Goal: Information Seeking & Learning: Learn about a topic

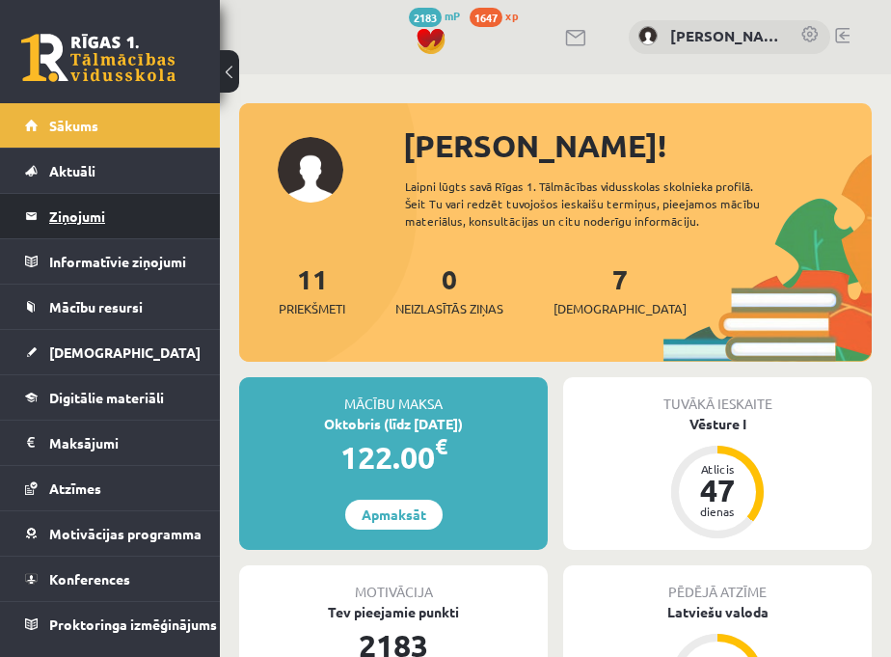
click at [122, 215] on legend "Ziņojumi 0" at bounding box center [122, 216] width 147 height 44
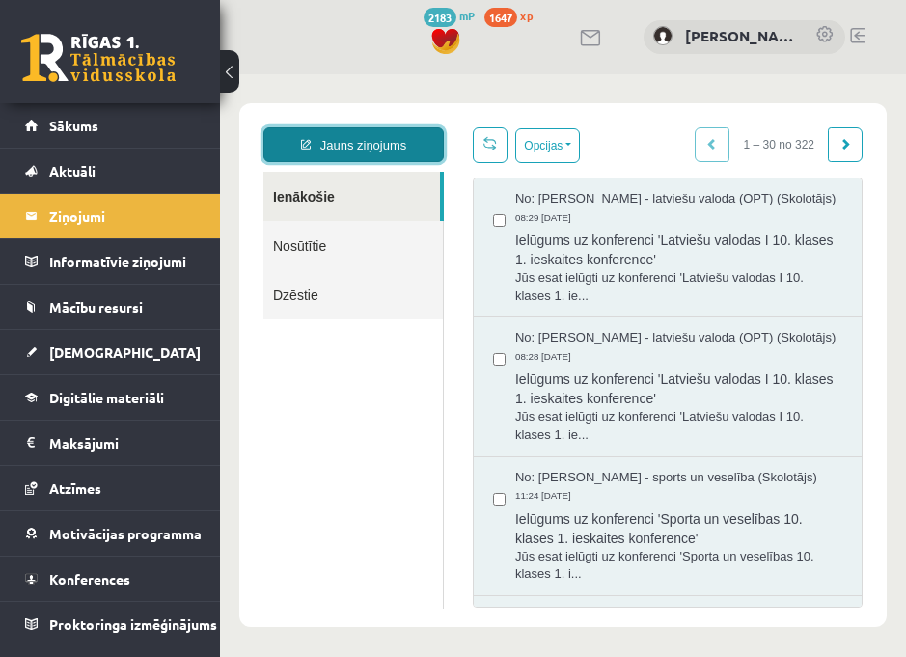
click at [389, 140] on link "Jauns ziņojums" at bounding box center [353, 144] width 180 height 35
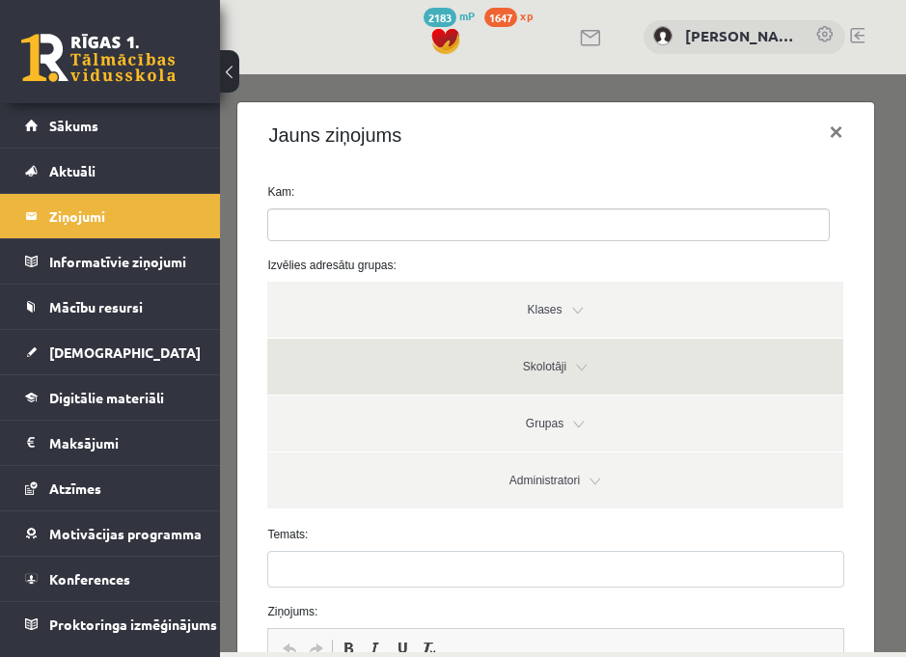
click at [571, 366] on link "Skolotāji" at bounding box center [554, 367] width 575 height 56
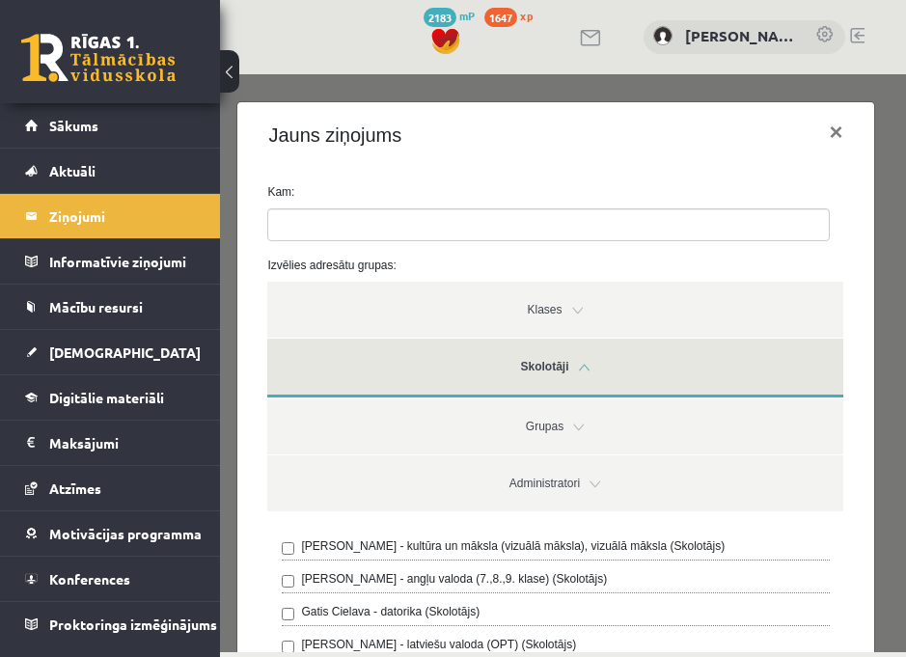
click at [571, 361] on link "Skolotāji" at bounding box center [554, 368] width 575 height 59
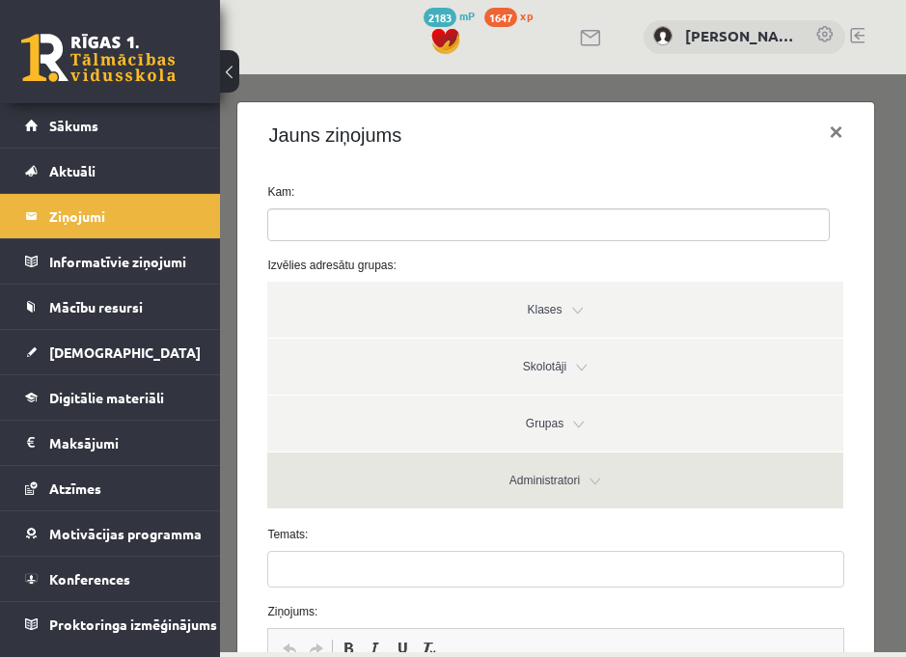
click at [579, 481] on link "Administratori" at bounding box center [554, 480] width 575 height 56
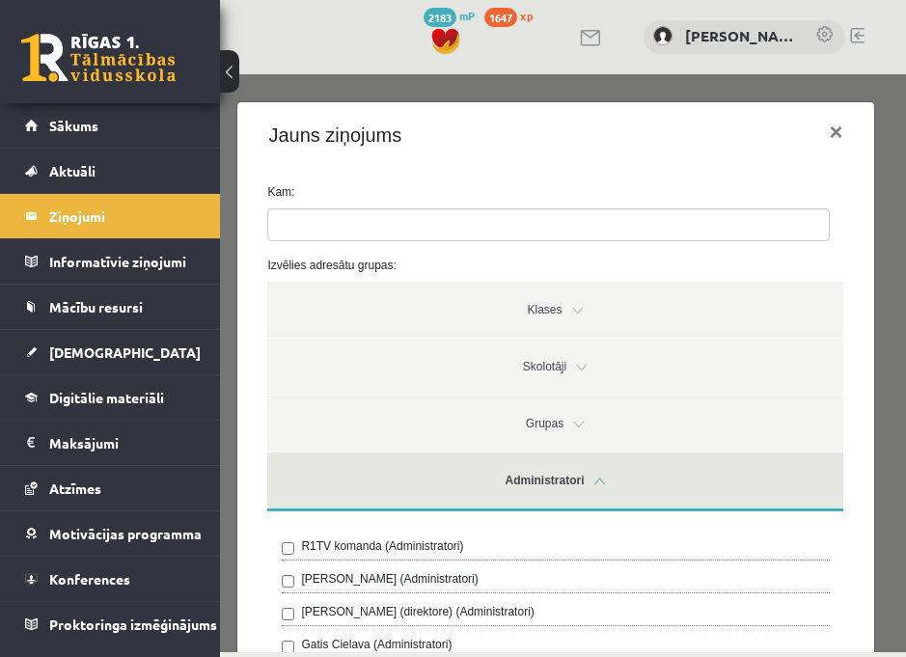
click at [456, 544] on label "R1TV komanda (Administratori)" at bounding box center [382, 545] width 162 height 17
click at [590, 499] on link "Administratori" at bounding box center [554, 481] width 575 height 59
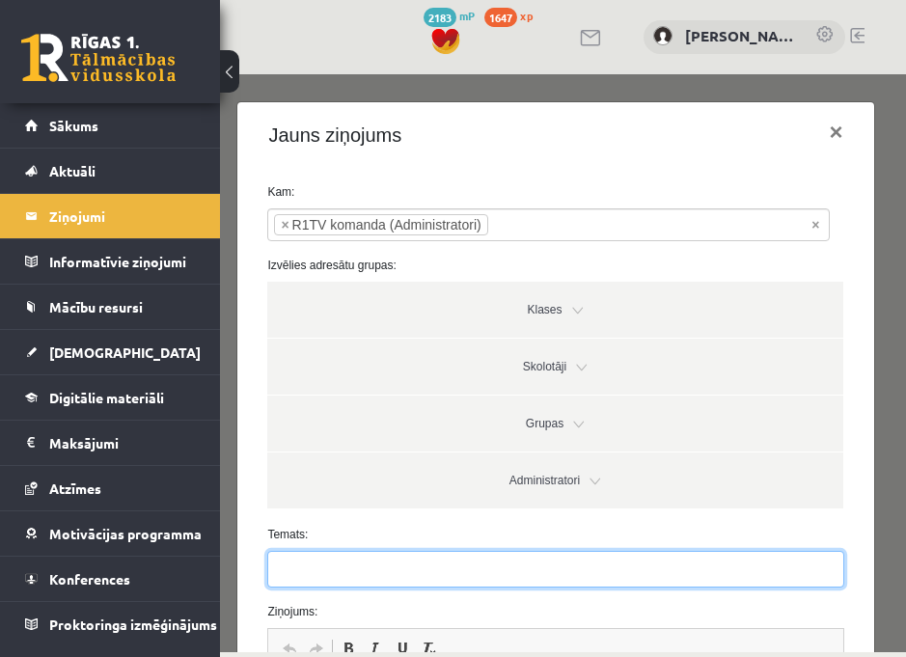
click at [329, 568] on input "Temats:" at bounding box center [555, 569] width 576 height 37
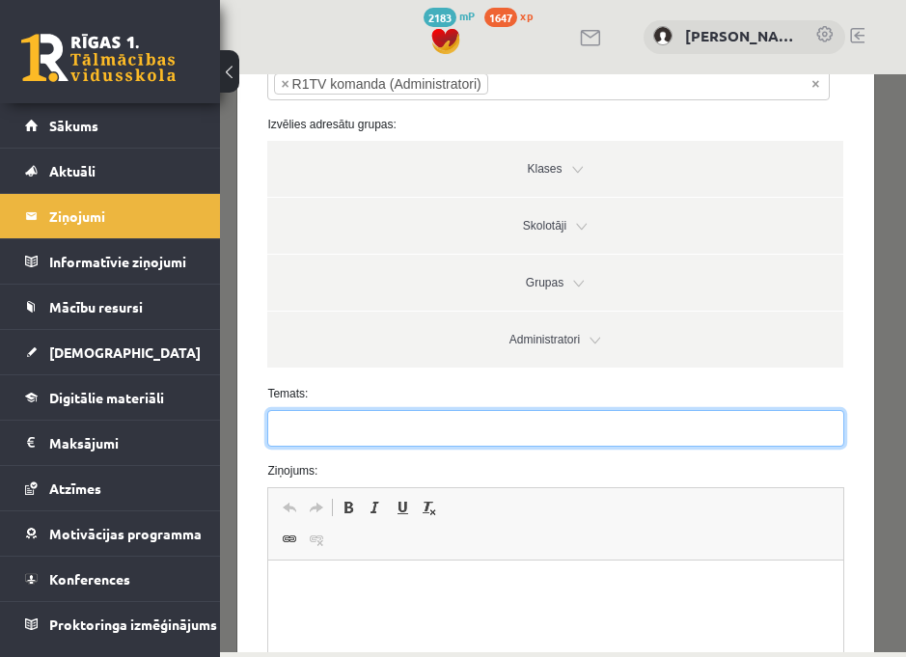
scroll to position [169, 0]
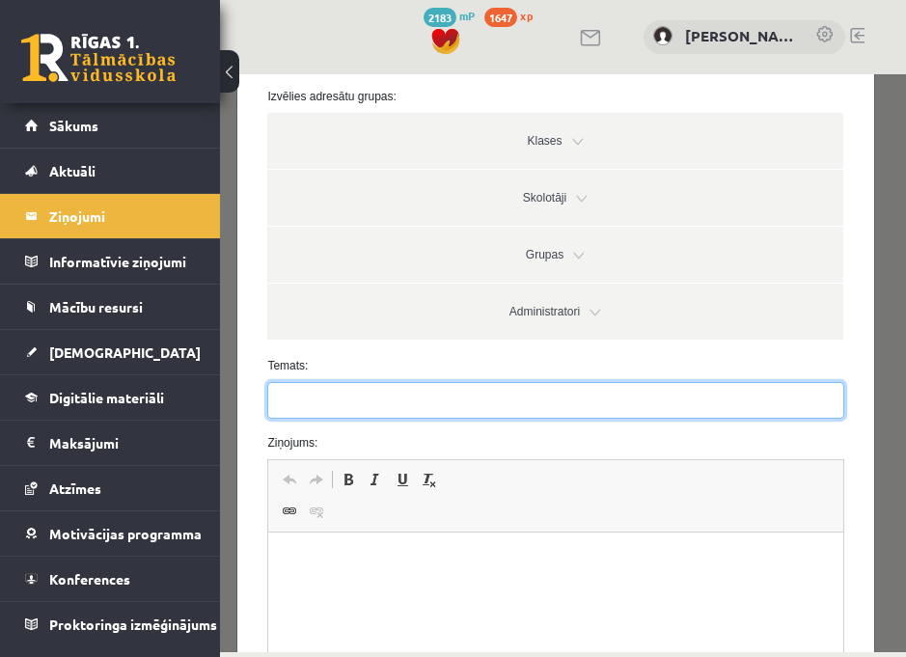
click at [303, 396] on input "Temats:" at bounding box center [555, 400] width 576 height 37
type input "**********"
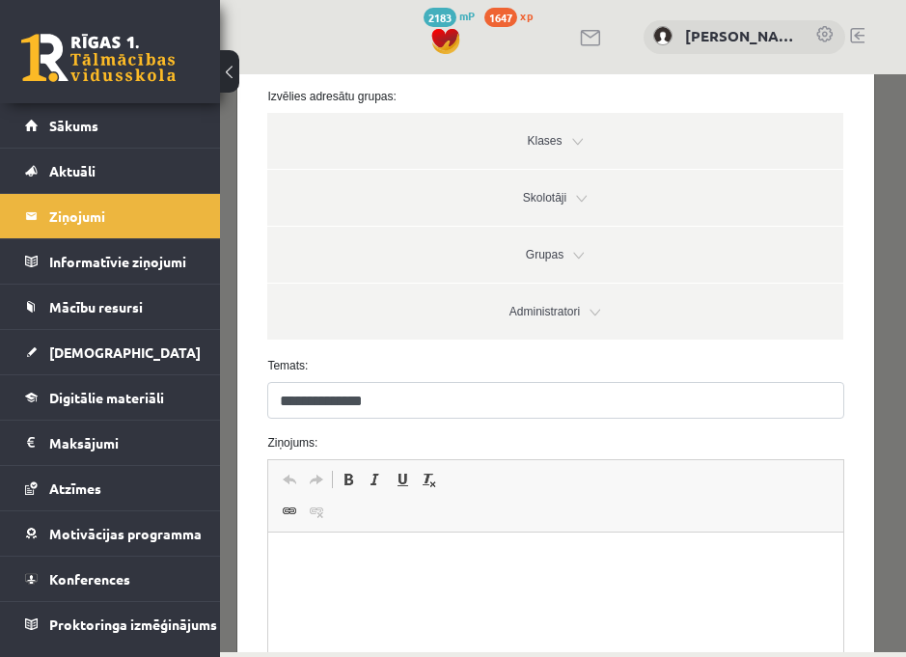
click at [366, 532] on html at bounding box center [555, 561] width 574 height 59
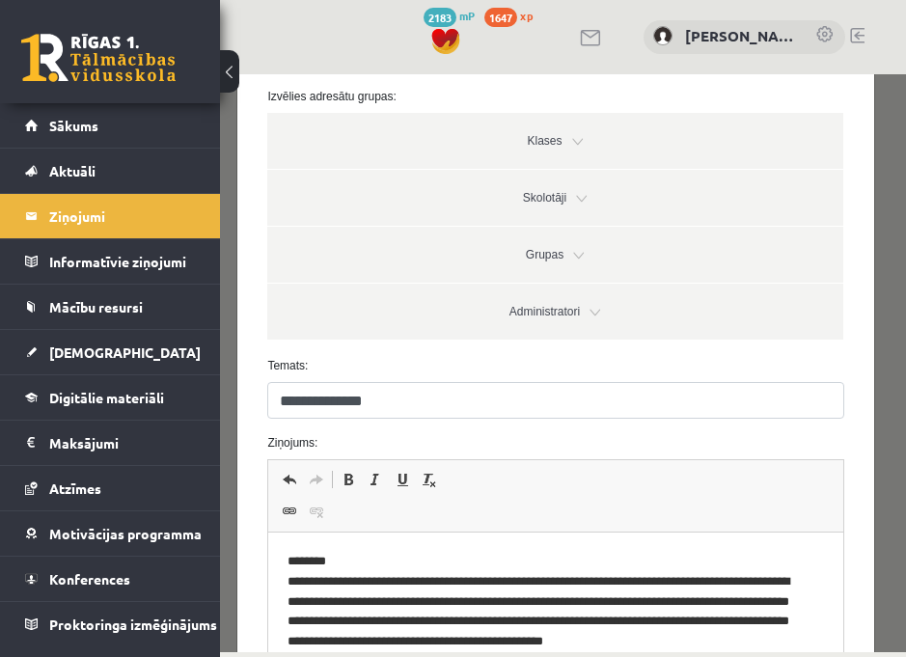
scroll to position [185, 0]
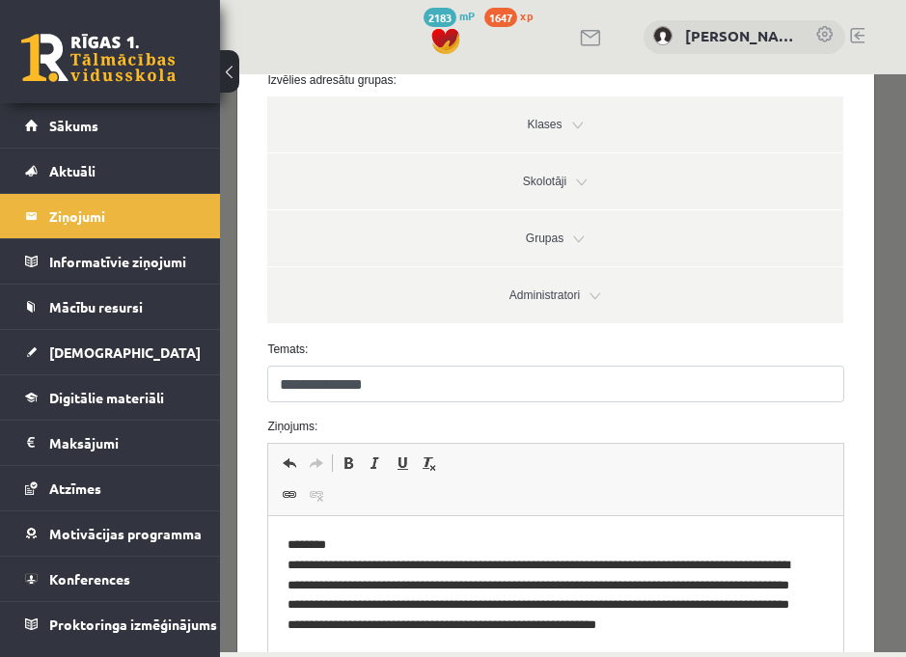
click at [392, 643] on p "**********" at bounding box center [548, 595] width 522 height 121
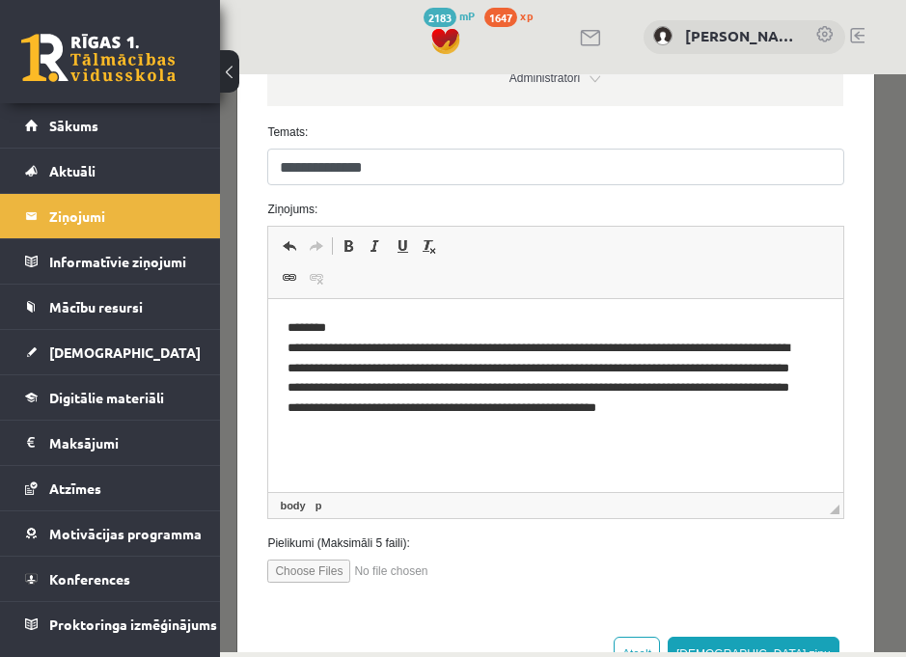
scroll to position [472, 0]
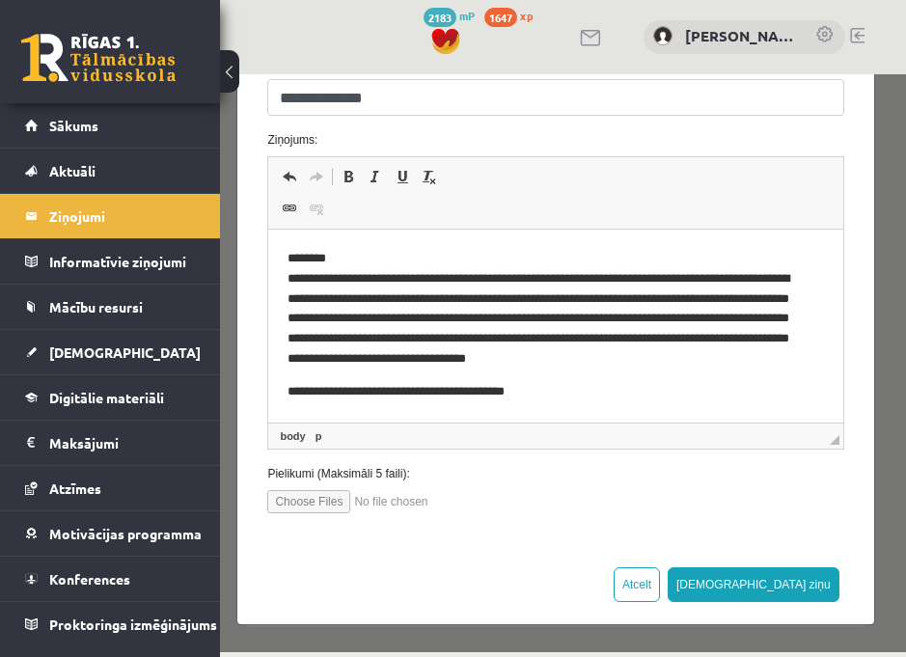
click at [354, 394] on p "**********" at bounding box center [548, 392] width 522 height 20
click at [587, 390] on p "**********" at bounding box center [548, 392] width 522 height 20
click at [521, 283] on p "**********" at bounding box center [548, 309] width 522 height 121
click at [619, 282] on p "**********" at bounding box center [548, 309] width 522 height 121
click at [713, 281] on p "**********" at bounding box center [548, 309] width 522 height 121
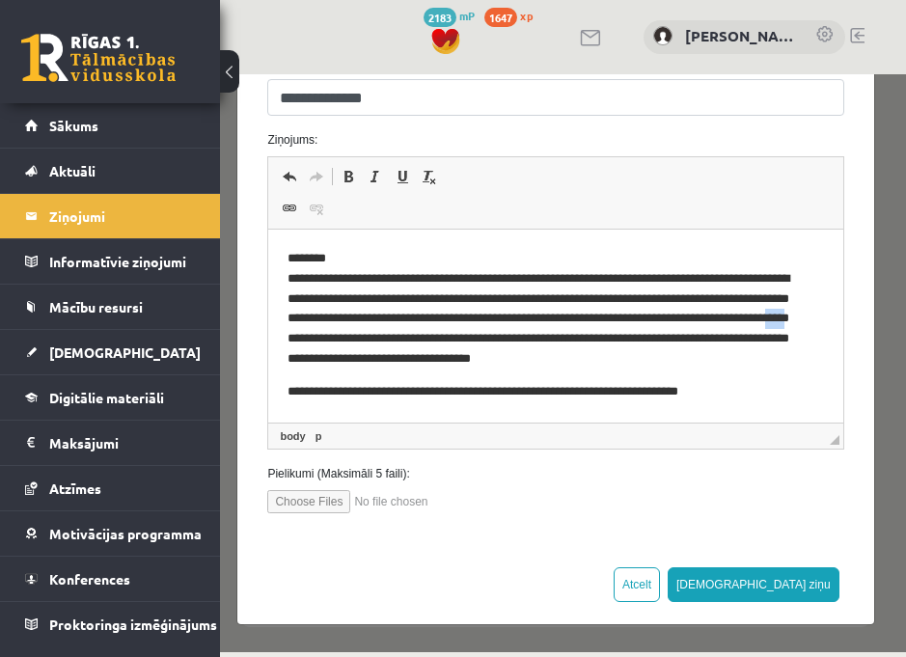
drag, startPoint x: 498, startPoint y: 342, endPoint x: 478, endPoint y: 343, distance: 19.3
click at [478, 343] on p "**********" at bounding box center [548, 309] width 522 height 121
click at [719, 397] on p "**********" at bounding box center [548, 392] width 522 height 20
click at [719, 387] on p "**********" at bounding box center [548, 392] width 522 height 20
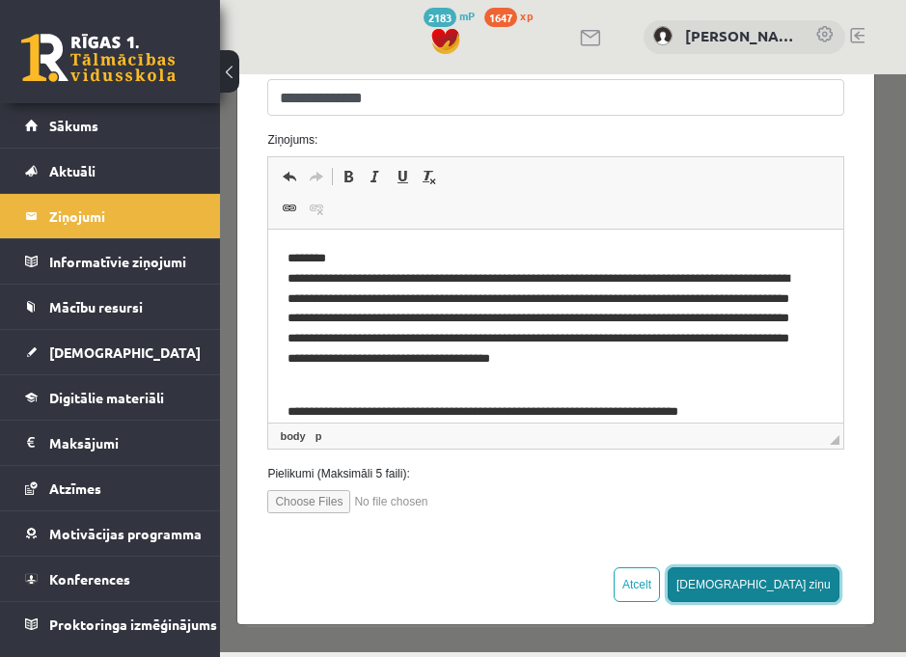
click at [719, 598] on button "[DEMOGRAPHIC_DATA] ziņu" at bounding box center [753, 584] width 172 height 35
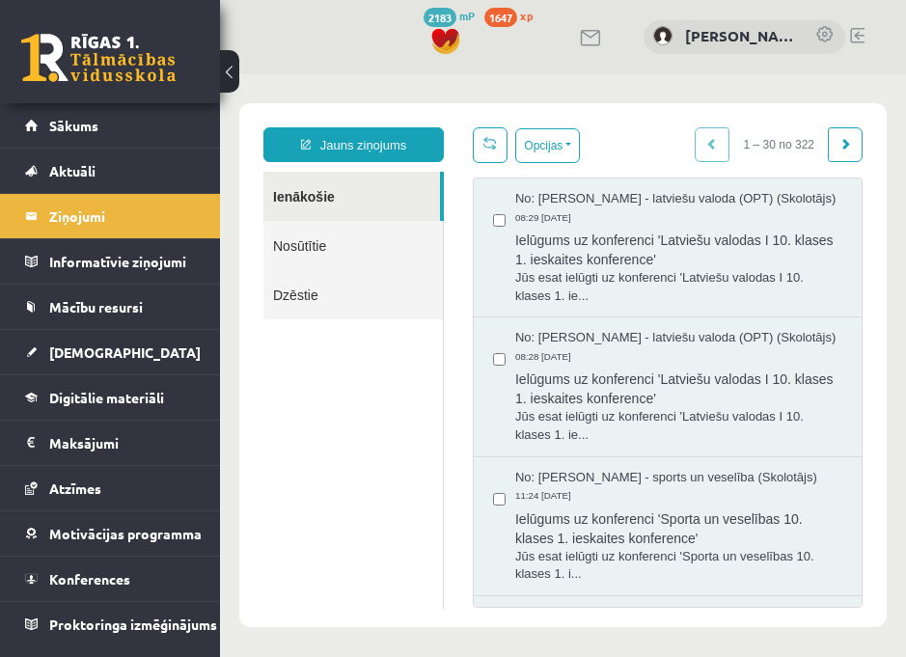
scroll to position [0, 0]
click at [116, 129] on link "Sākums" at bounding box center [110, 125] width 171 height 44
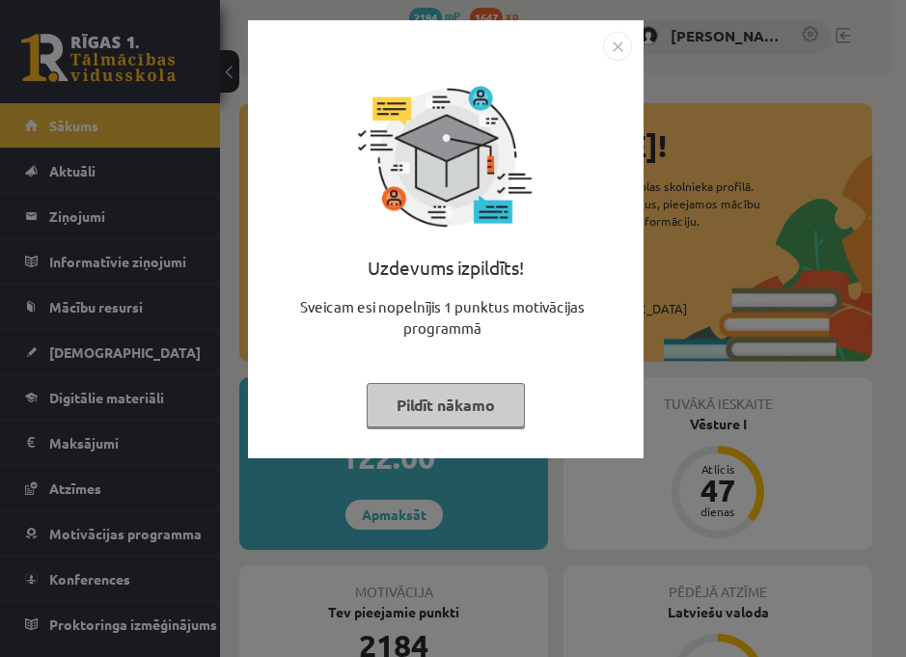
click at [427, 418] on button "Pildīt nākamo" at bounding box center [445, 405] width 158 height 44
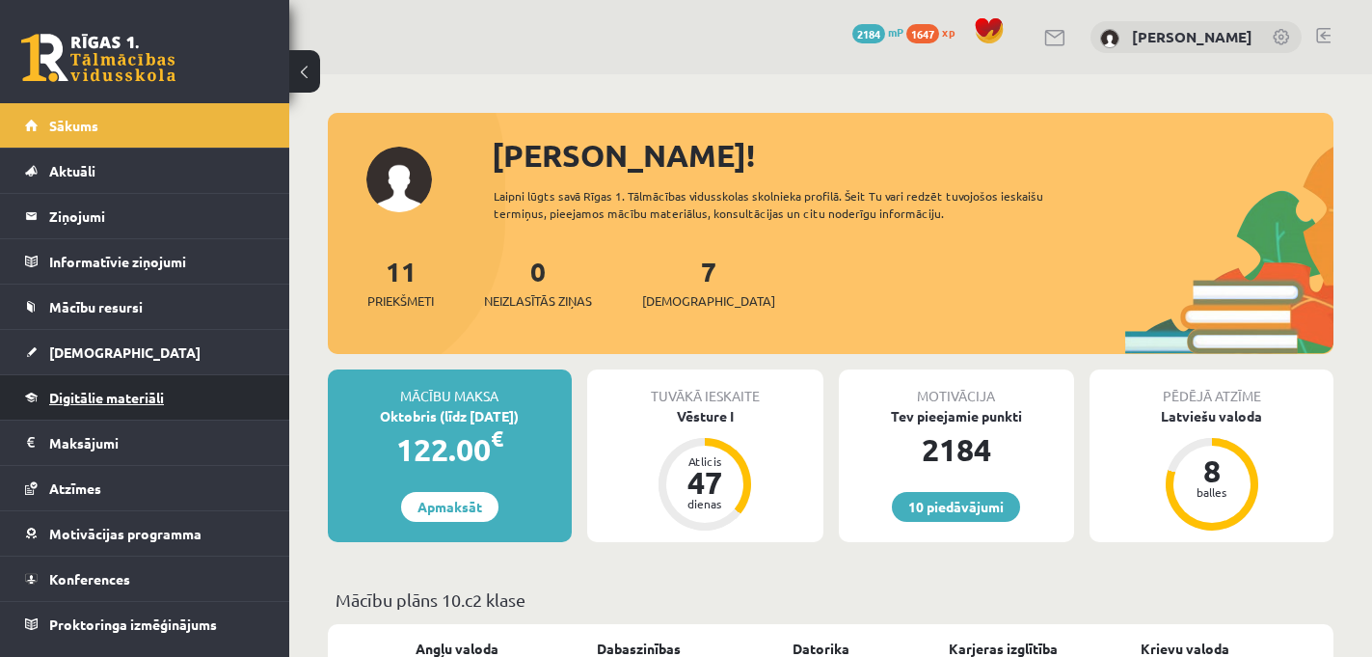
click at [118, 396] on span "Digitālie materiāli" at bounding box center [106, 397] width 115 height 17
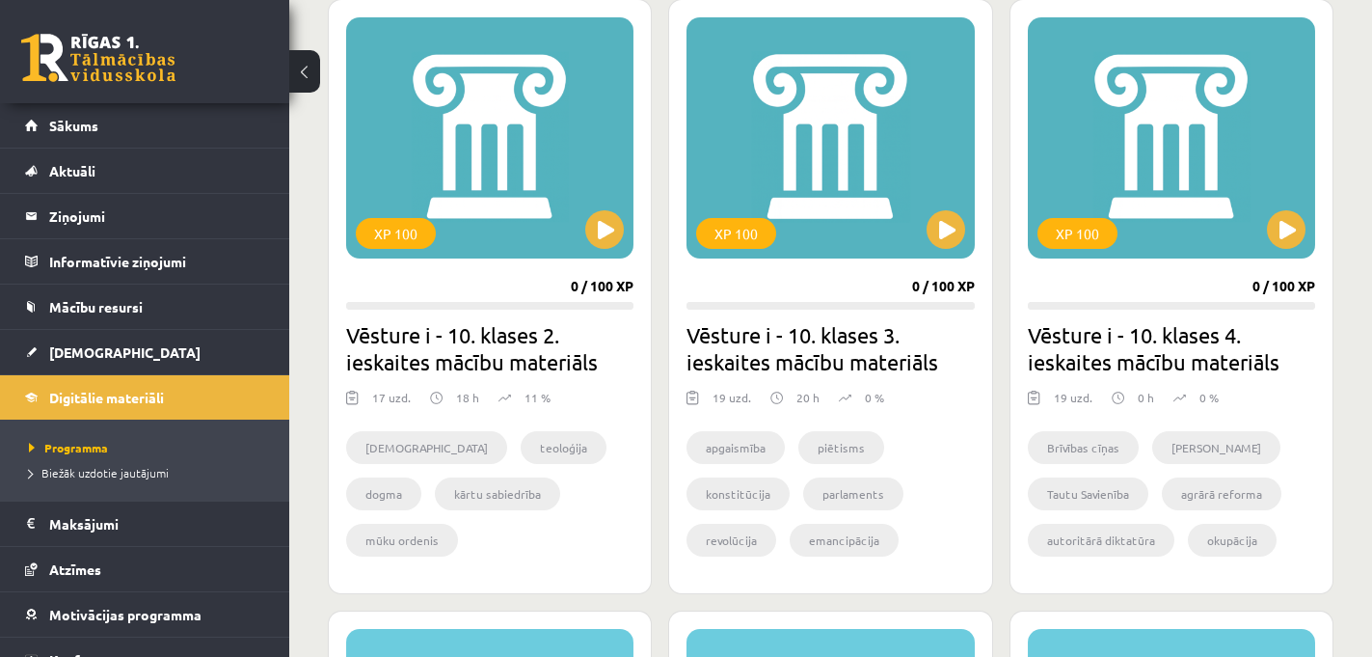
scroll to position [3536, 0]
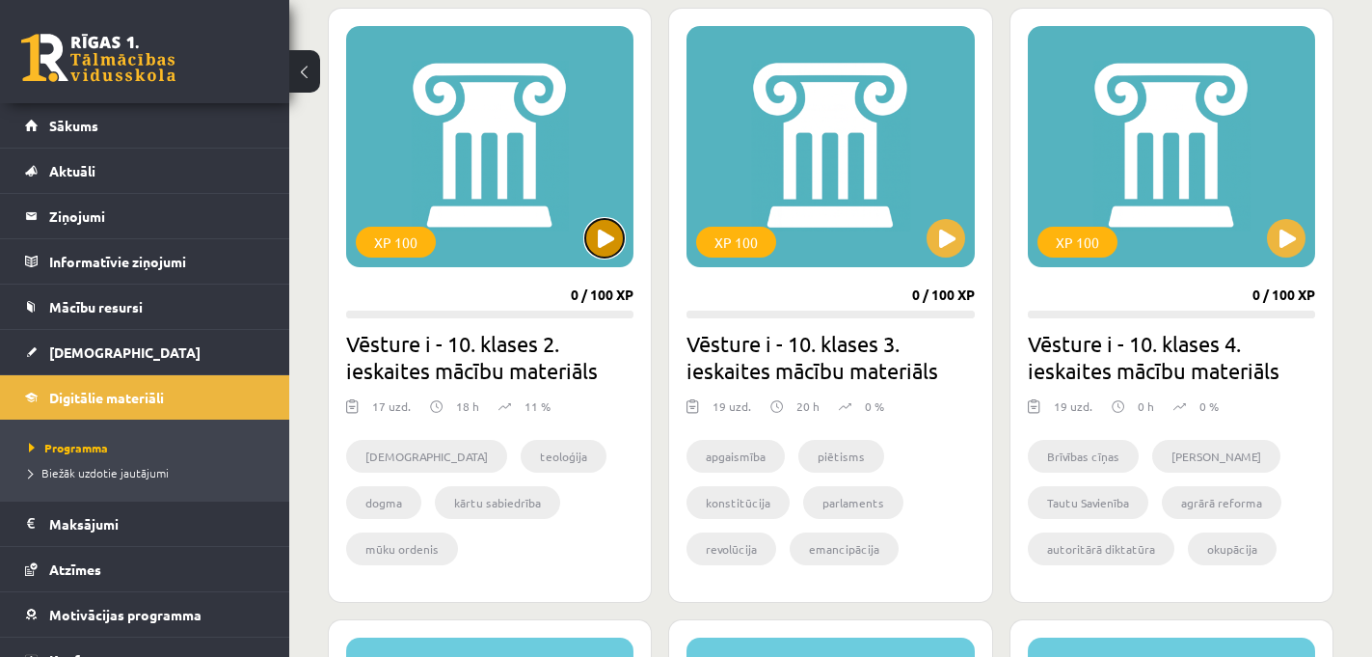
click at [605, 244] on button at bounding box center [604, 238] width 39 height 39
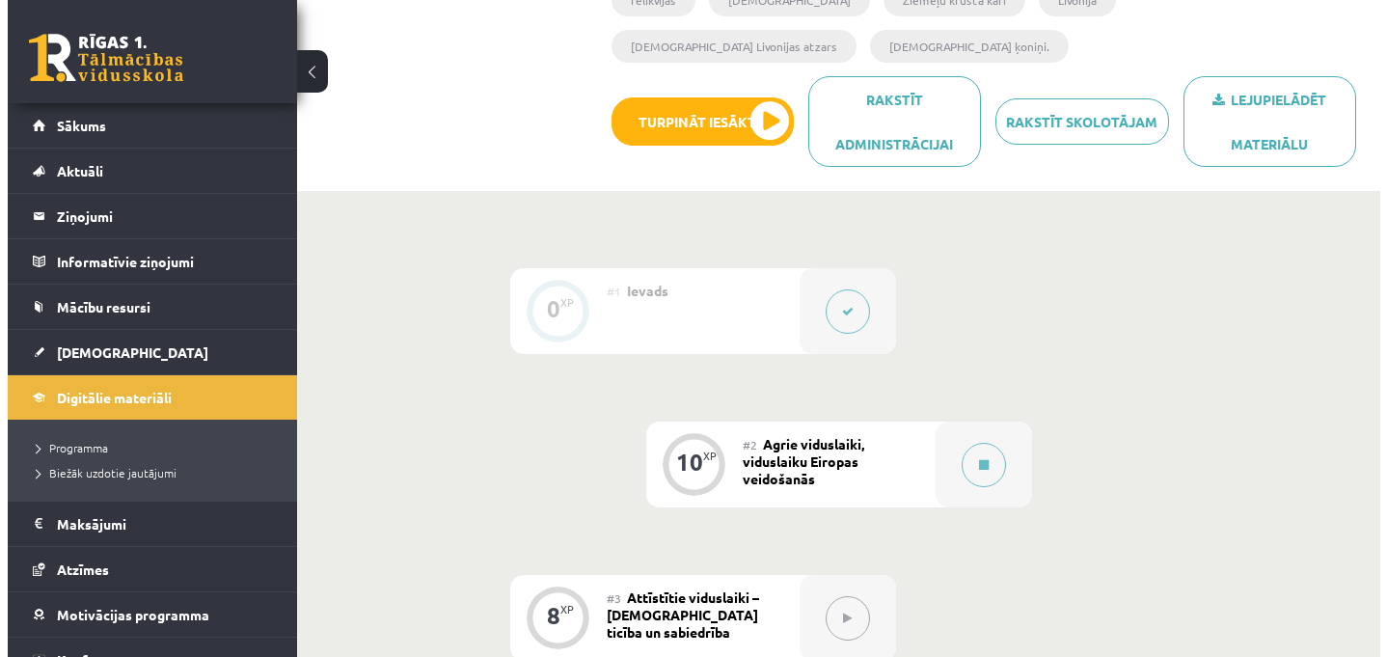
scroll to position [466, 0]
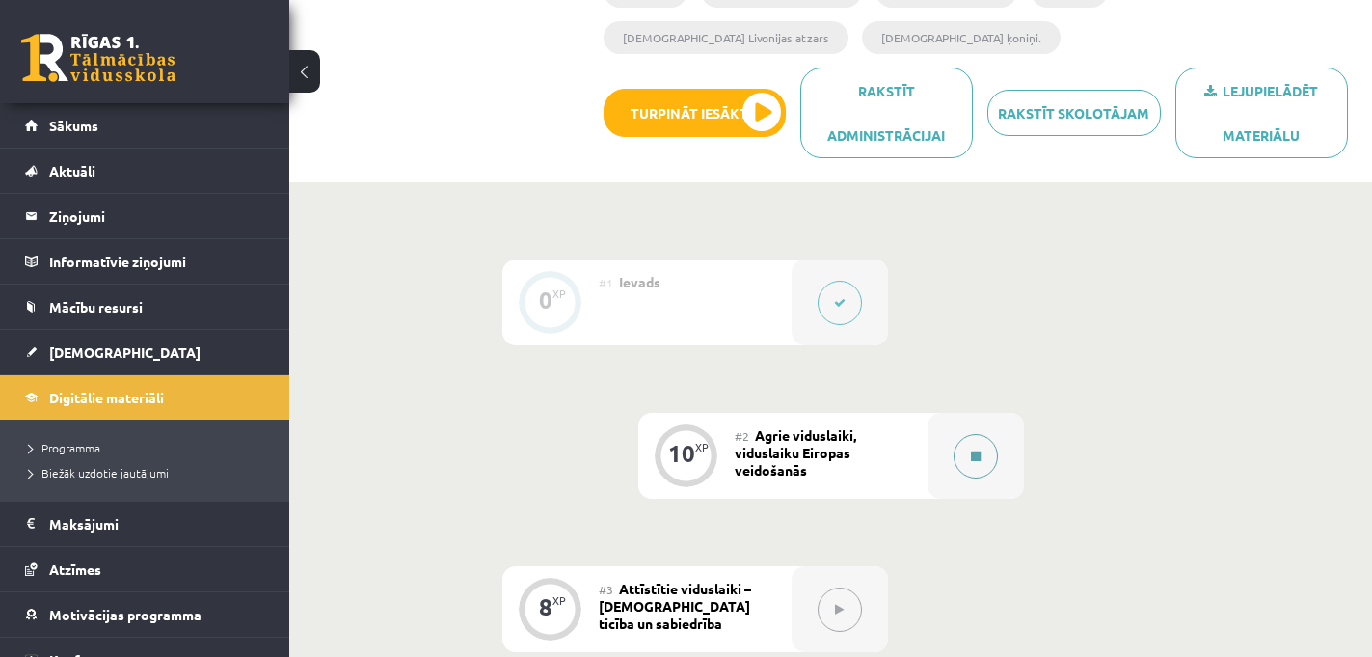
click at [978, 450] on icon at bounding box center [976, 456] width 10 height 12
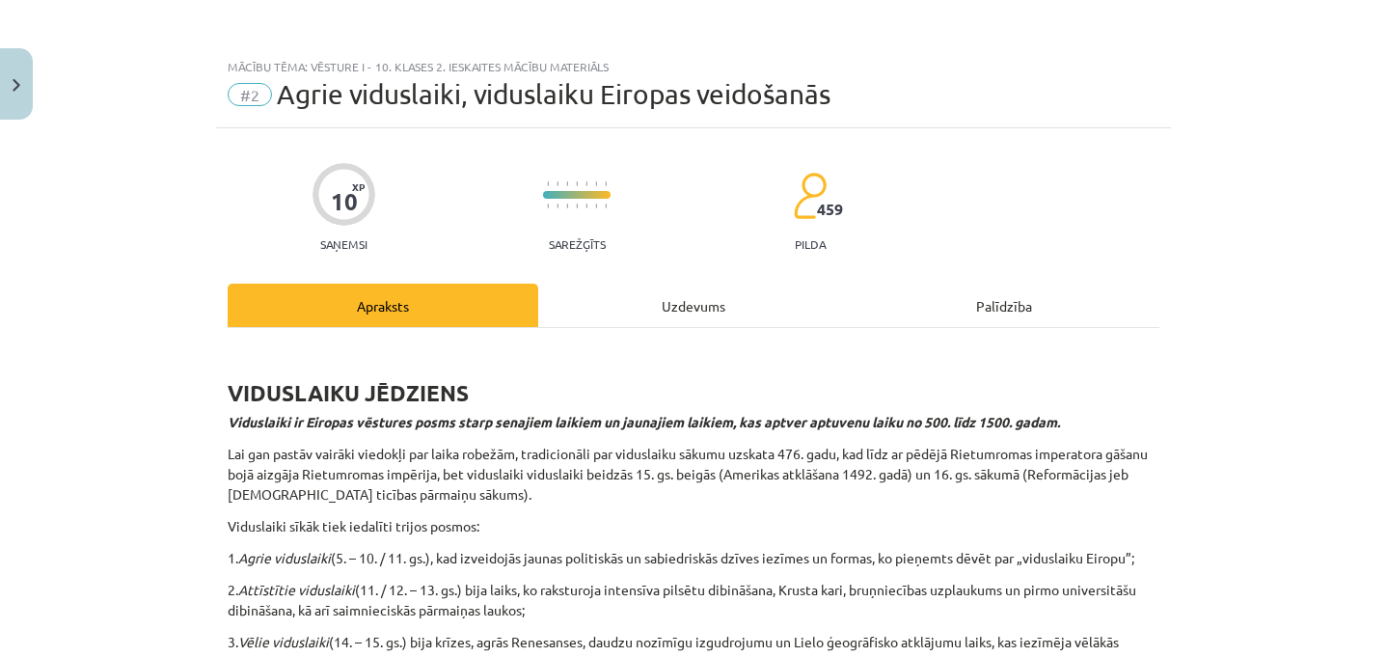
click at [725, 312] on div "Uzdevums" at bounding box center [693, 305] width 311 height 43
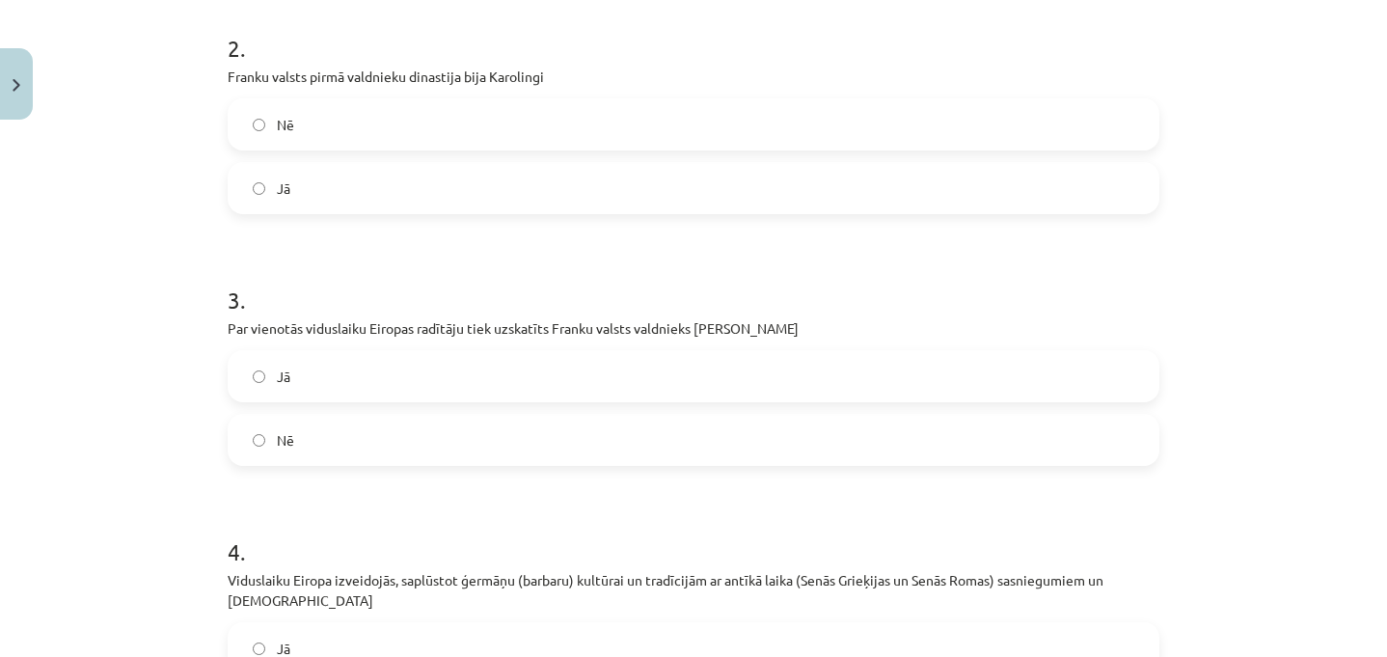
scroll to position [1191, 0]
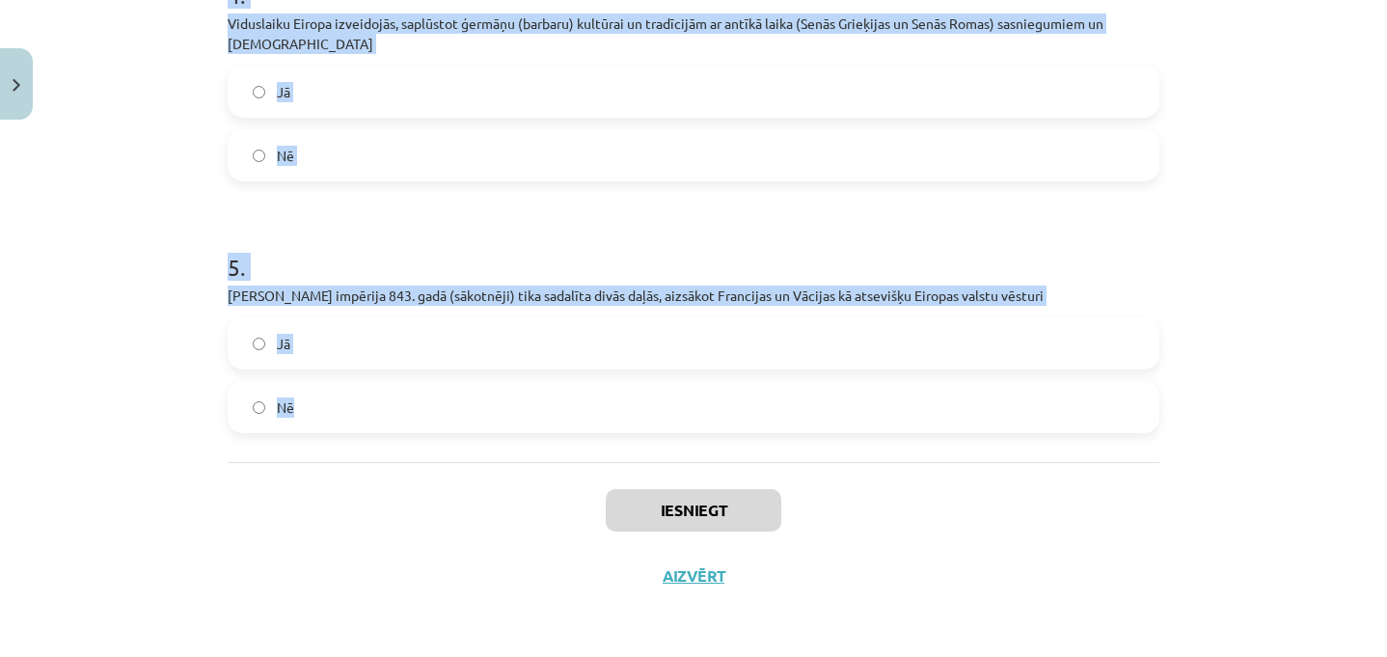
drag, startPoint x: 216, startPoint y: 378, endPoint x: 484, endPoint y: 404, distance: 269.4
copy form "1 . Viduslaiku vēsture Eiropā sākās ar visas Romas impērijas bojāeju, ko sagrāv…"
click at [443, 482] on div "Iesniegt Aizvērt" at bounding box center [694, 529] width 932 height 135
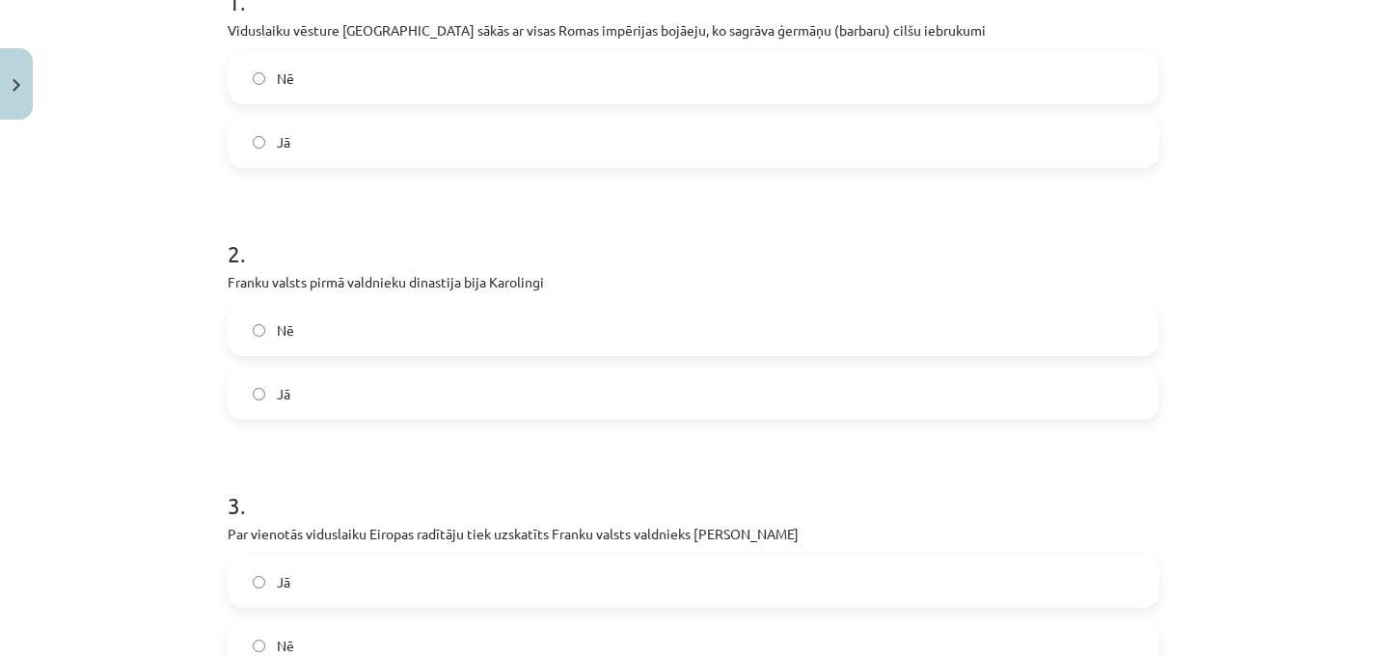
scroll to position [431, 0]
click at [314, 130] on label "Jā" at bounding box center [694, 140] width 928 height 48
click at [305, 322] on label "Nē" at bounding box center [694, 328] width 928 height 48
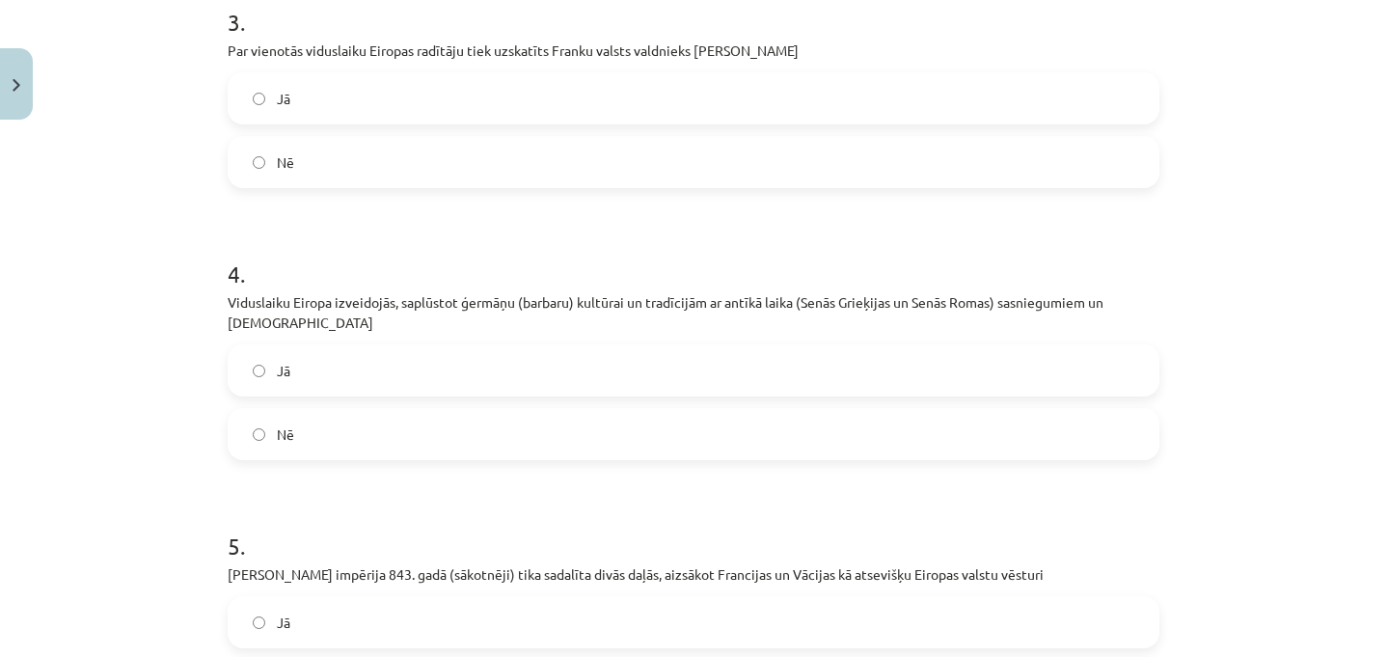
scroll to position [882, 0]
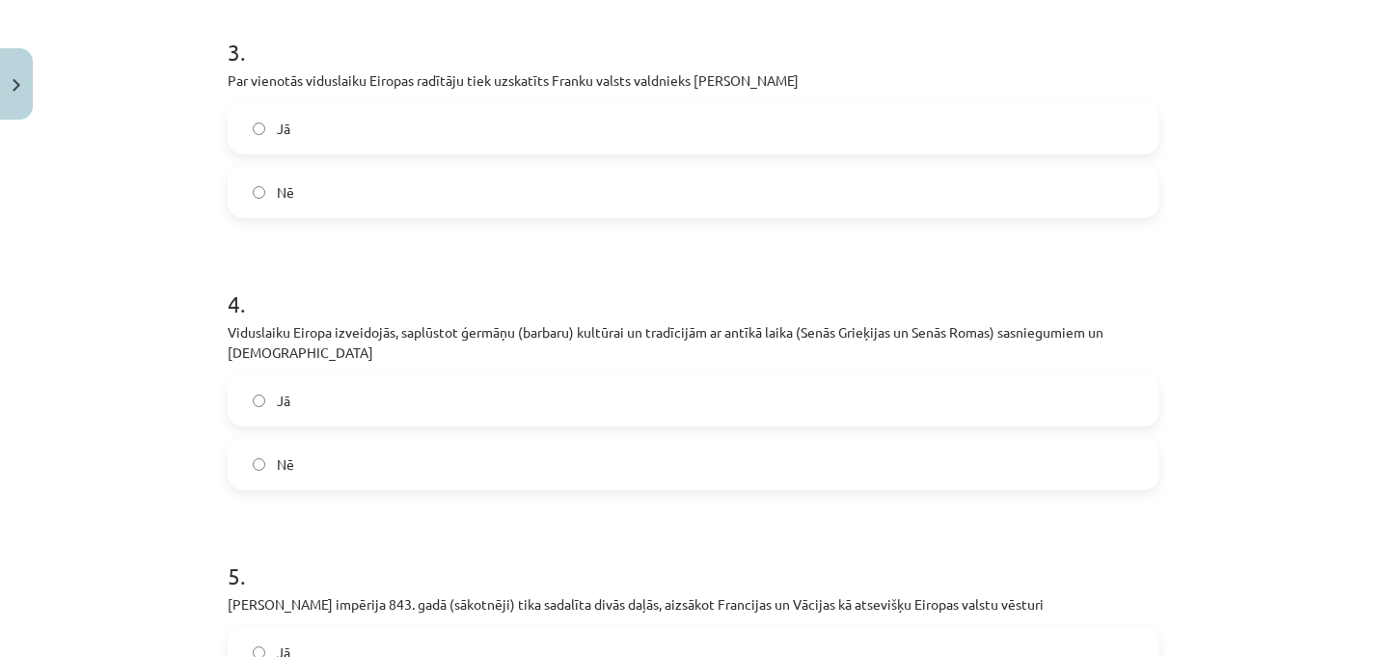
click at [299, 132] on label "Jā" at bounding box center [694, 128] width 928 height 48
click at [299, 393] on label "Jā" at bounding box center [694, 400] width 928 height 48
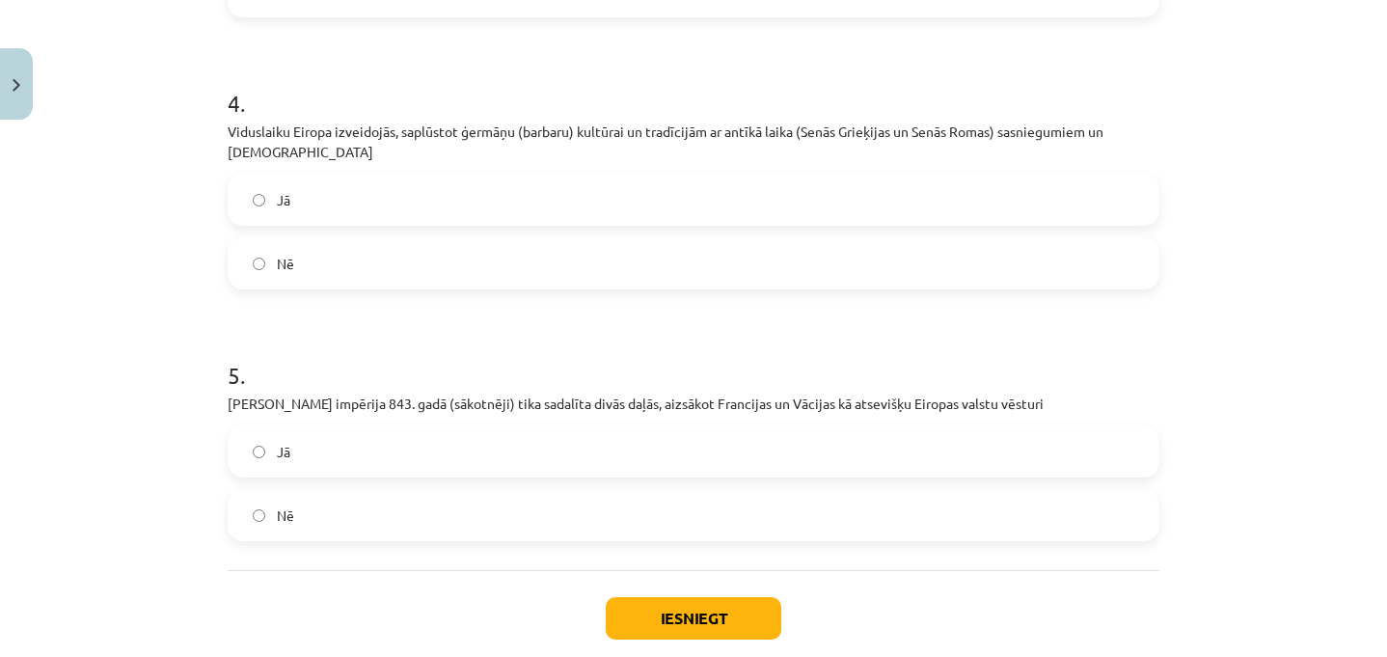
scroll to position [1191, 0]
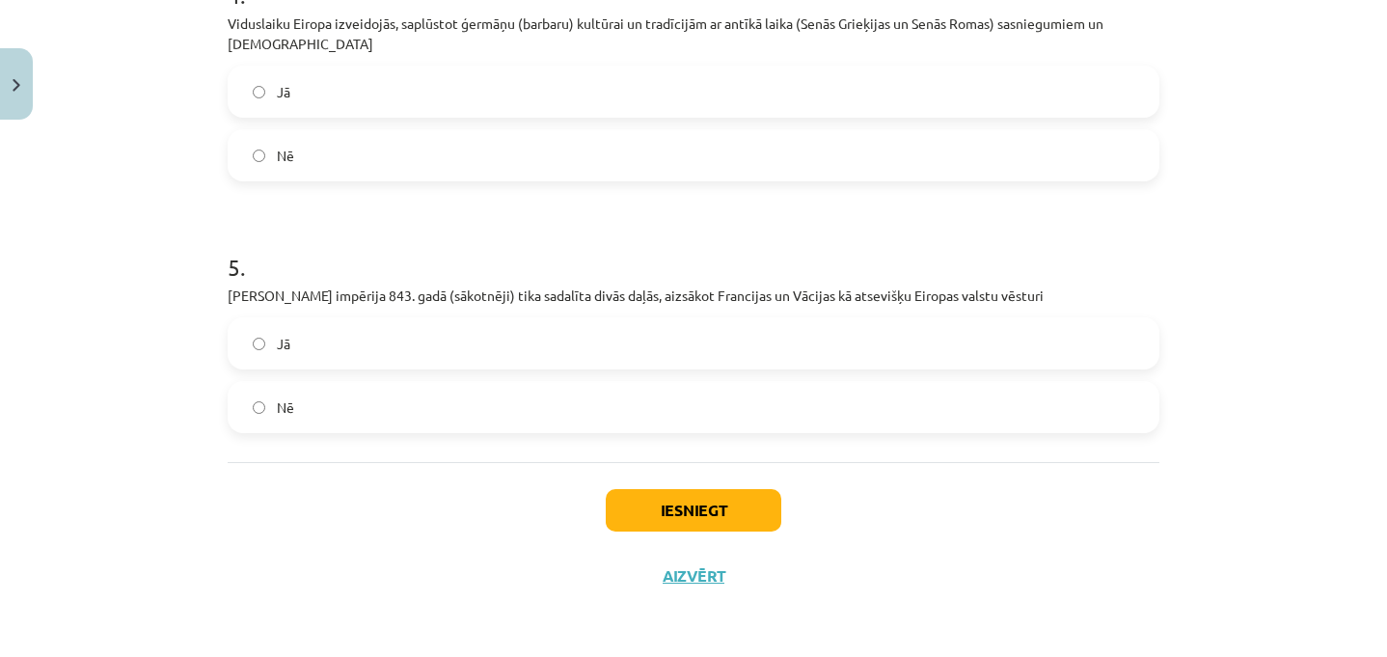
click at [347, 390] on label "Nē" at bounding box center [694, 407] width 928 height 48
click at [642, 514] on button "Iesniegt" at bounding box center [694, 510] width 176 height 42
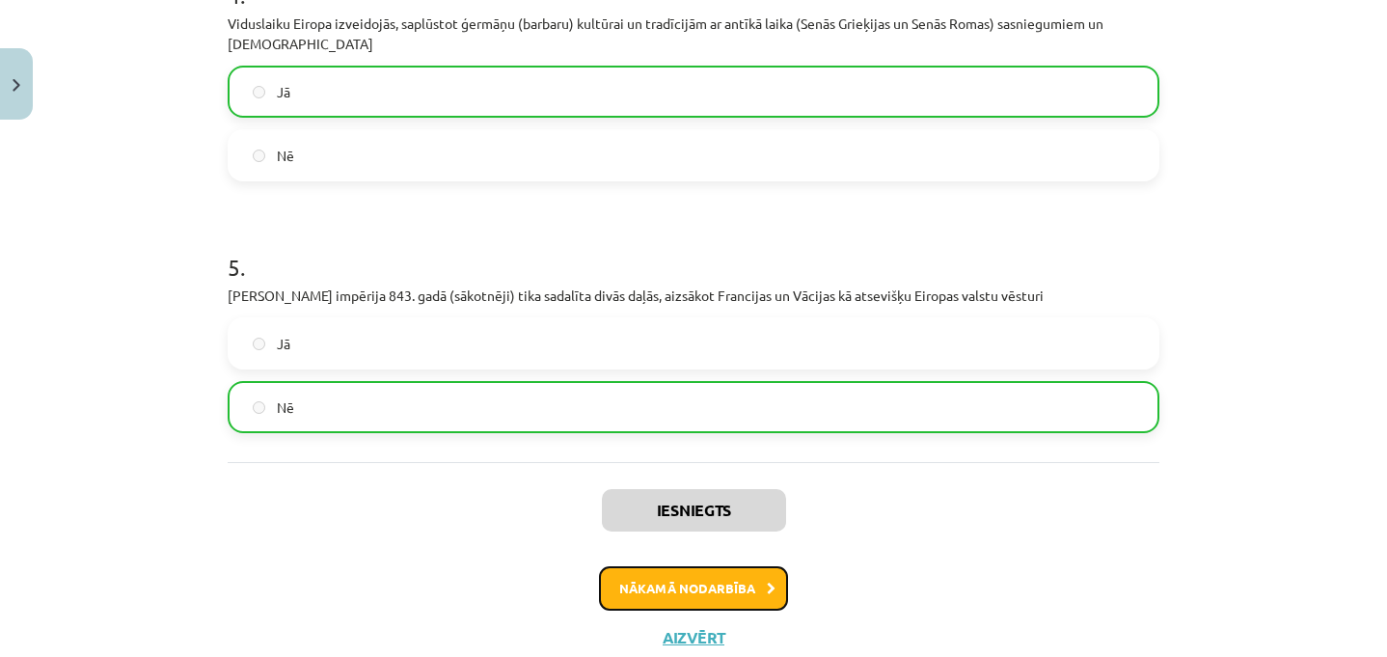
click at [667, 571] on button "Nākamā nodarbība" at bounding box center [693, 588] width 189 height 44
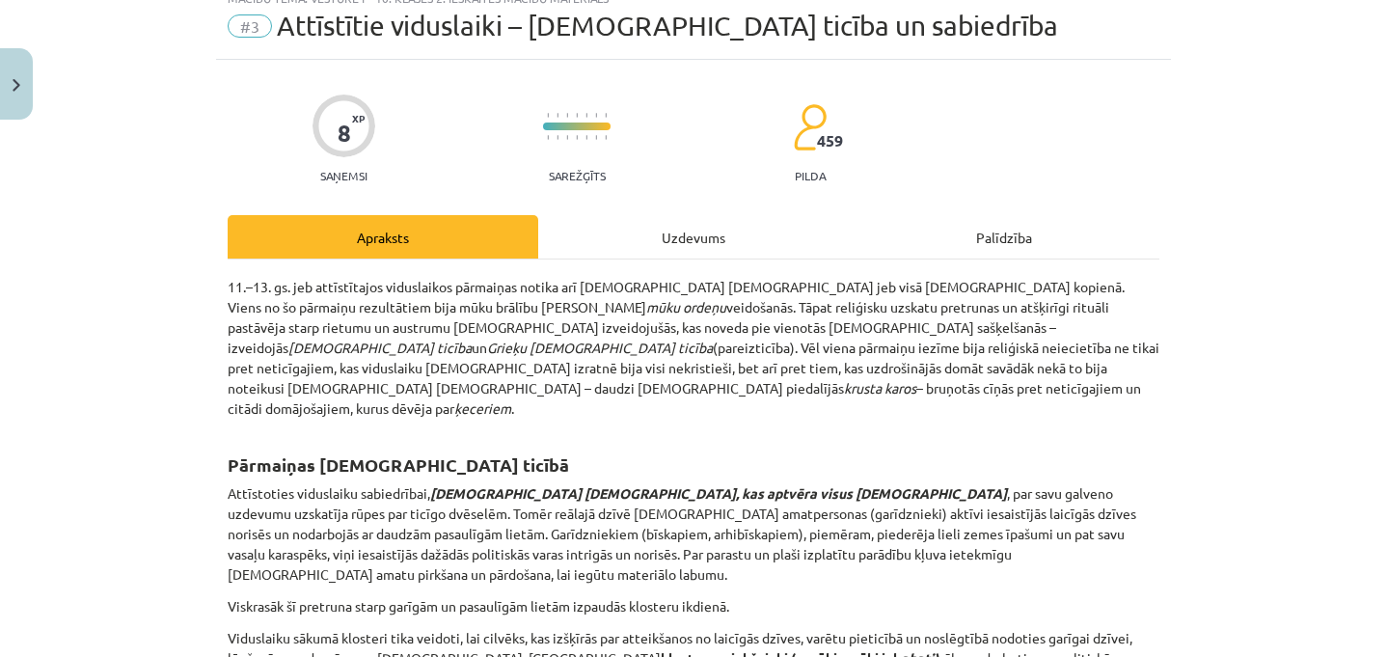
scroll to position [48, 0]
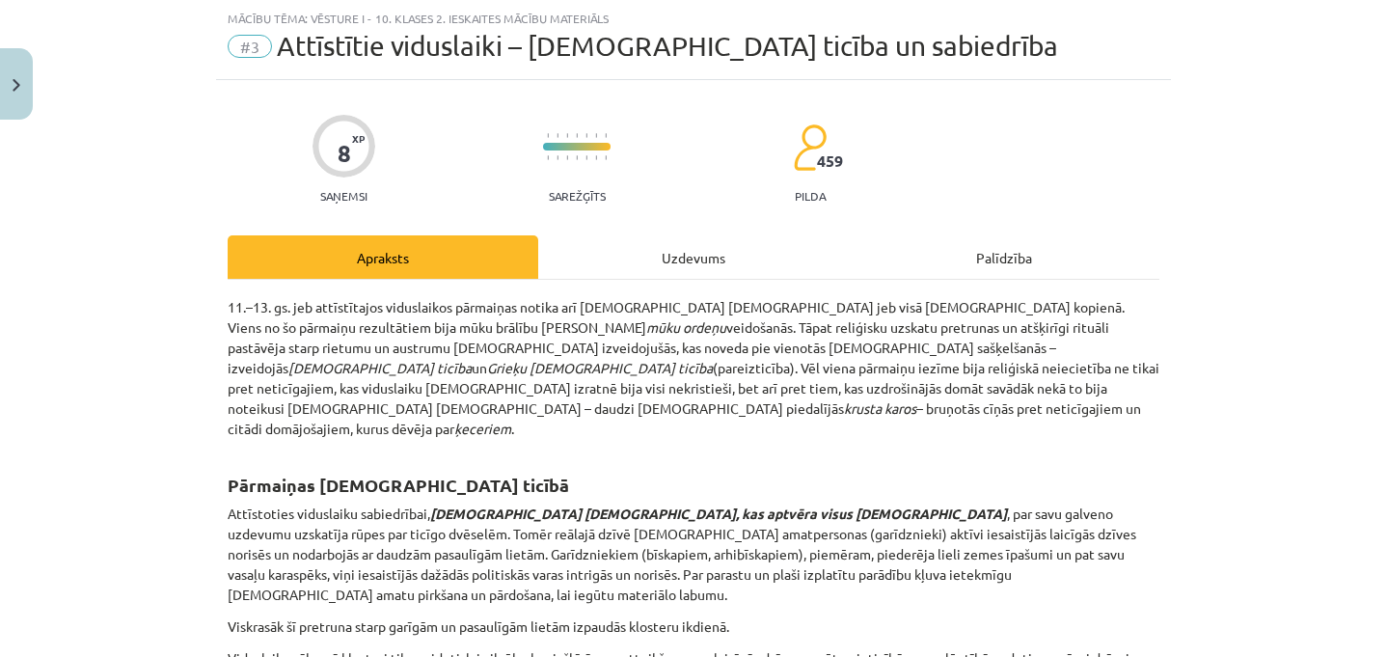
click at [691, 258] on div "Uzdevums" at bounding box center [693, 256] width 311 height 43
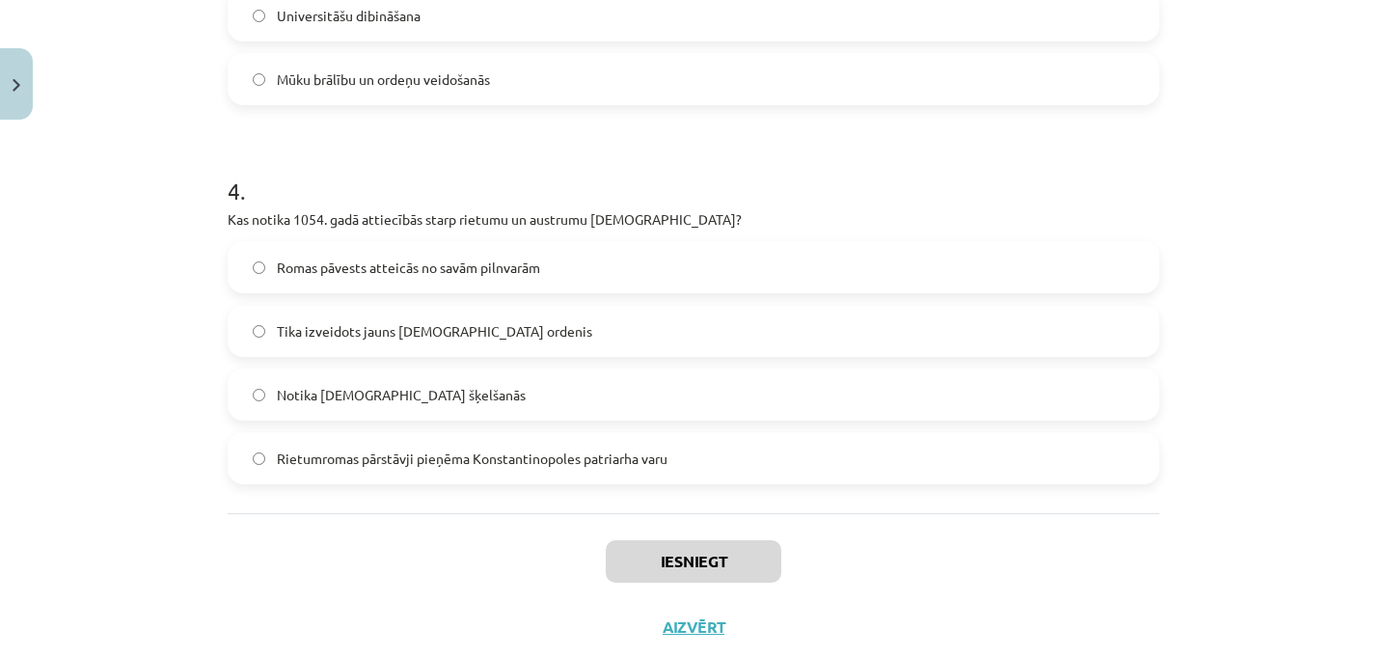
scroll to position [1428, 0]
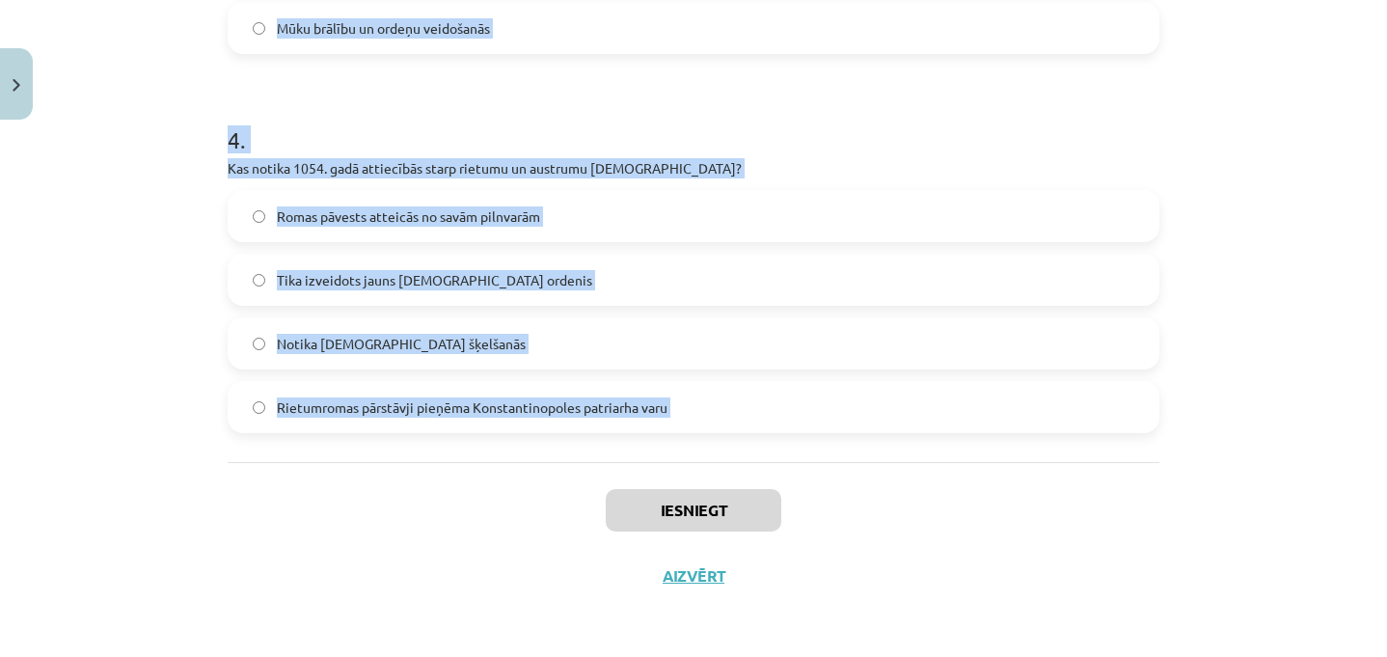
drag, startPoint x: 209, startPoint y: 379, endPoint x: 516, endPoint y: 467, distance: 319.0
copy form "1 . Kas notika ar Konstantinopoli ceturtā Krusta kara laikā? Konstantinopole kļ…"
click at [159, 273] on div "Mācību tēma: Vēsture i - 10. klases 2. ieskaites mācību materiāls #3 Attīstītie…" at bounding box center [693, 328] width 1387 height 657
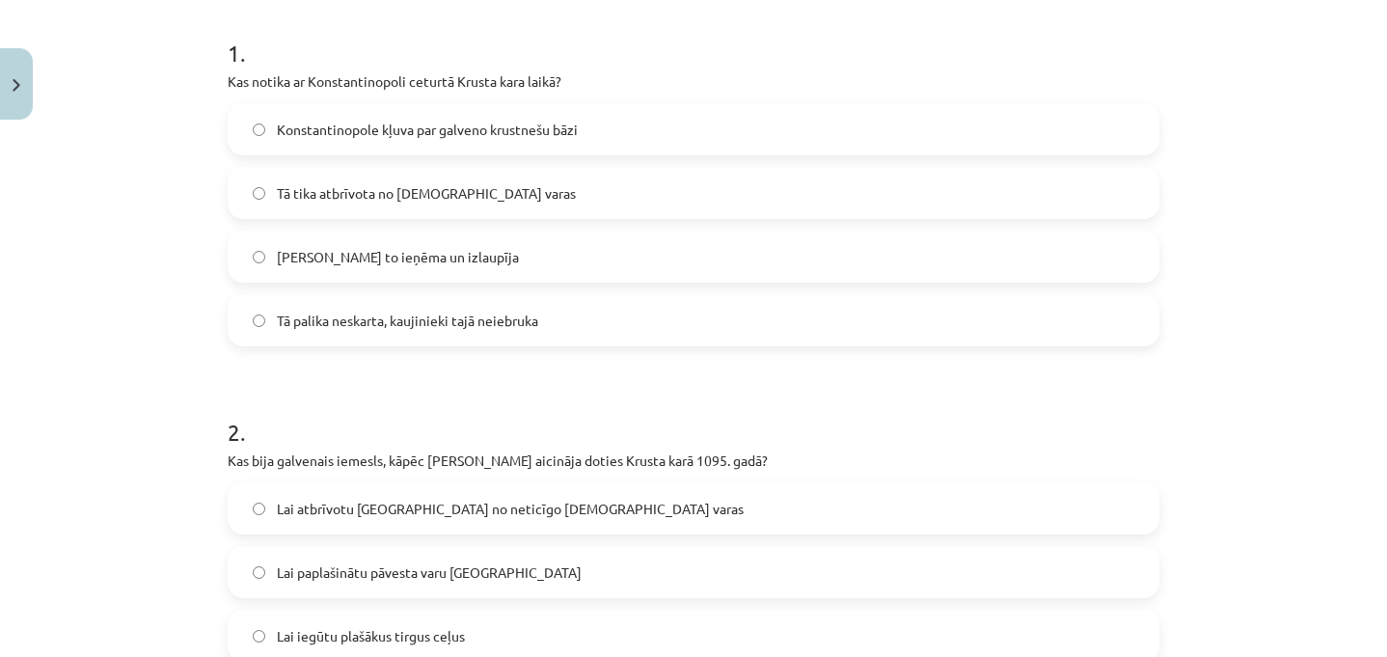
scroll to position [0, 0]
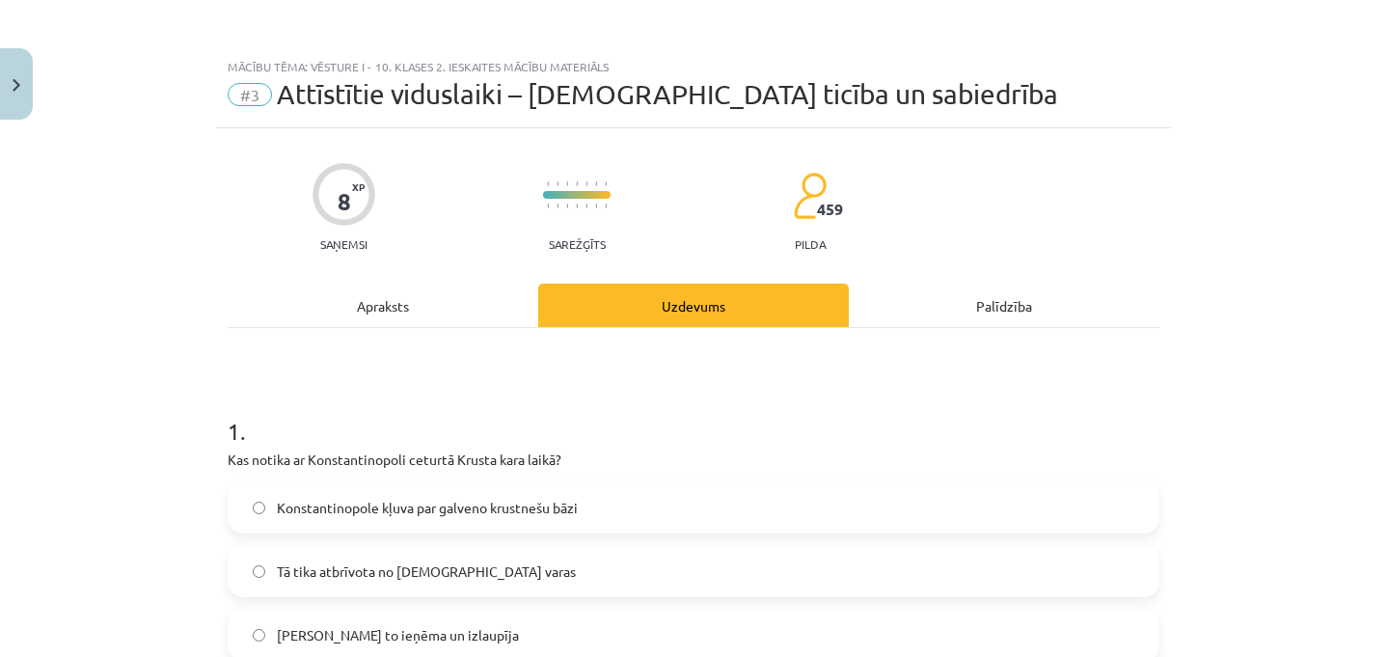
click at [392, 619] on label "Krustneši to ieņēma un izlaupīja" at bounding box center [694, 634] width 928 height 48
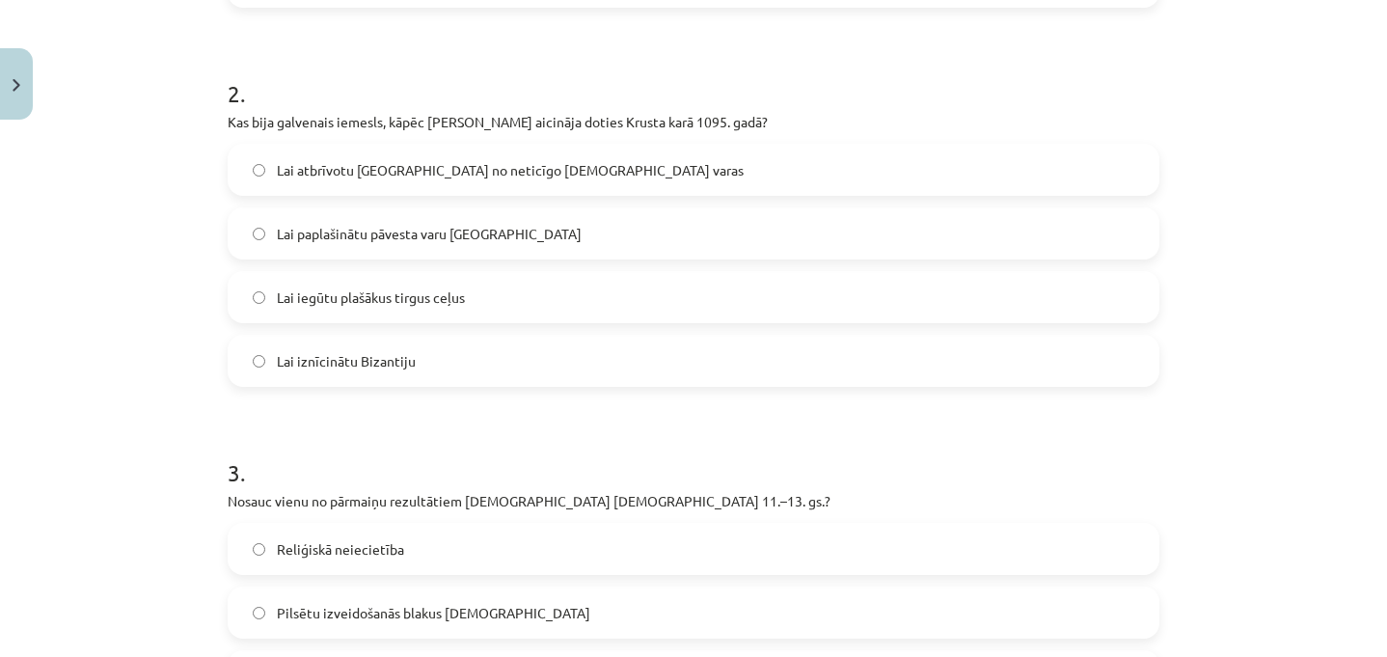
scroll to position [728, 0]
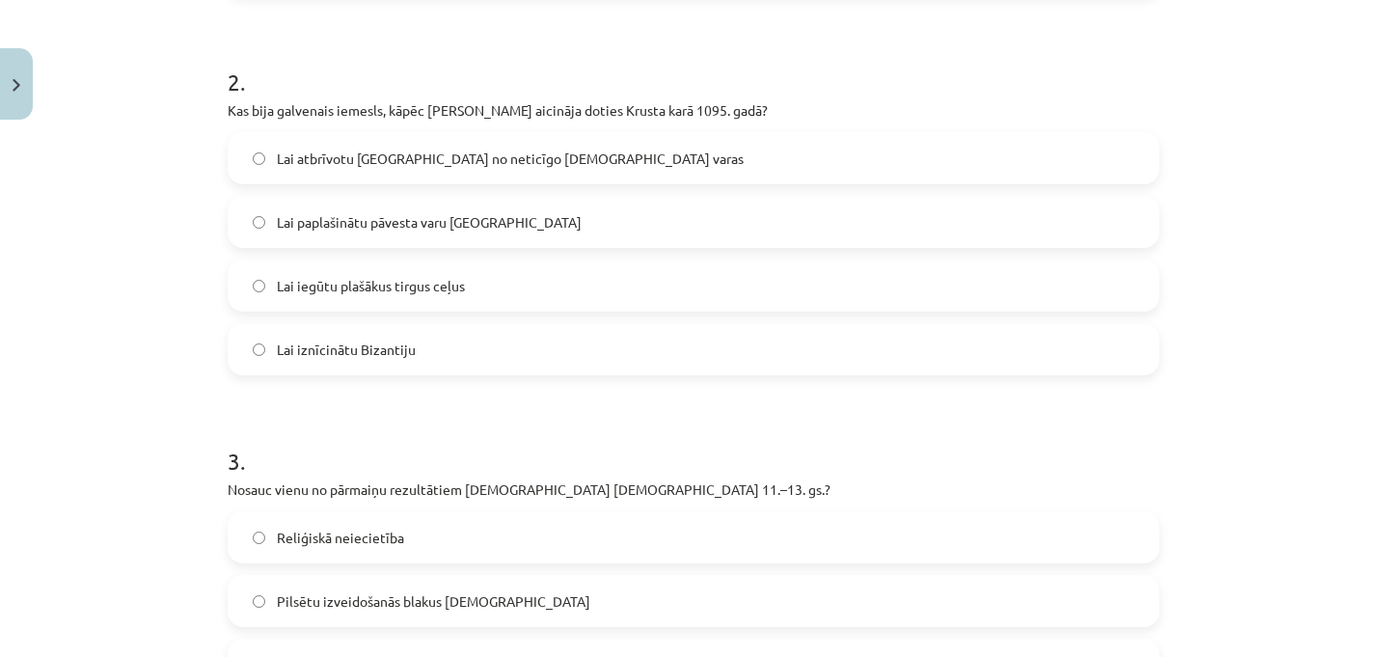
click at [380, 157] on span "Lai atbrīvotu Jeruzalemi no neticīgo musulmaņu varas" at bounding box center [510, 159] width 467 height 20
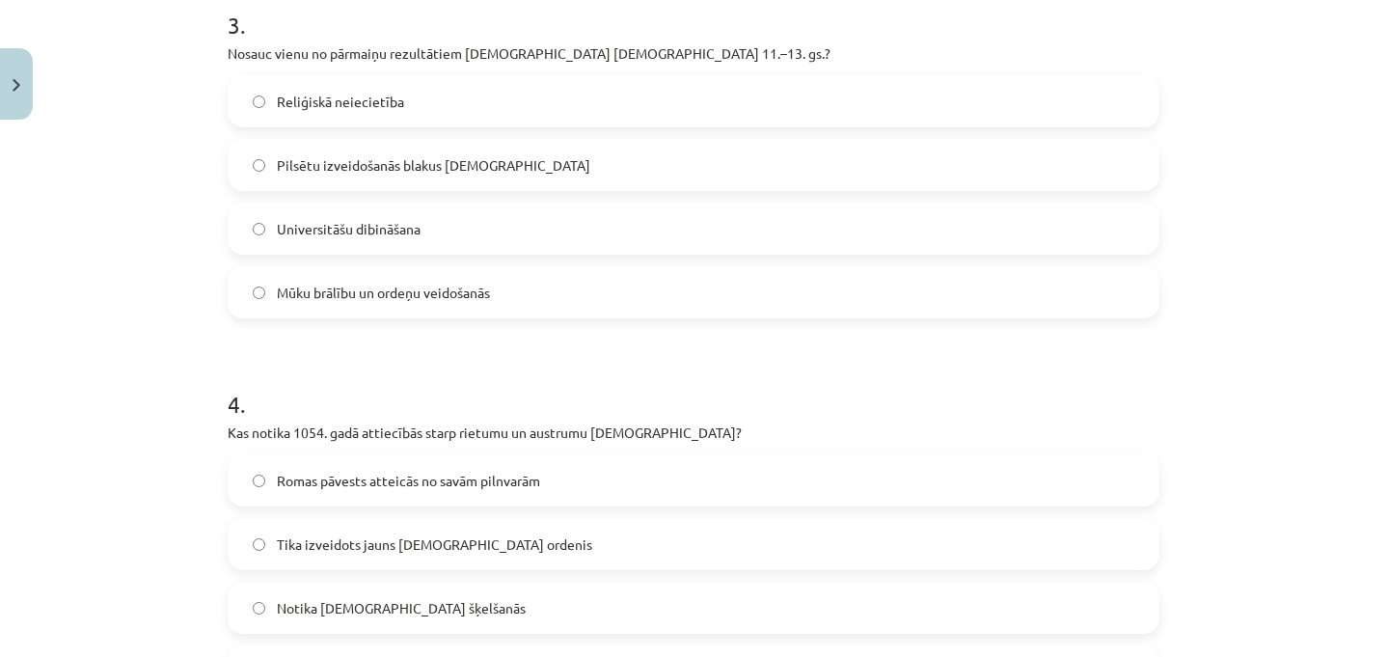
scroll to position [1149, 0]
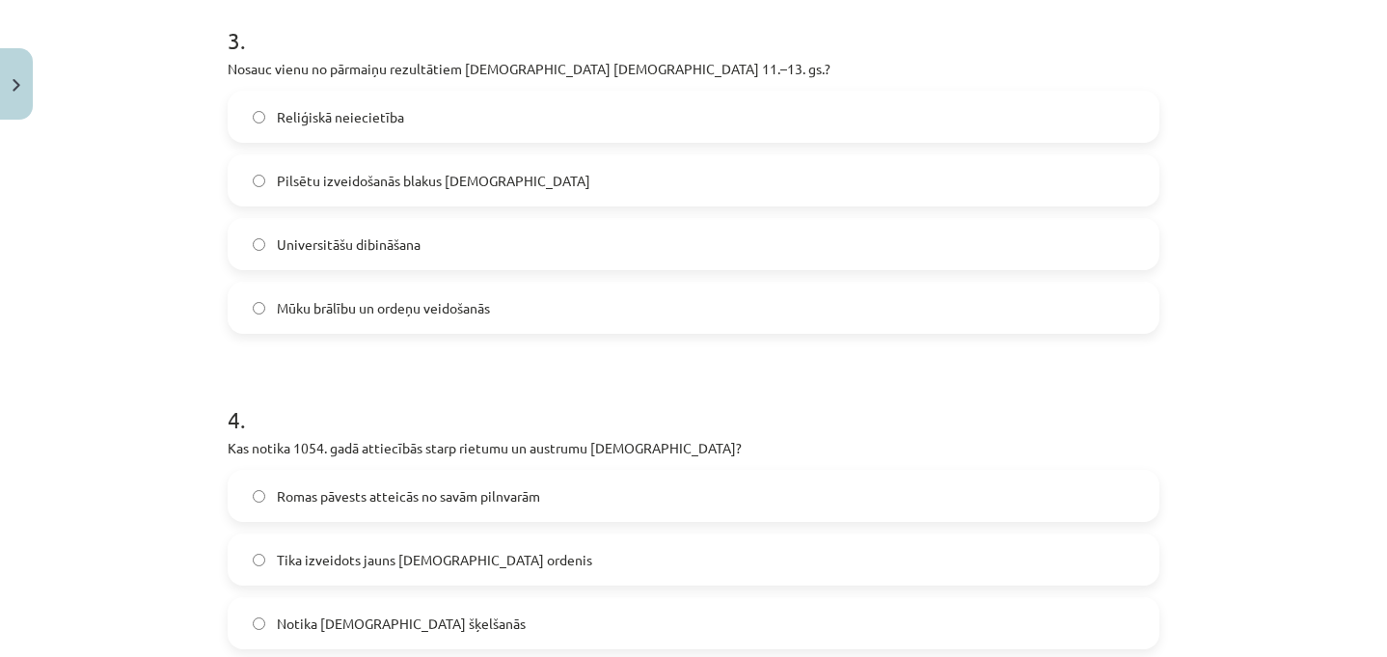
click at [331, 295] on label "Mūku brālību un ordeņu veidošanās" at bounding box center [694, 308] width 928 height 48
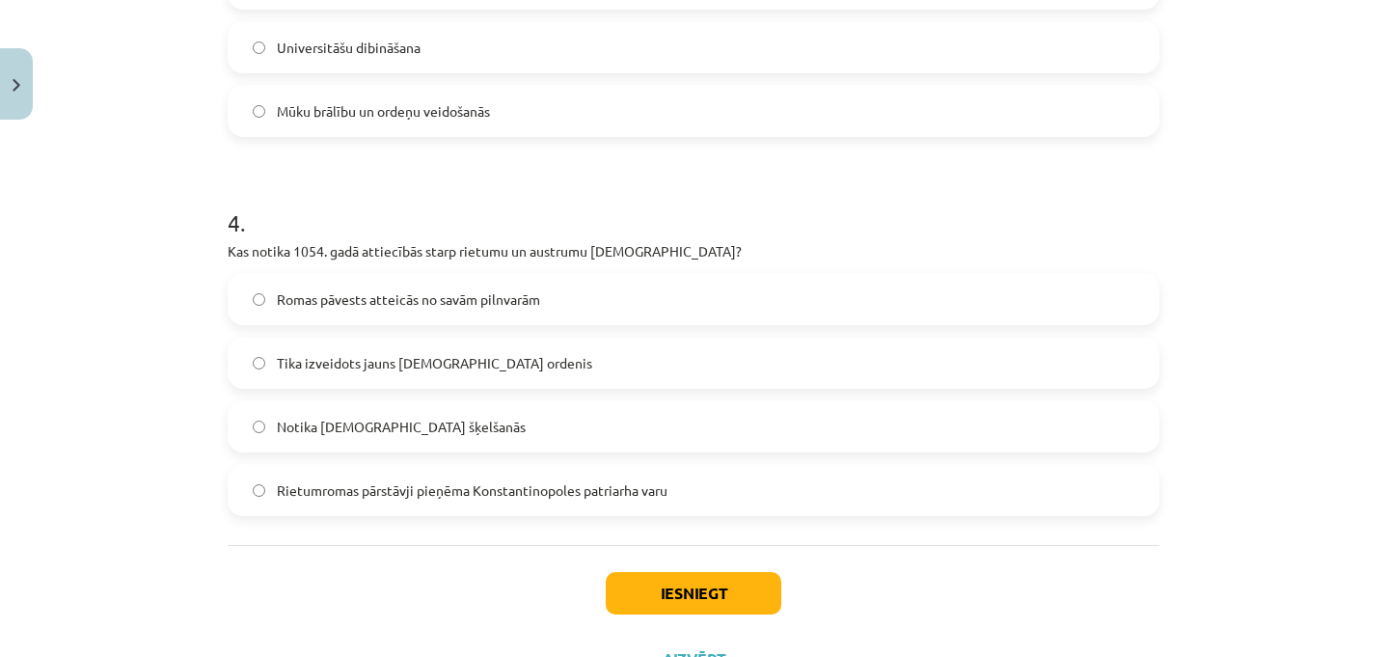
scroll to position [1428, 0]
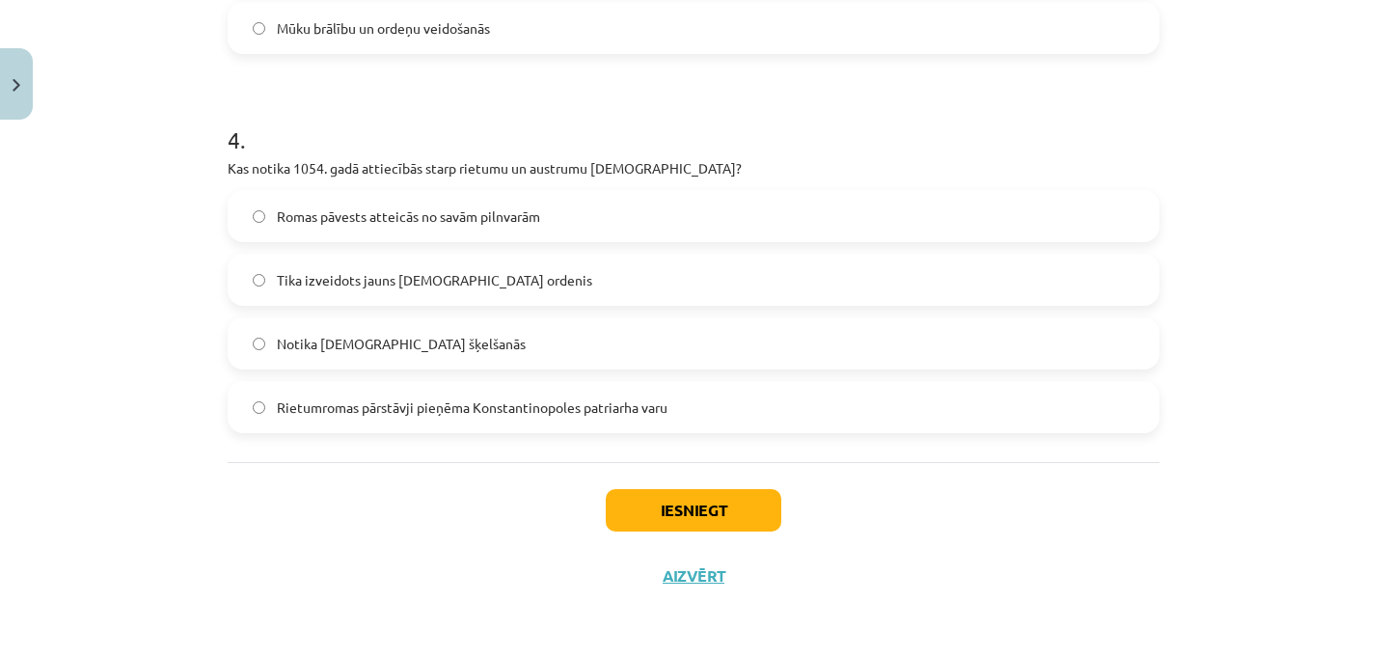
click at [436, 344] on span "Notika kristīgās Baznīcas šķelšanās" at bounding box center [401, 344] width 249 height 20
click at [652, 514] on button "Iesniegt" at bounding box center [694, 510] width 176 height 42
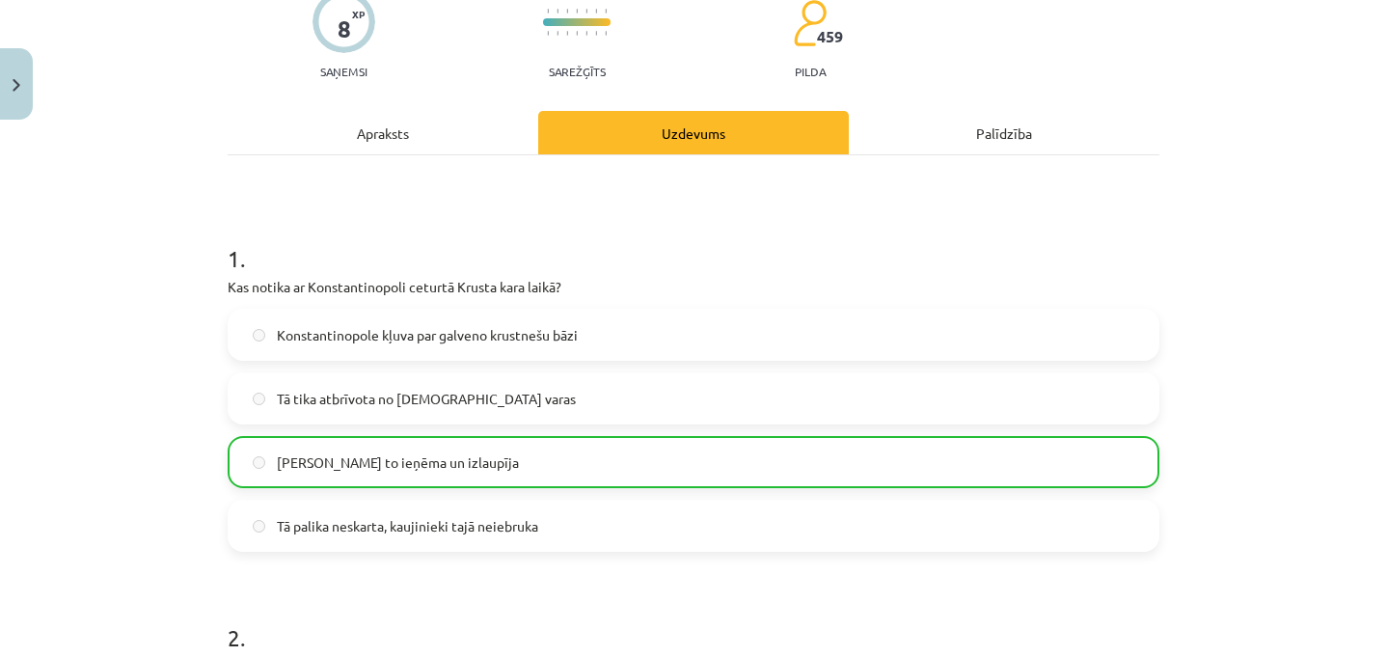
scroll to position [0, 0]
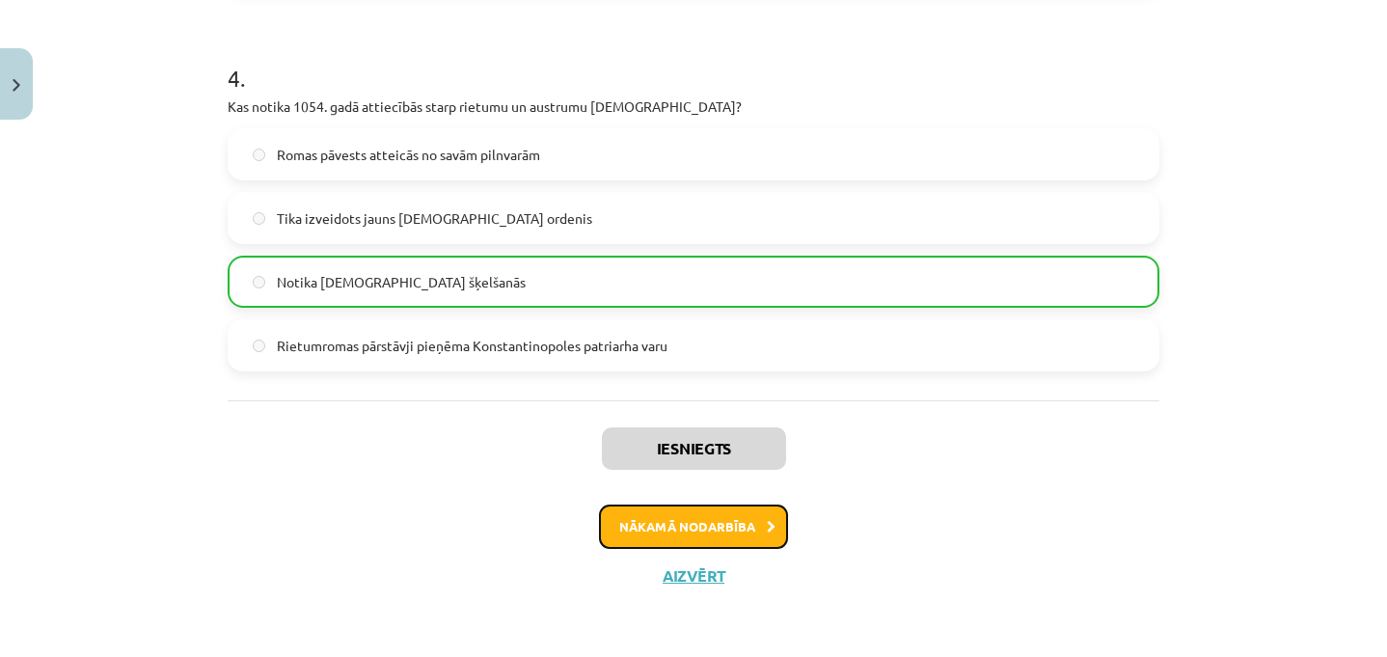
click at [701, 532] on button "Nākamā nodarbība" at bounding box center [693, 526] width 189 height 44
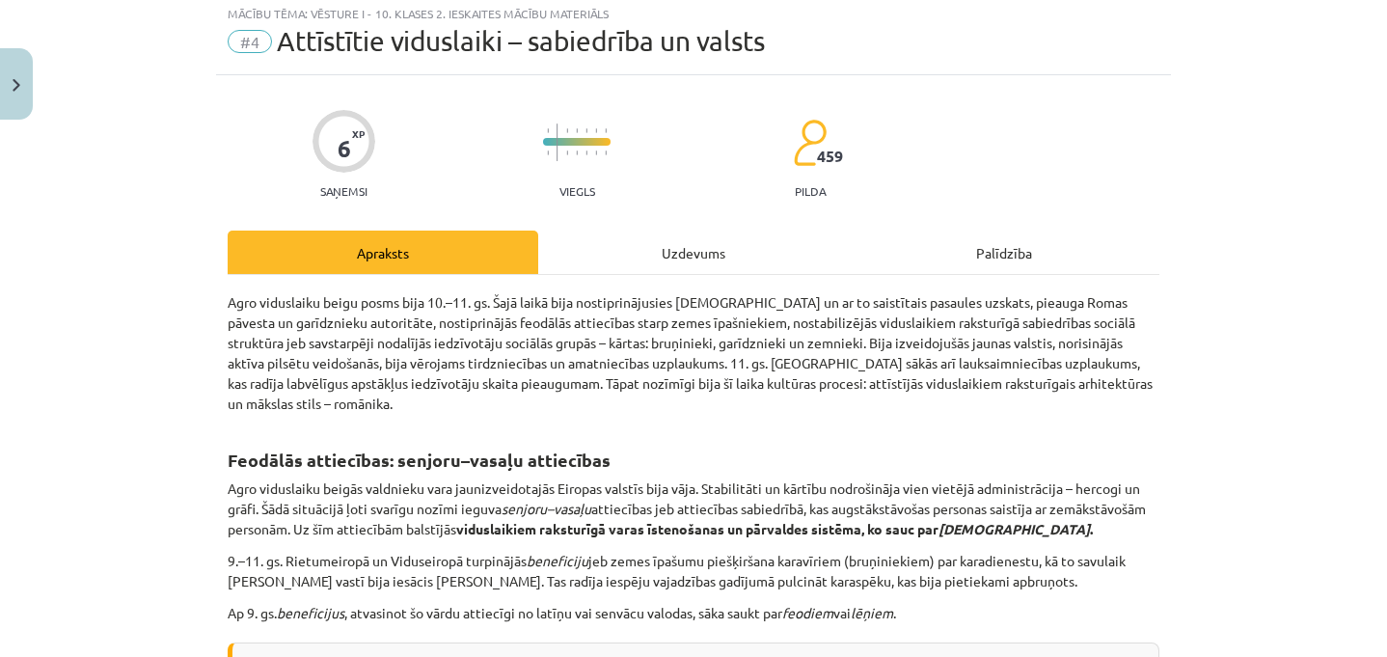
scroll to position [48, 0]
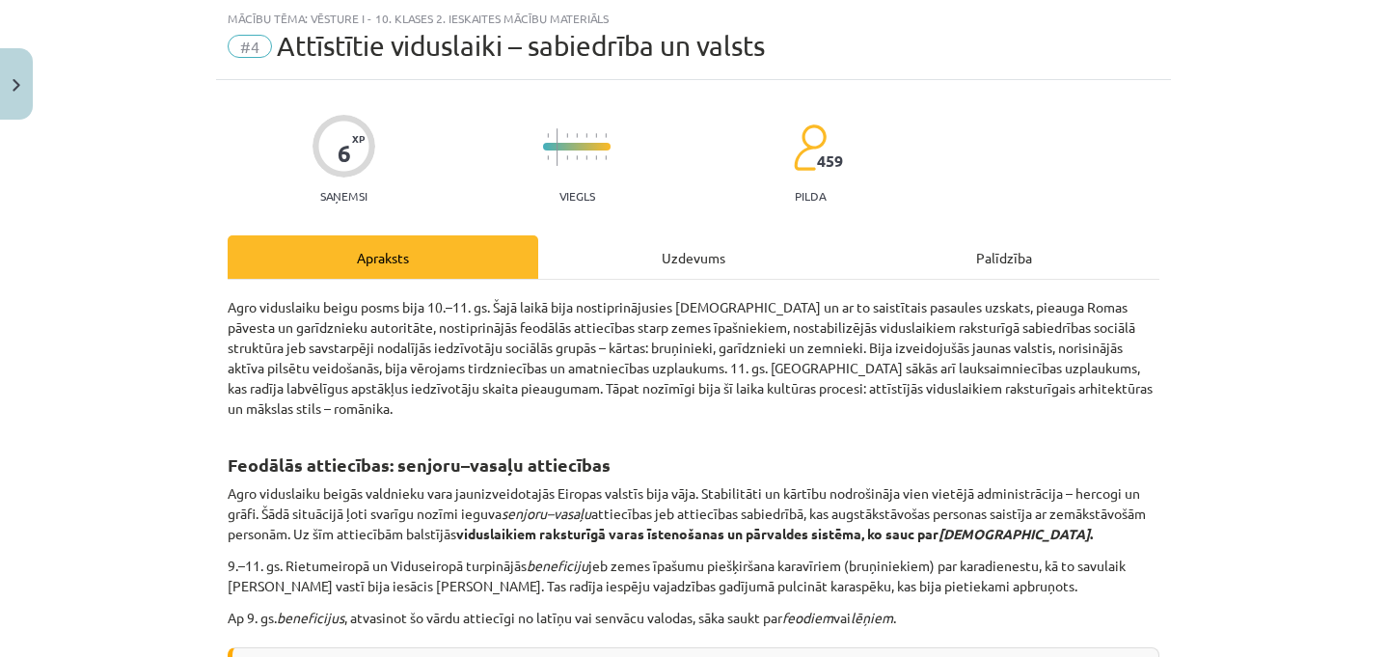
click at [682, 262] on div "Uzdevums" at bounding box center [693, 256] width 311 height 43
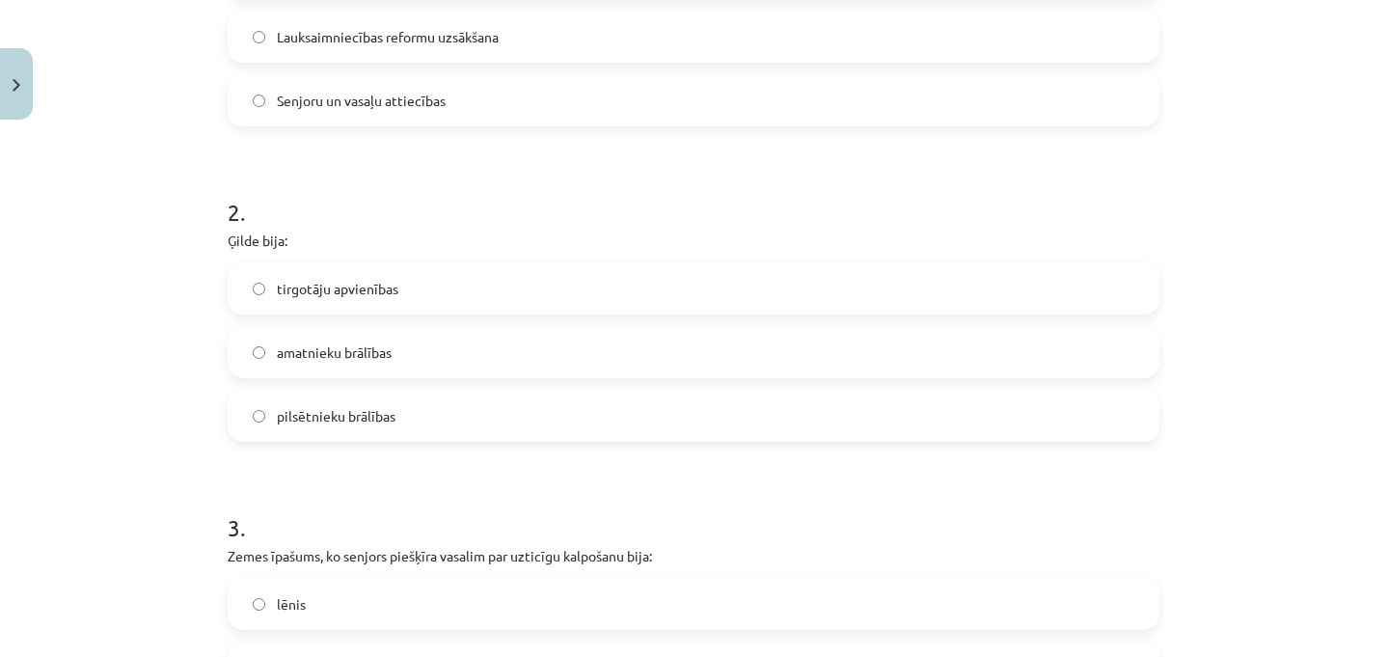
scroll to position [922, 0]
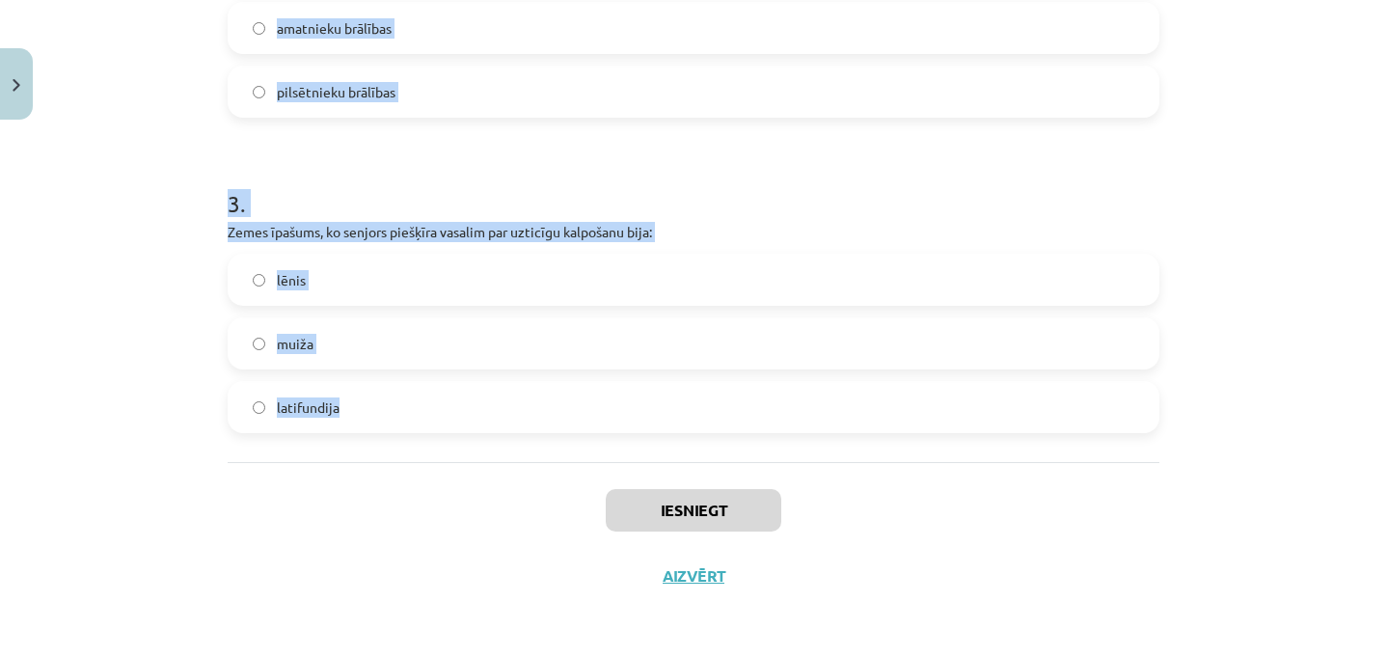
drag, startPoint x: 217, startPoint y: 379, endPoint x: 736, endPoint y: 451, distance: 523.9
copy form "1 . Kas raksturoja feodālismu attīstītajos viduslaikos? Tirdzniecības un rūpnie…"
click at [525, 233] on p "Zemes īpašums, ko senjors piešķīra vasalim par uzticīgu kalpošanu bija:" at bounding box center [694, 232] width 932 height 20
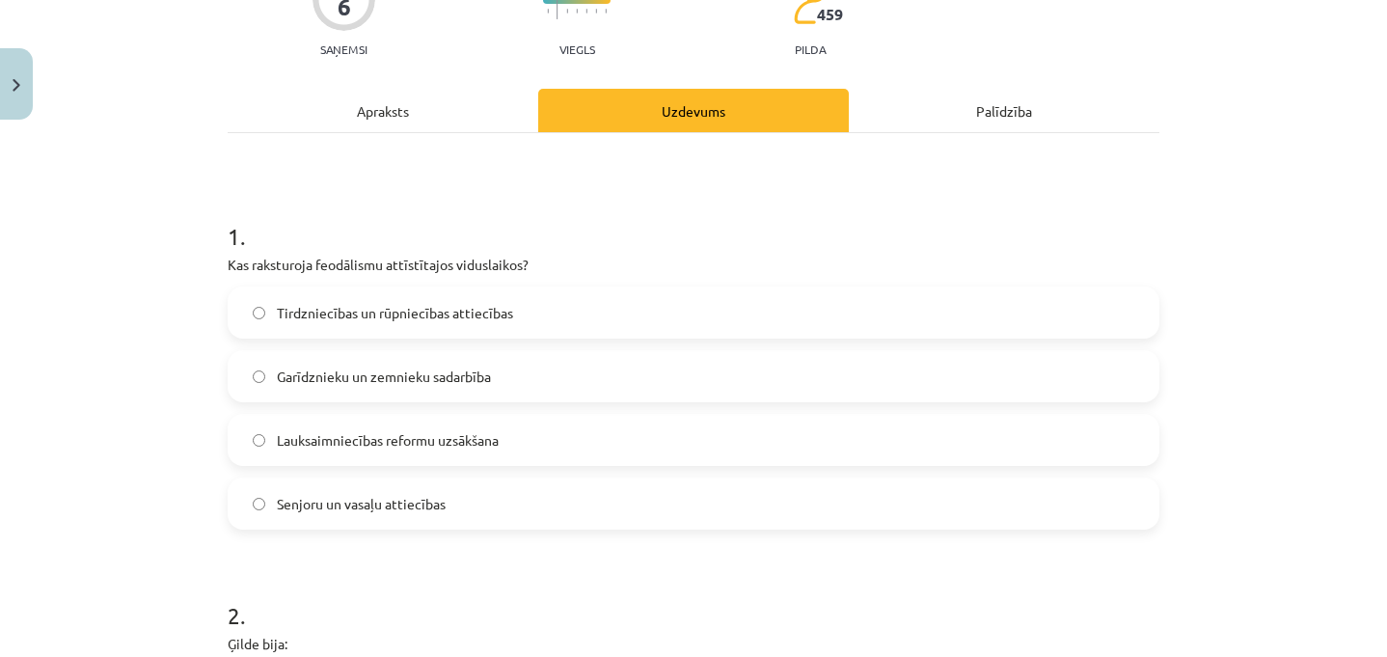
scroll to position [196, 0]
click at [366, 496] on span "Senjoru un vasaļu attiecības" at bounding box center [361, 503] width 169 height 20
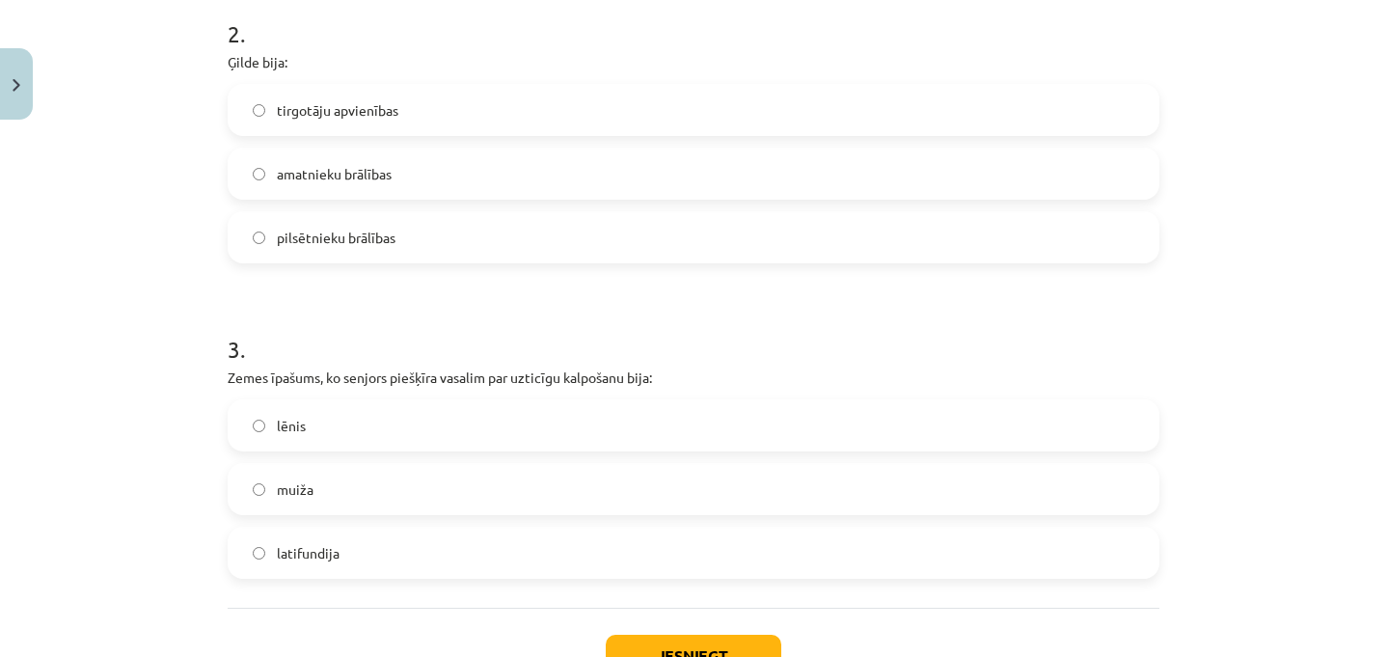
scroll to position [789, 0]
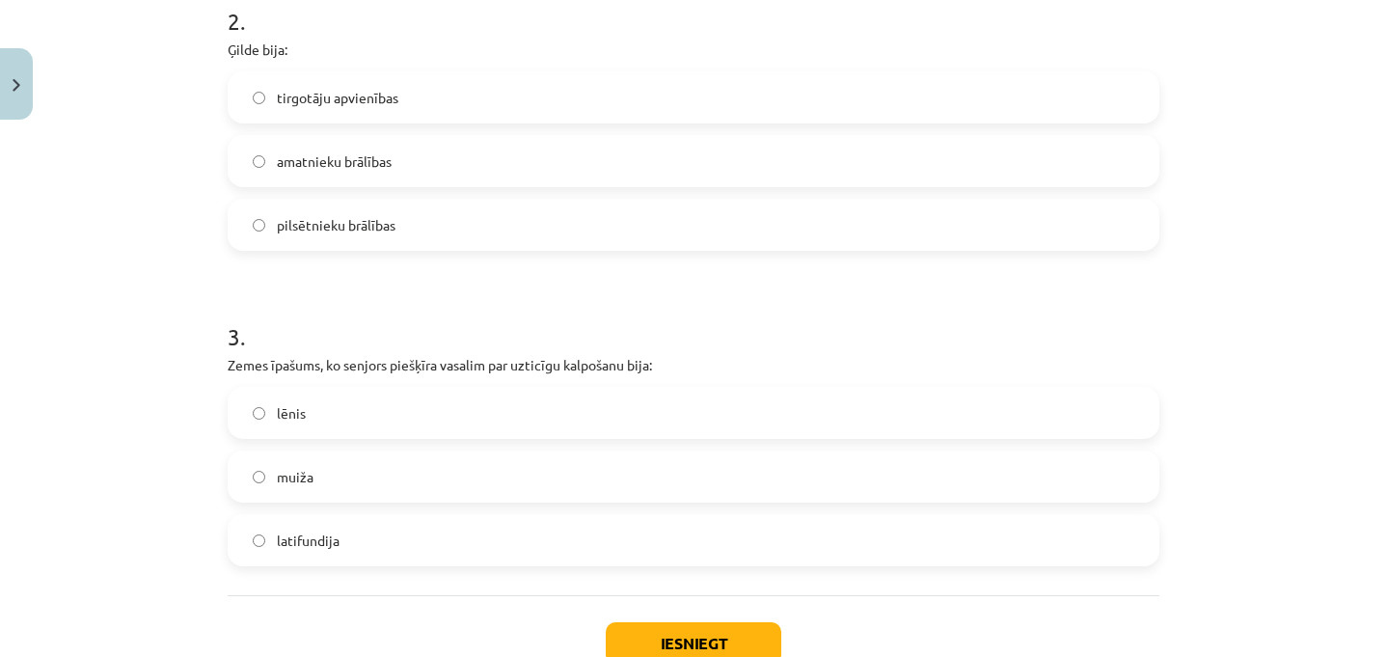
click at [352, 88] on span "tirgotāju apvienības" at bounding box center [338, 98] width 122 height 20
click at [320, 419] on label "lēnis" at bounding box center [694, 413] width 928 height 48
click at [729, 631] on button "Iesniegt" at bounding box center [694, 643] width 176 height 42
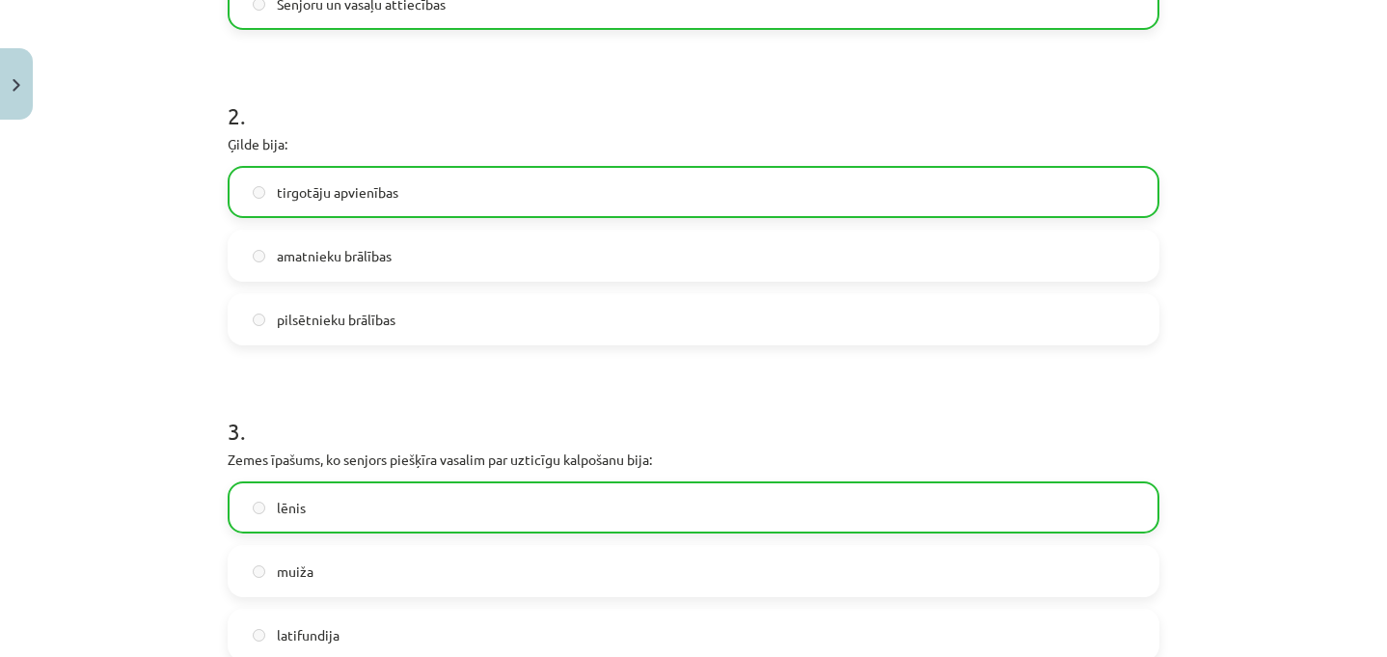
scroll to position [984, 0]
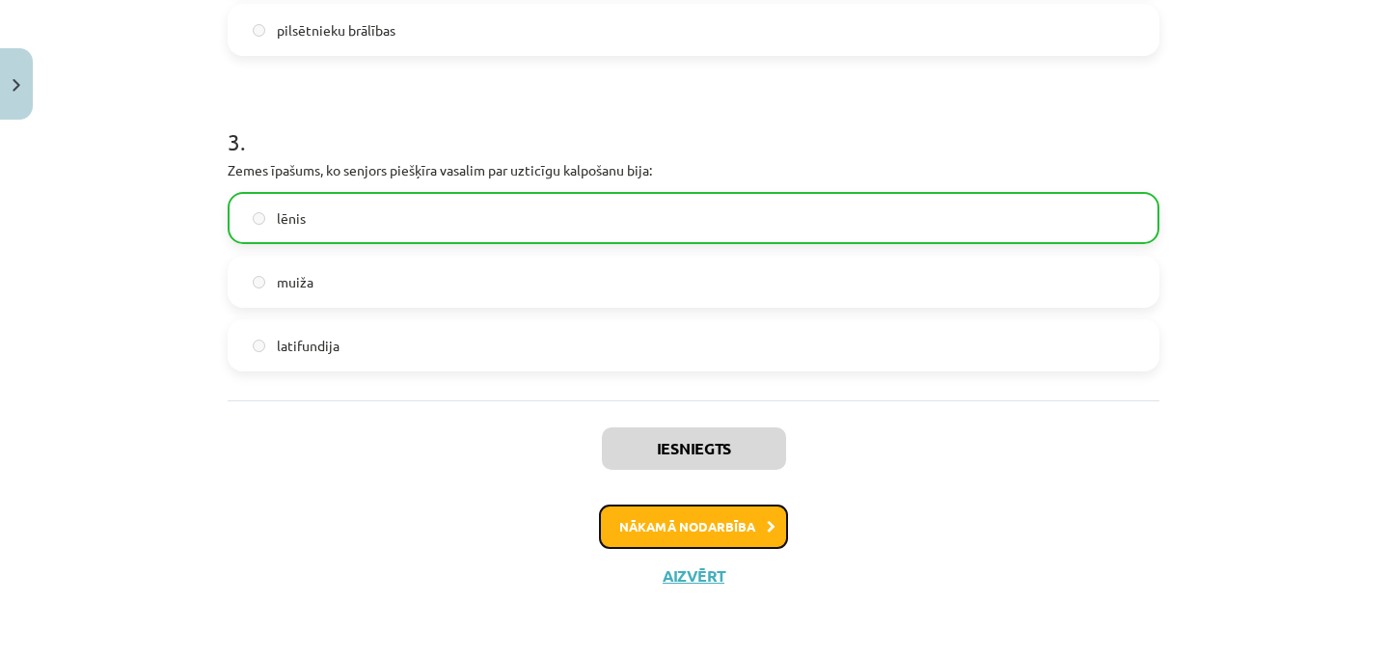
click at [664, 530] on button "Nākamā nodarbība" at bounding box center [693, 526] width 189 height 44
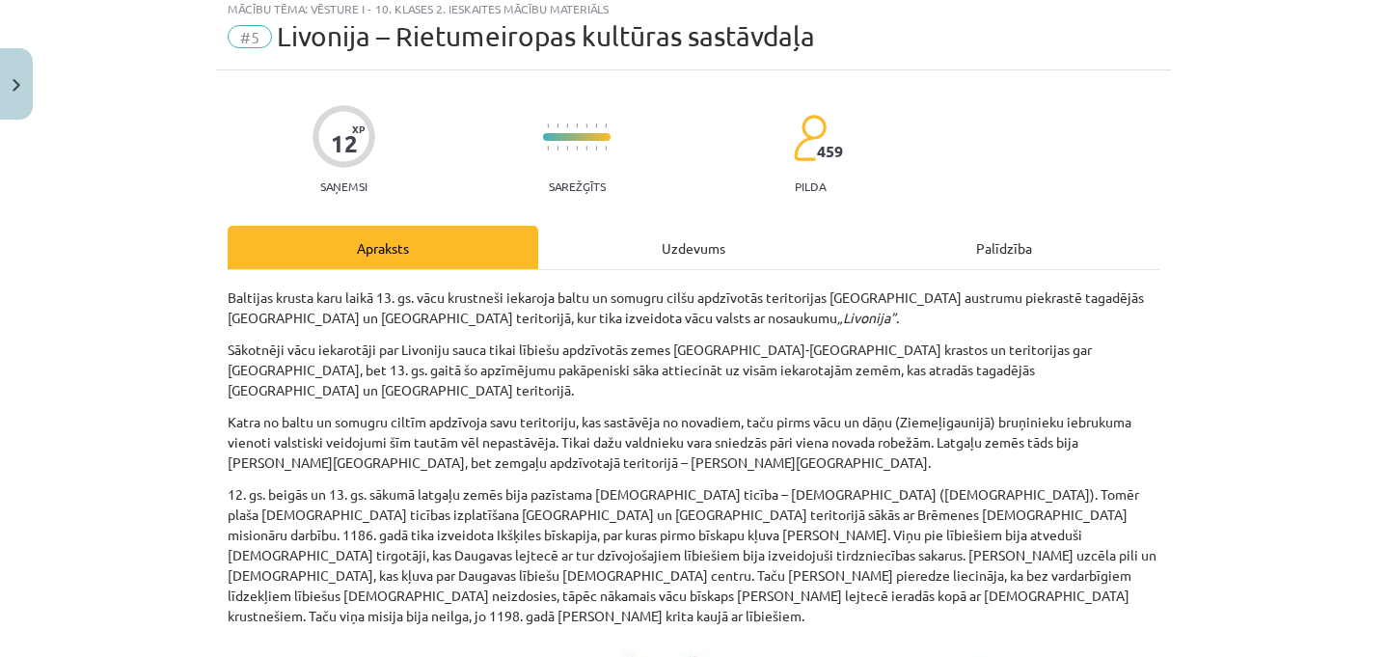
scroll to position [48, 0]
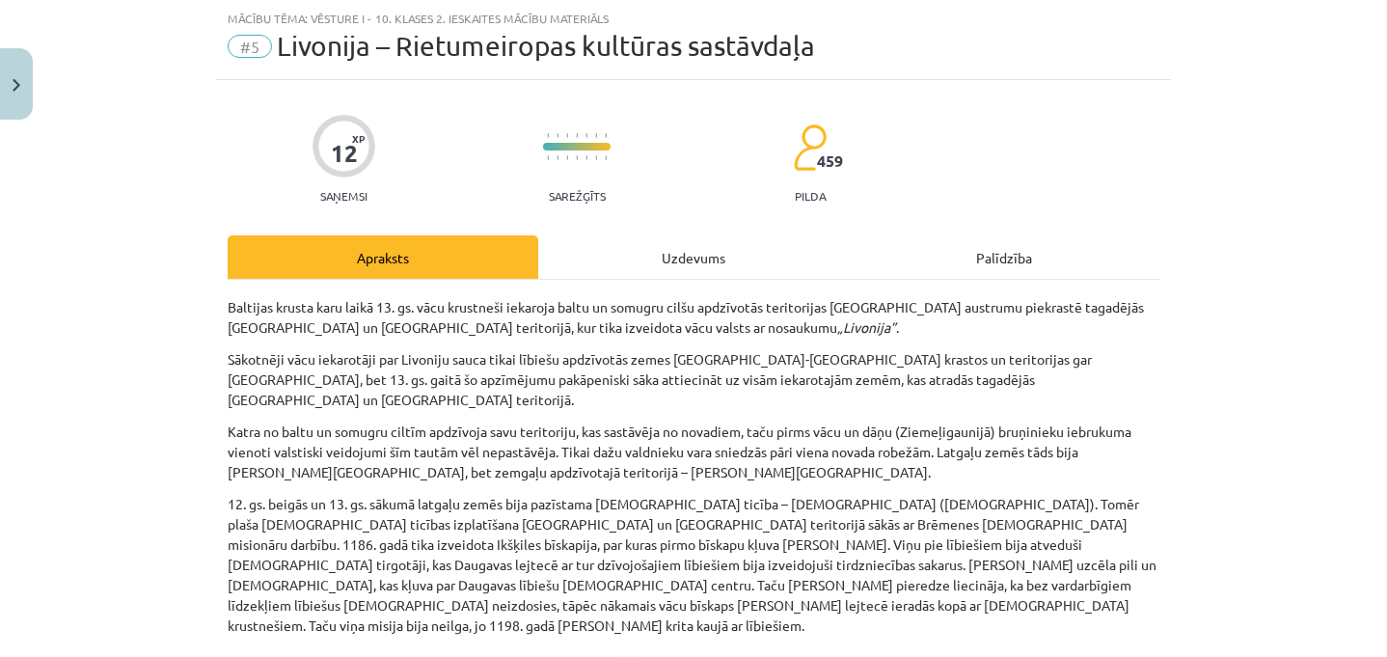
click at [703, 253] on div "Uzdevums" at bounding box center [693, 256] width 311 height 43
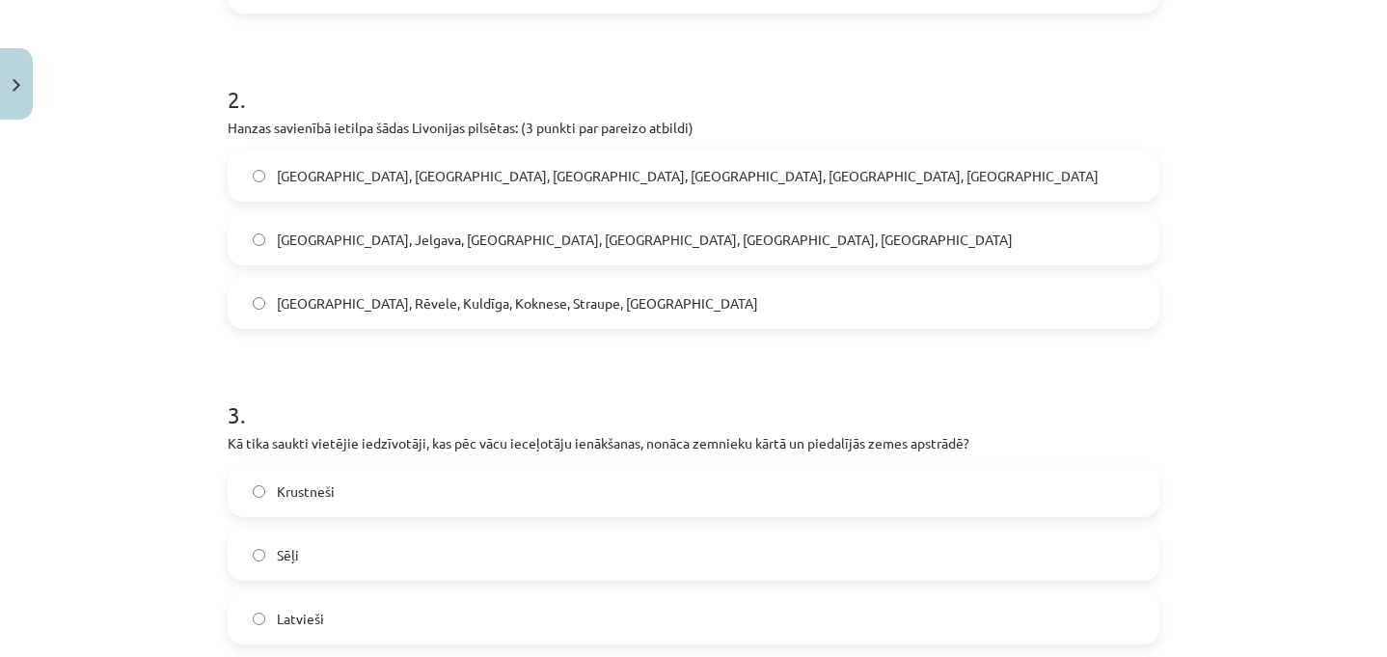
scroll to position [986, 0]
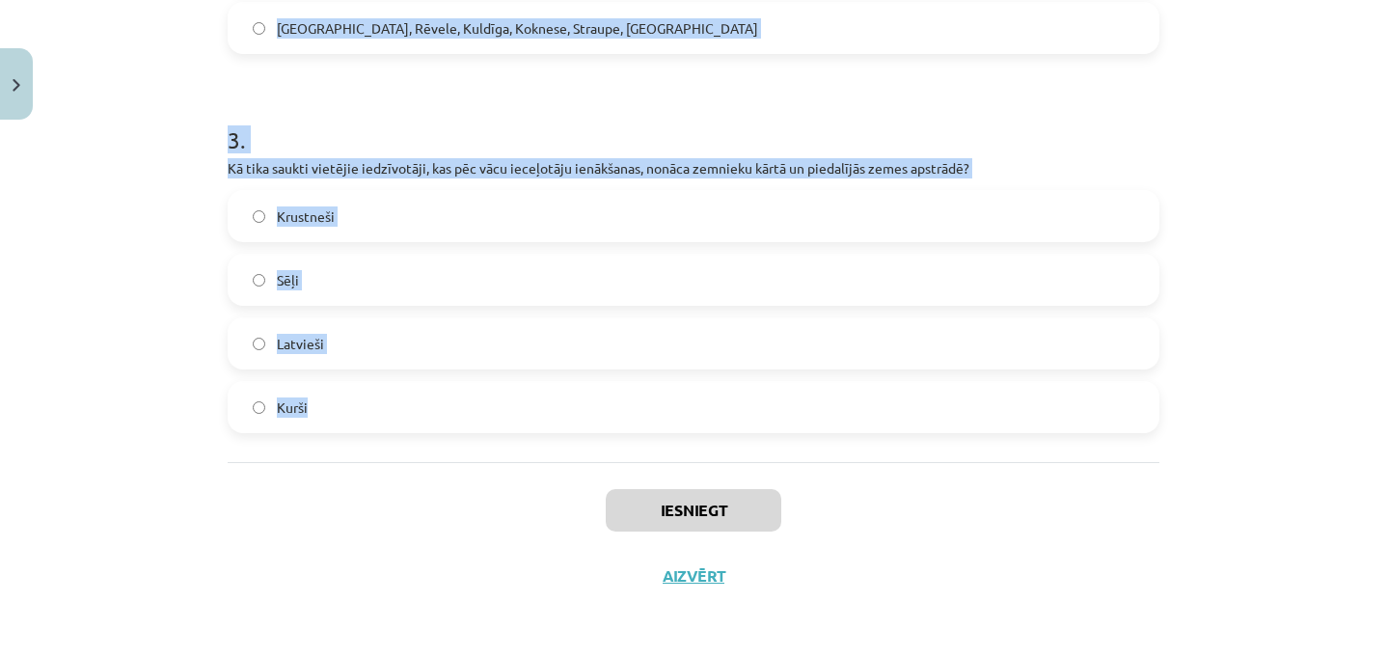
drag, startPoint x: 207, startPoint y: 386, endPoint x: 350, endPoint y: 434, distance: 150.7
copy form "1 . Kādu valsti izveidoja vācu krustneši, iekarojot baltu un somugru cilšu teri…"
click at [158, 362] on div "Mācību tēma: Vēsture i - 10. klases 2. ieskaites mācību materiāls #5 ​Livonija …" at bounding box center [693, 328] width 1387 height 657
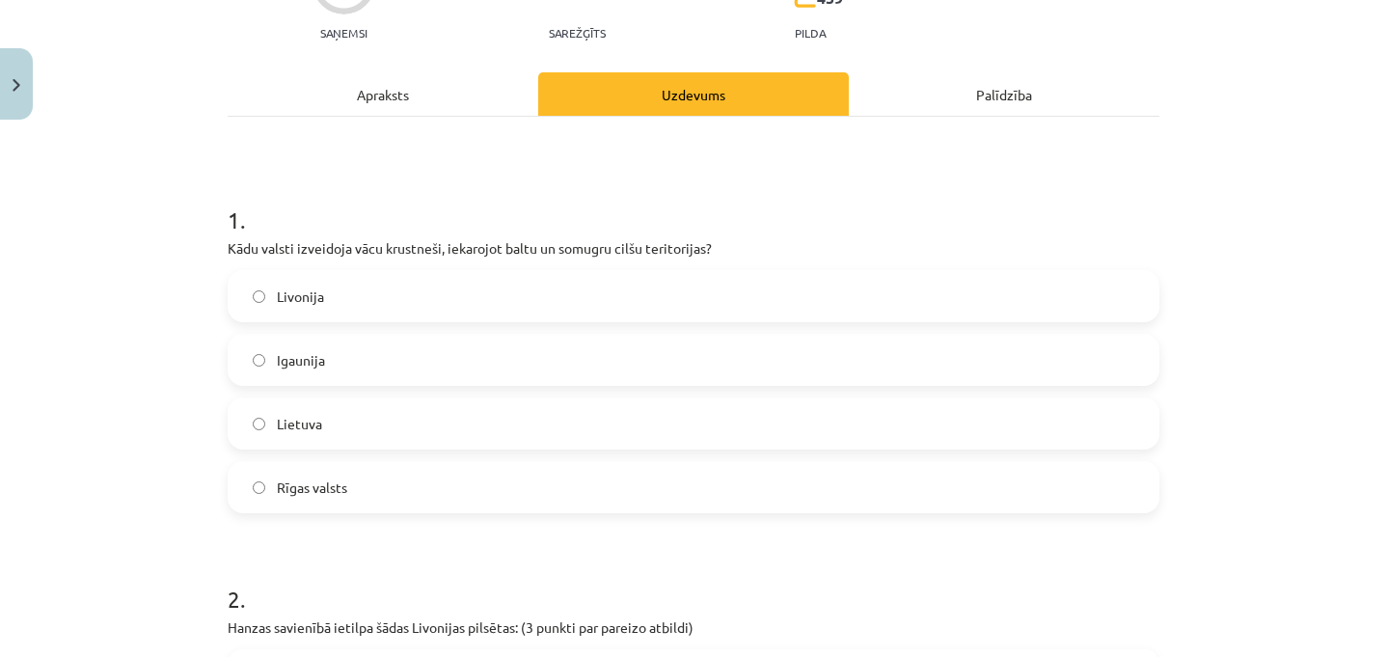
scroll to position [0, 0]
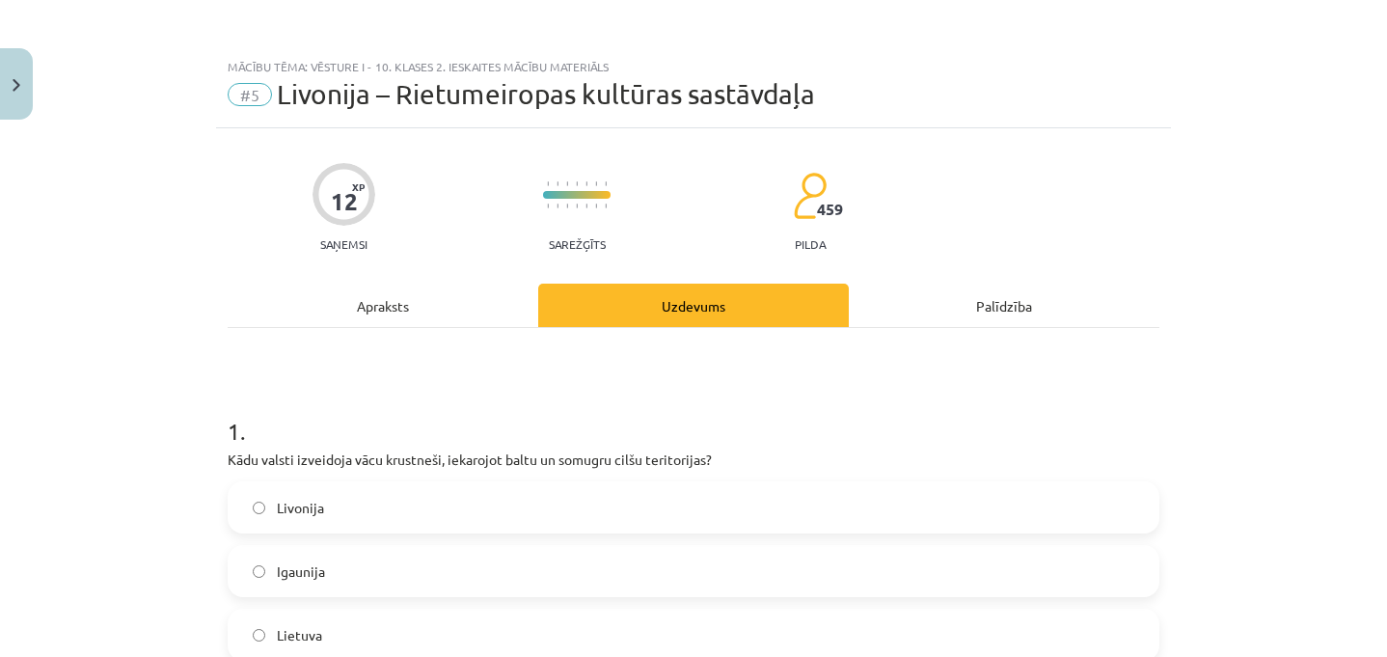
click at [317, 508] on label "Livonija" at bounding box center [694, 507] width 928 height 48
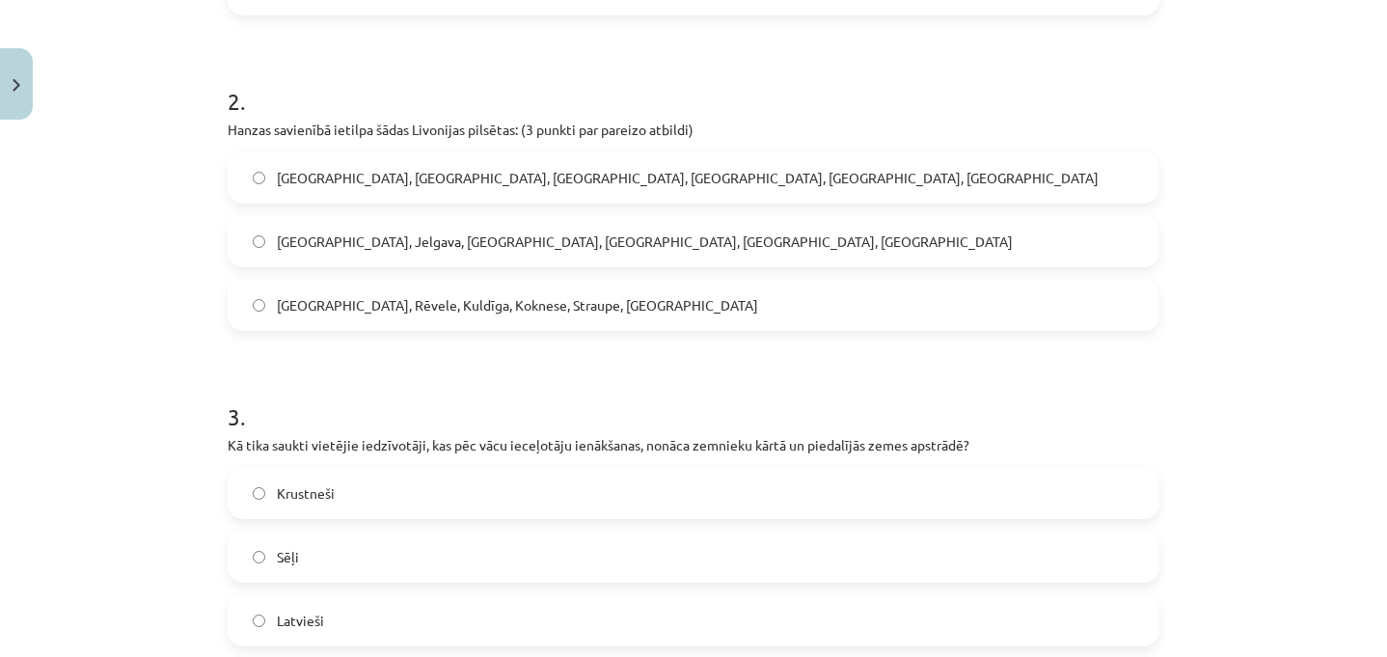
scroll to position [713, 0]
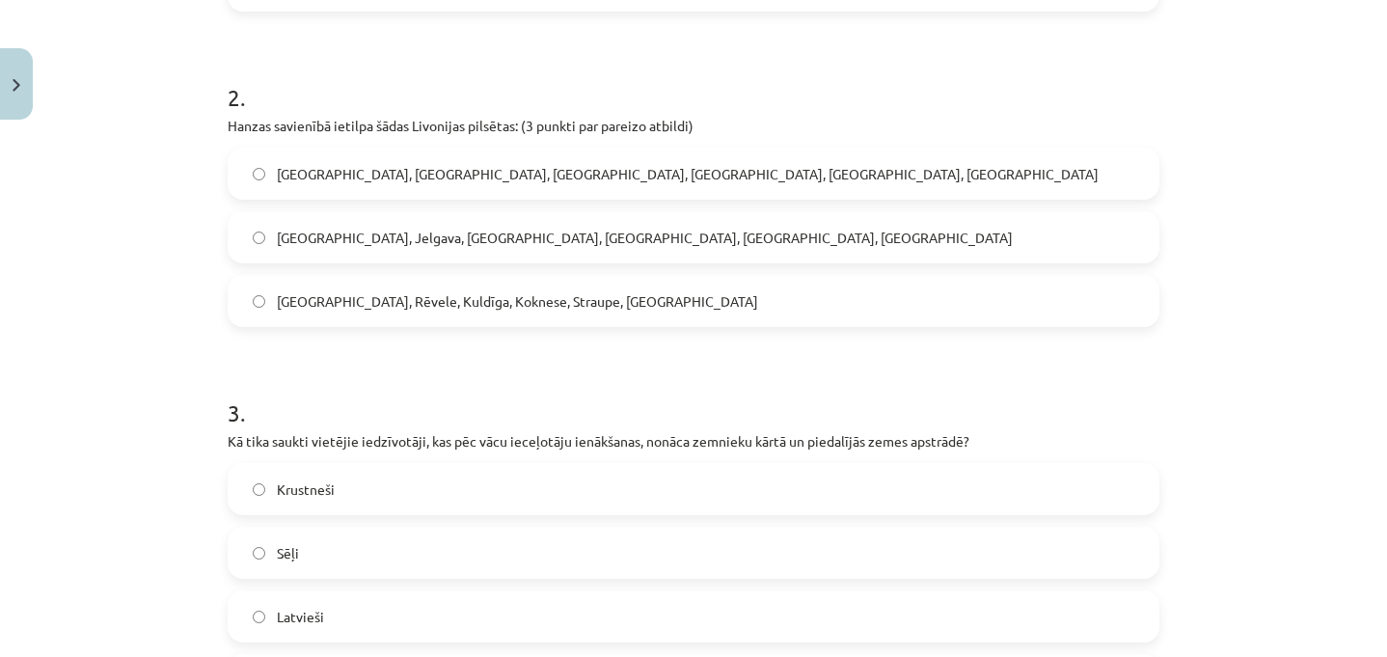
click at [513, 295] on span "Rīga, Rēvele, Kuldīga, Koknese, Straupe, Limbaži" at bounding box center [517, 301] width 481 height 20
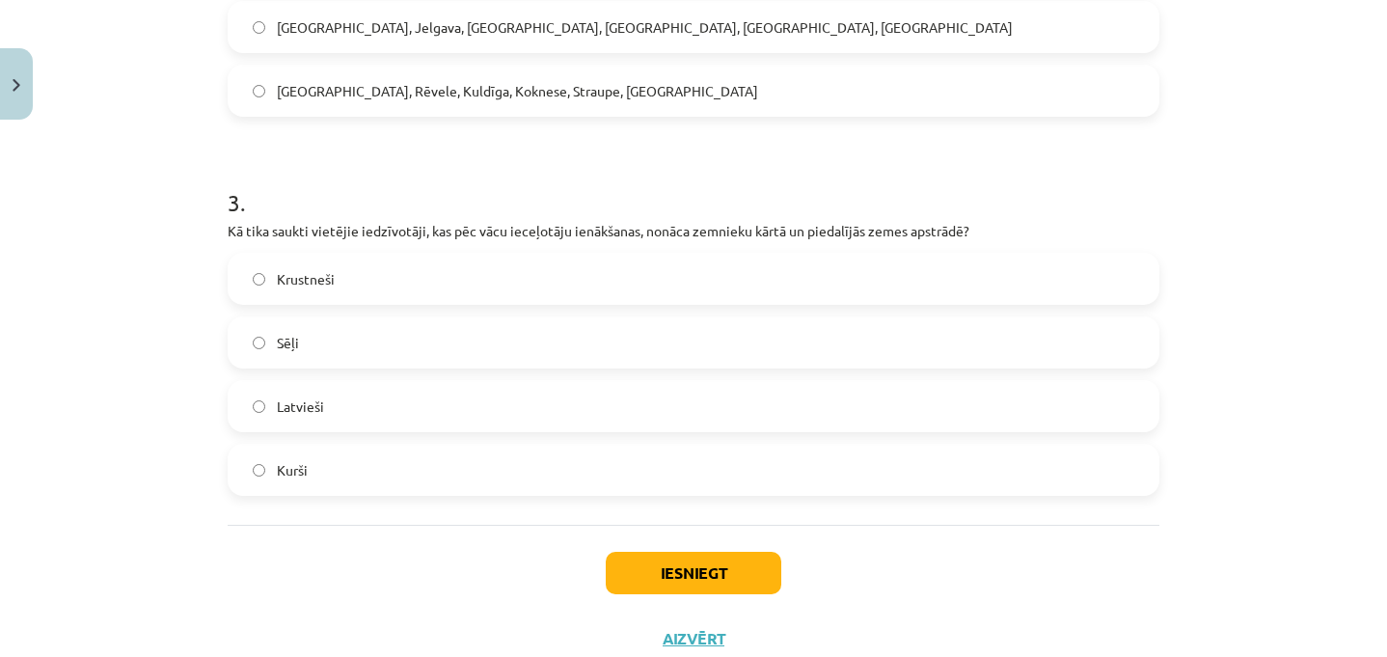
scroll to position [986, 0]
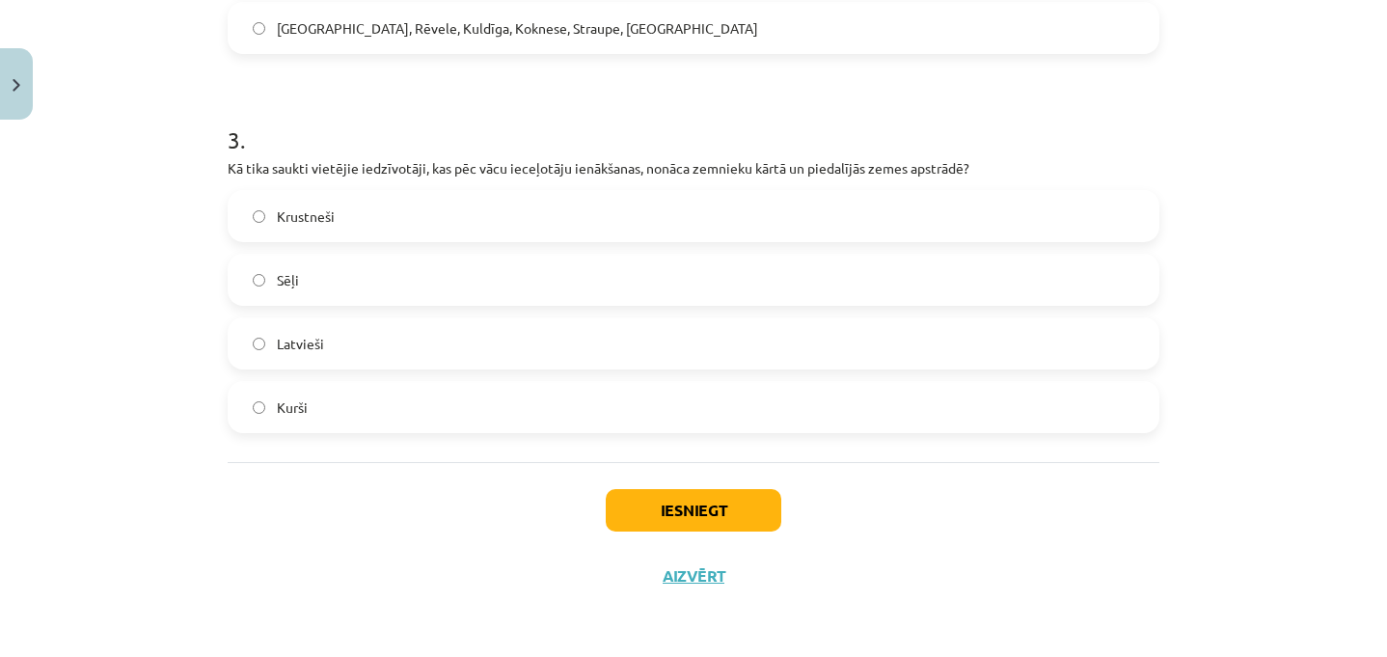
click at [340, 333] on label "Latvieši" at bounding box center [694, 343] width 928 height 48
click at [703, 516] on button "Iesniegt" at bounding box center [694, 510] width 176 height 42
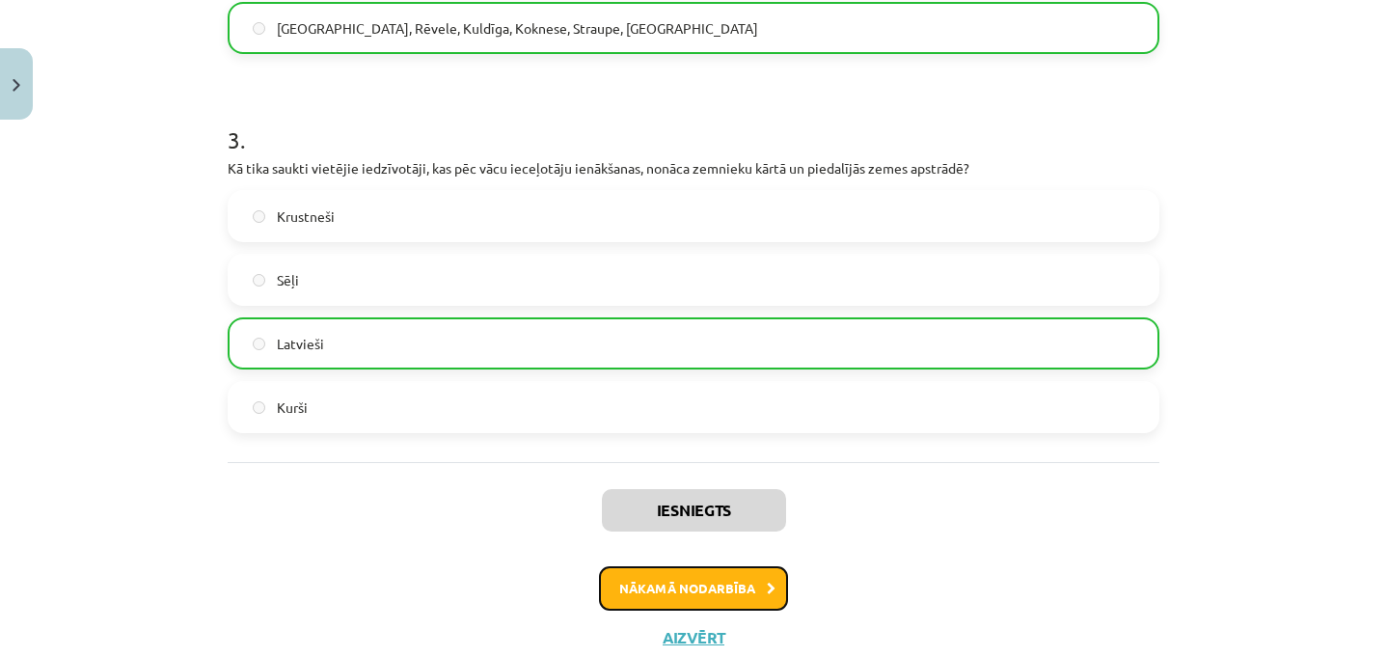
click at [716, 586] on button "Nākamā nodarbība" at bounding box center [693, 588] width 189 height 44
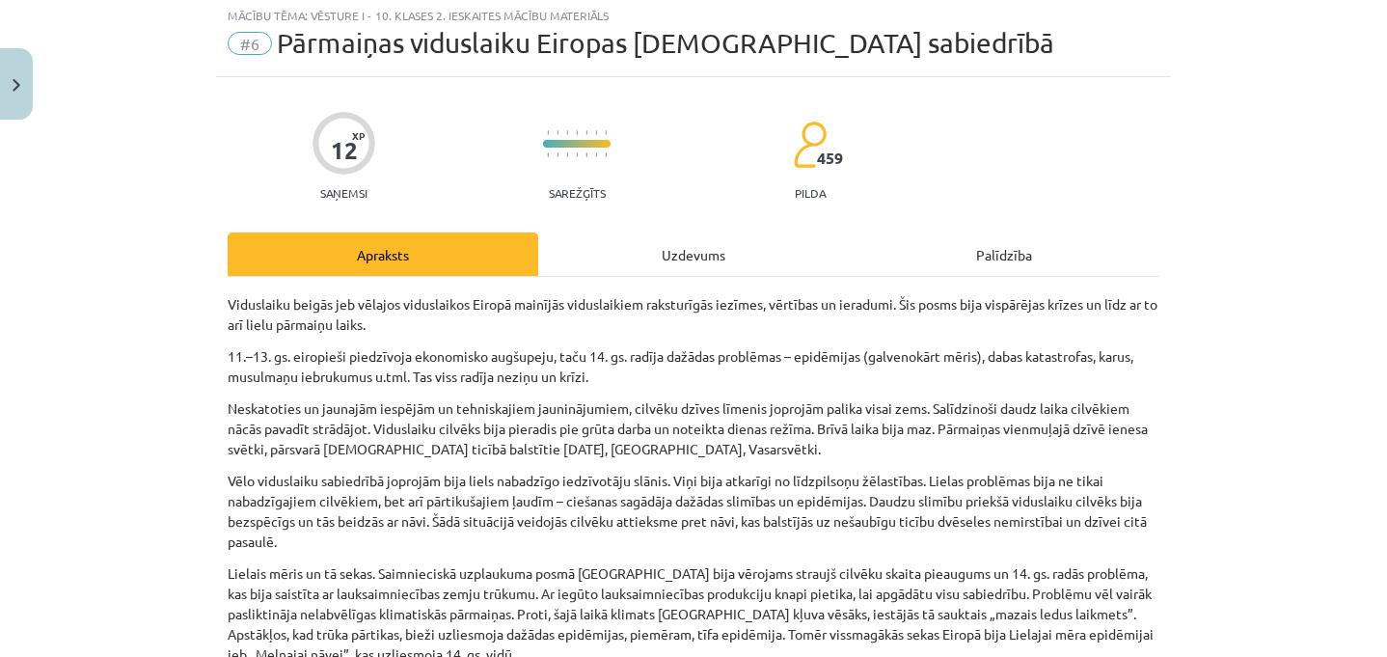
scroll to position [48, 0]
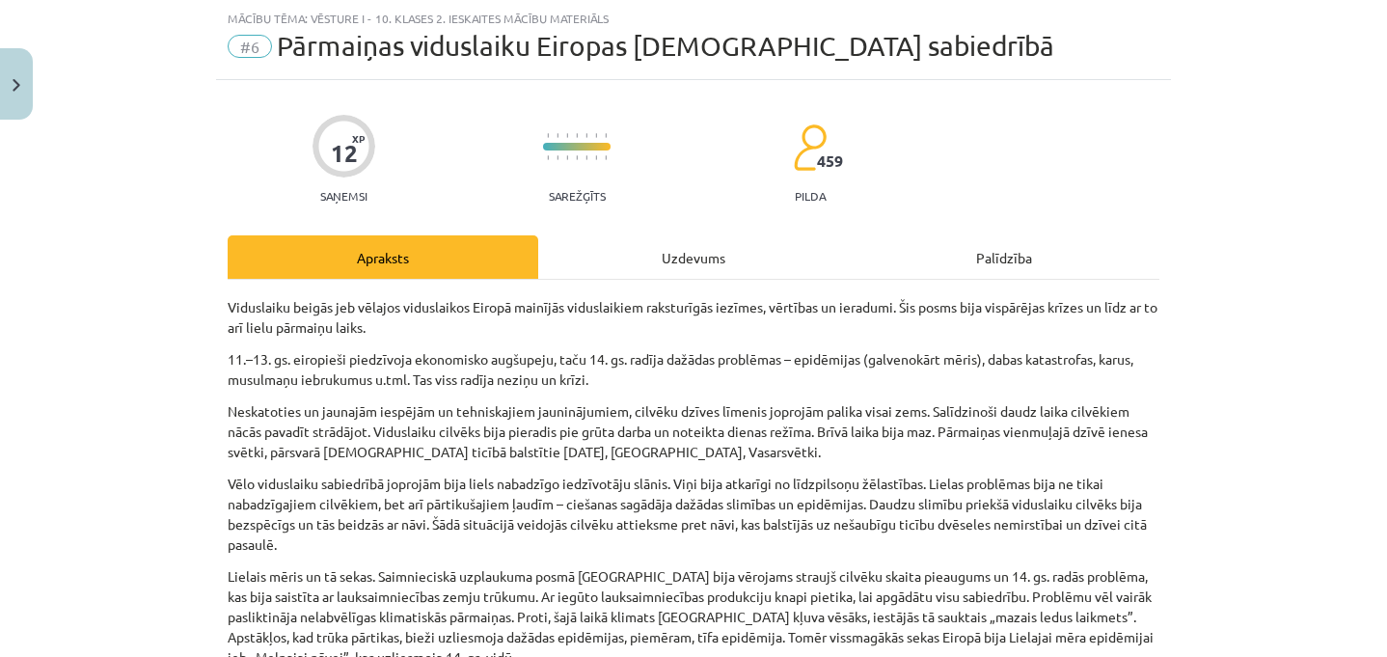
click at [673, 257] on div "Uzdevums" at bounding box center [693, 256] width 311 height 43
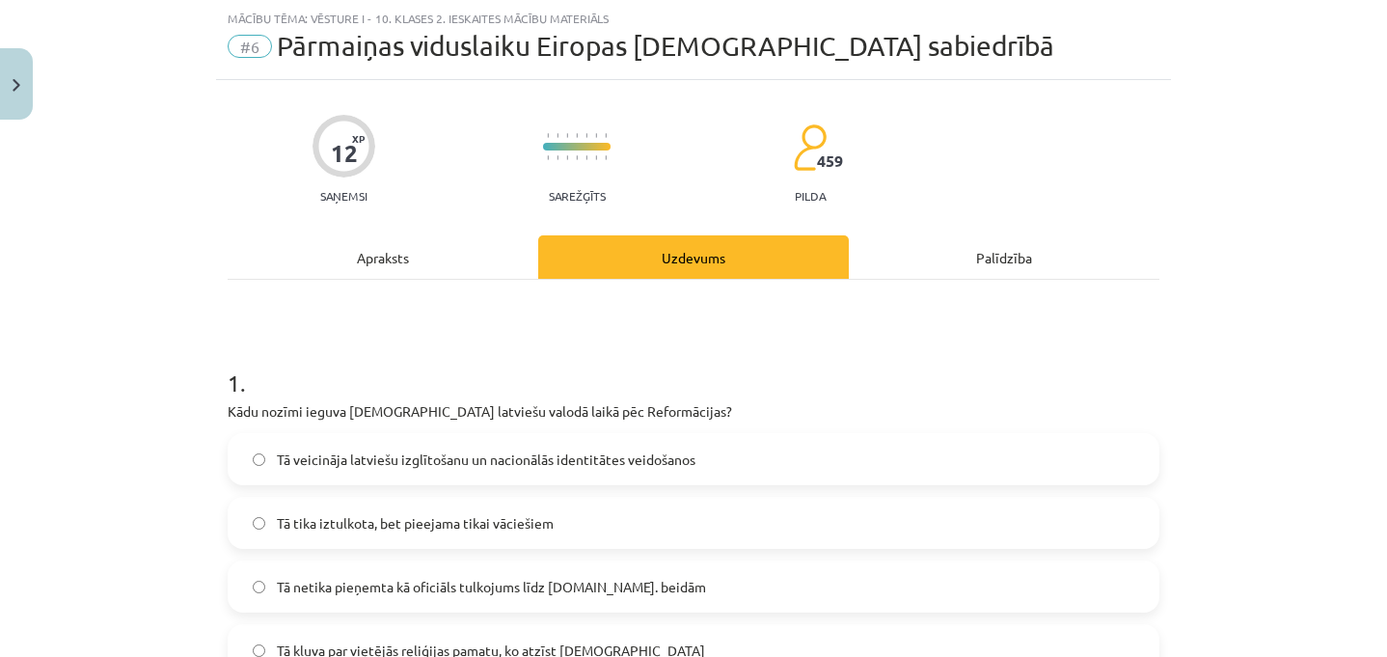
click at [215, 380] on div "Mācību tēma: Vēsture i - 10. klases 2. ieskaites mācību materiāls #6 ​Pārmaiņas…" at bounding box center [693, 328] width 1387 height 657
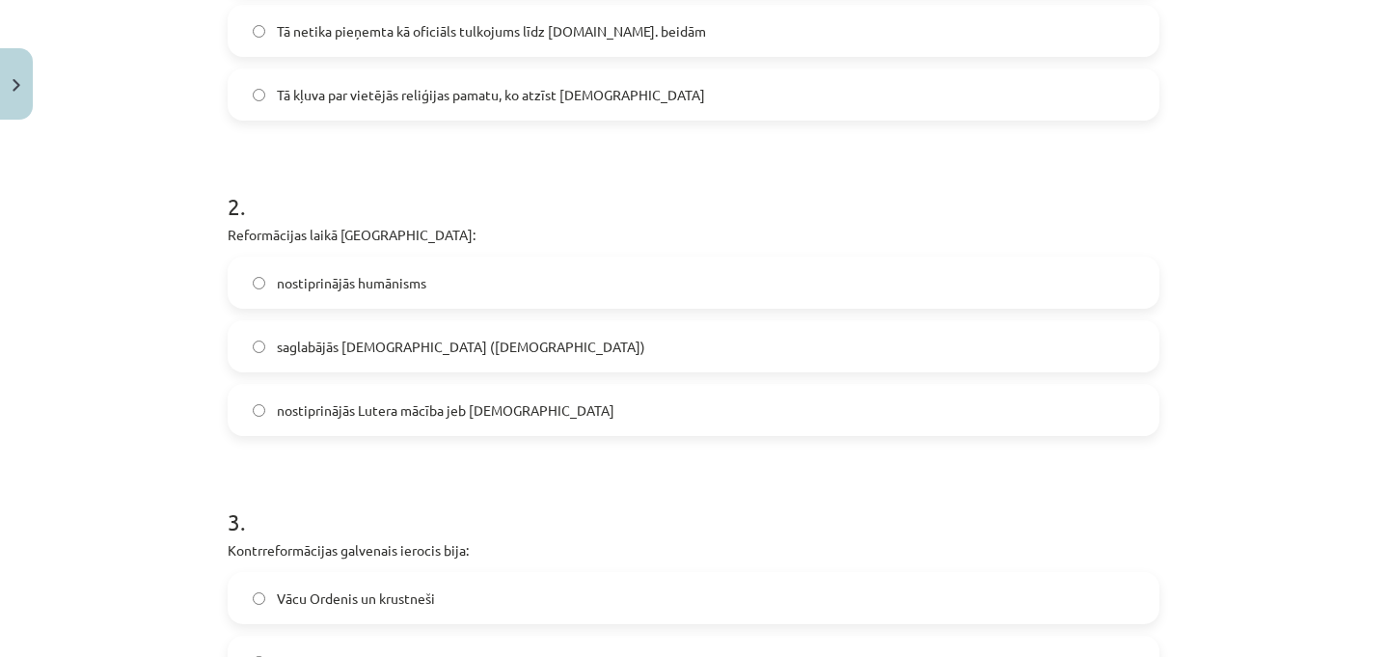
scroll to position [922, 0]
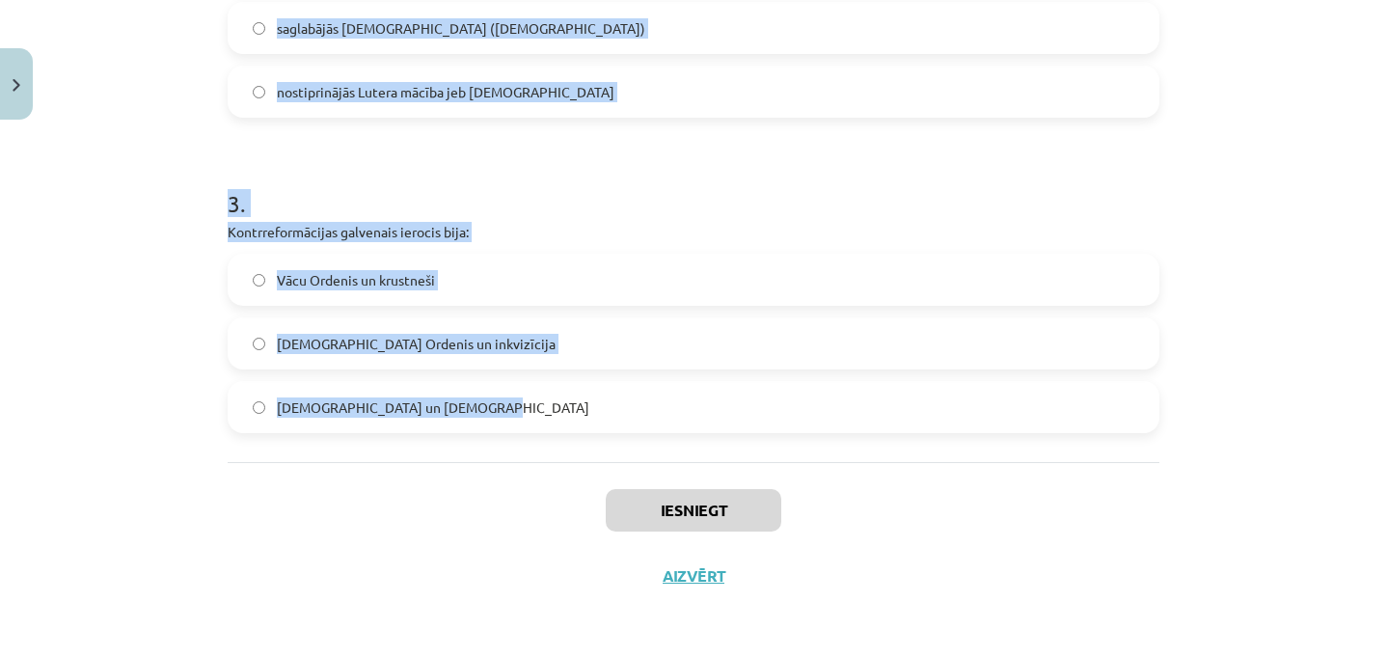
drag, startPoint x: 215, startPoint y: 380, endPoint x: 487, endPoint y: 428, distance: 276.2
copy form "1 . Kādu nozīmi ieguva Bībele latviešu valodā laikā pēc Reformācijas? Tā veicin…"
click at [143, 244] on div "Mācību tēma: Vēsture i - 10. klases 2. ieskaites mācību materiāls #6 ​Pārmaiņas…" at bounding box center [693, 328] width 1387 height 657
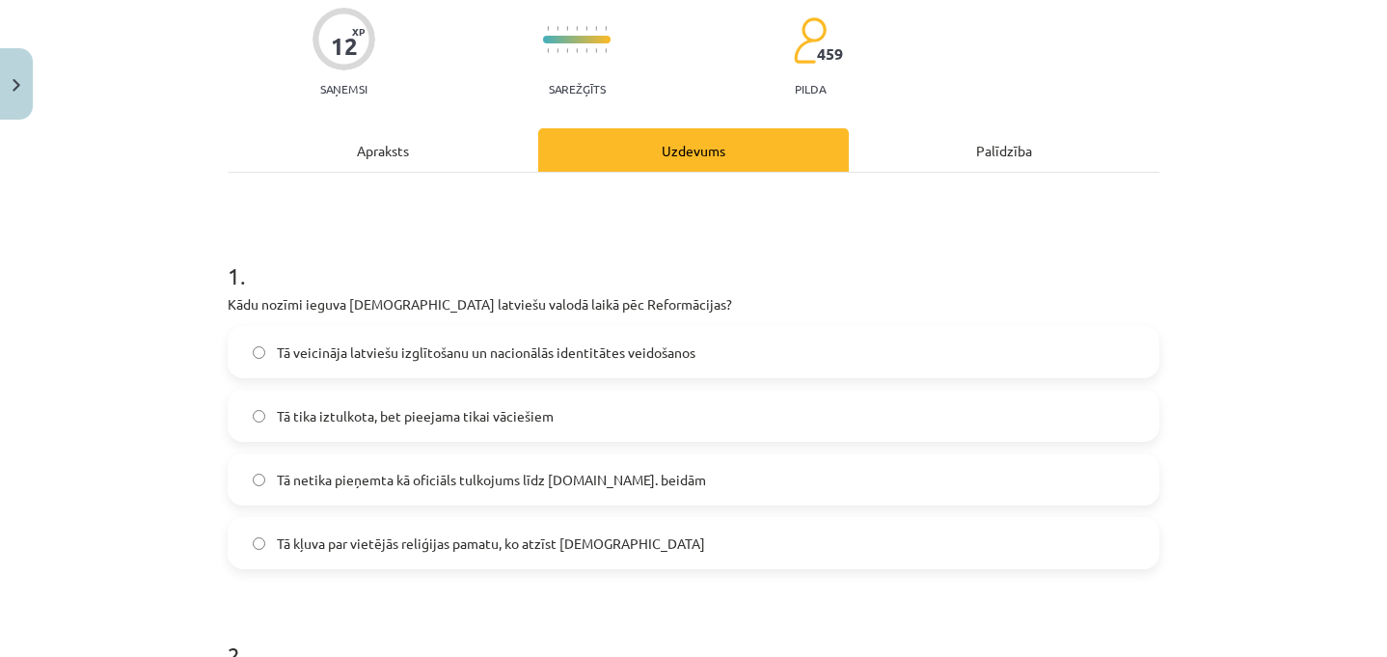
scroll to position [236, 0]
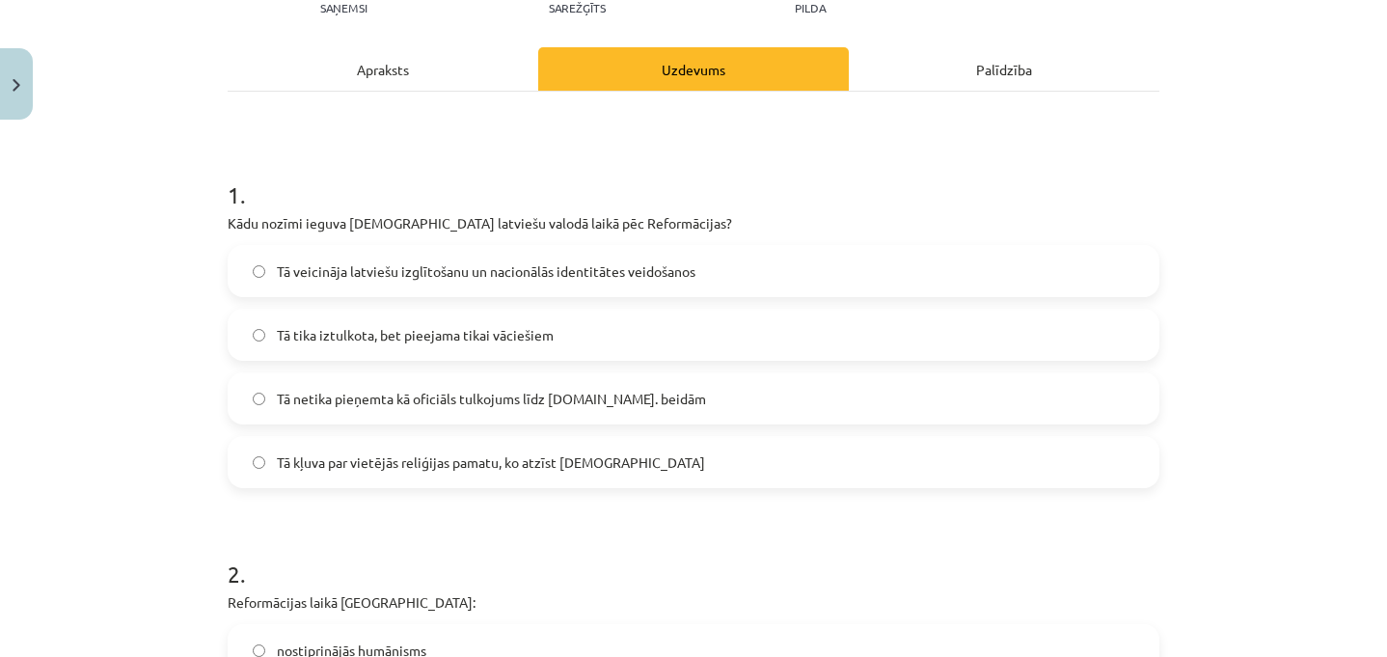
click at [448, 256] on label "Tā veicināja latviešu izglītošanu un nacionālās identitātes veidošanos" at bounding box center [694, 271] width 928 height 48
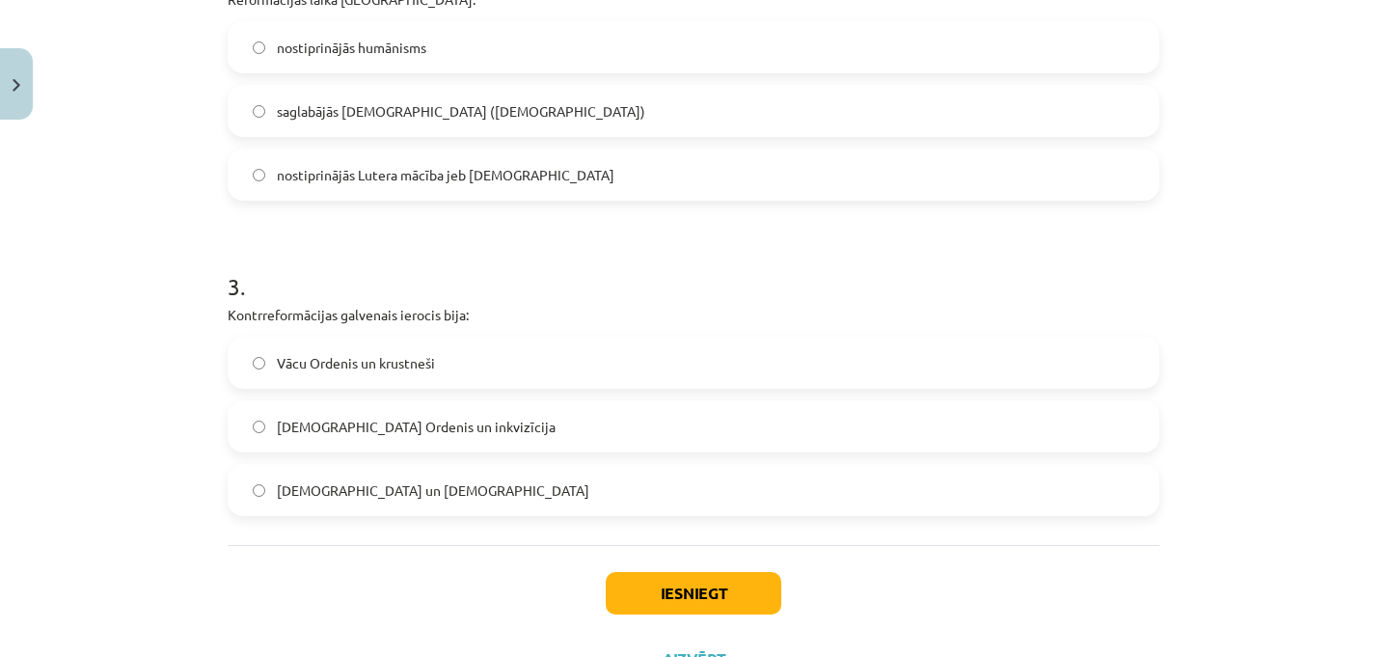
scroll to position [840, 0]
click at [419, 420] on span "Jezuītu Ordenis un inkvizīcija" at bounding box center [416, 426] width 279 height 20
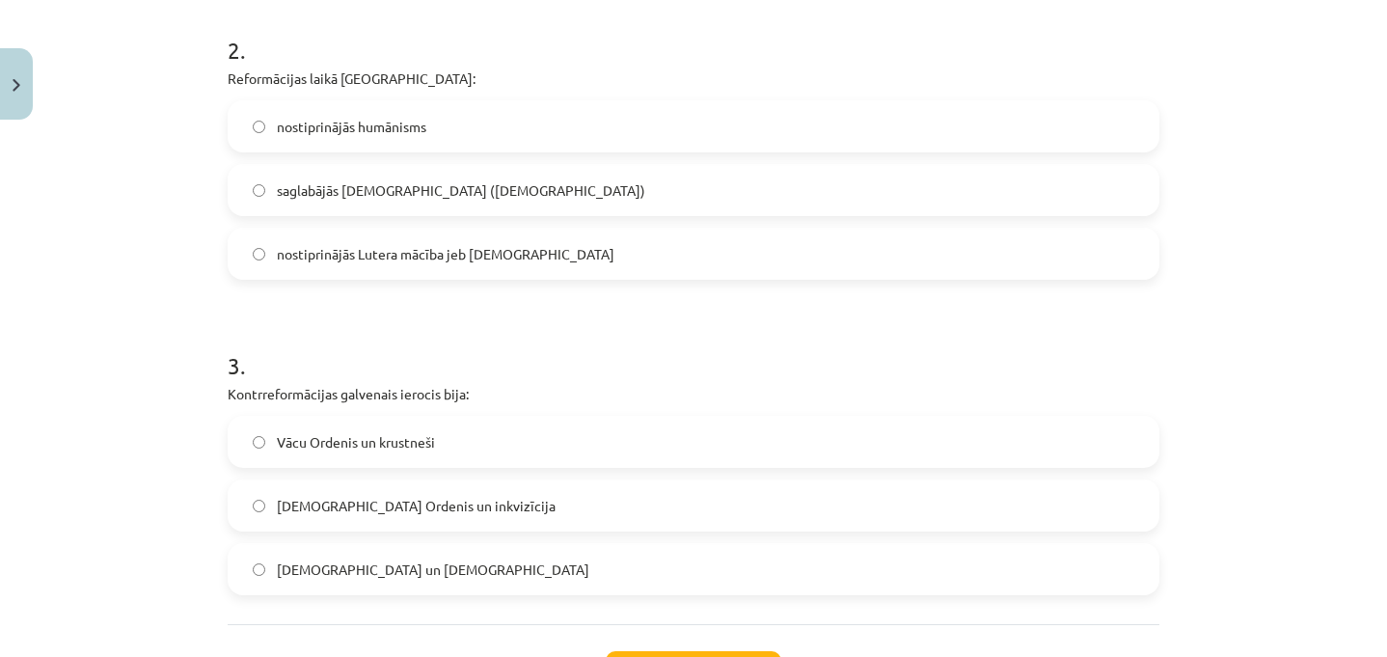
scroll to position [750, 0]
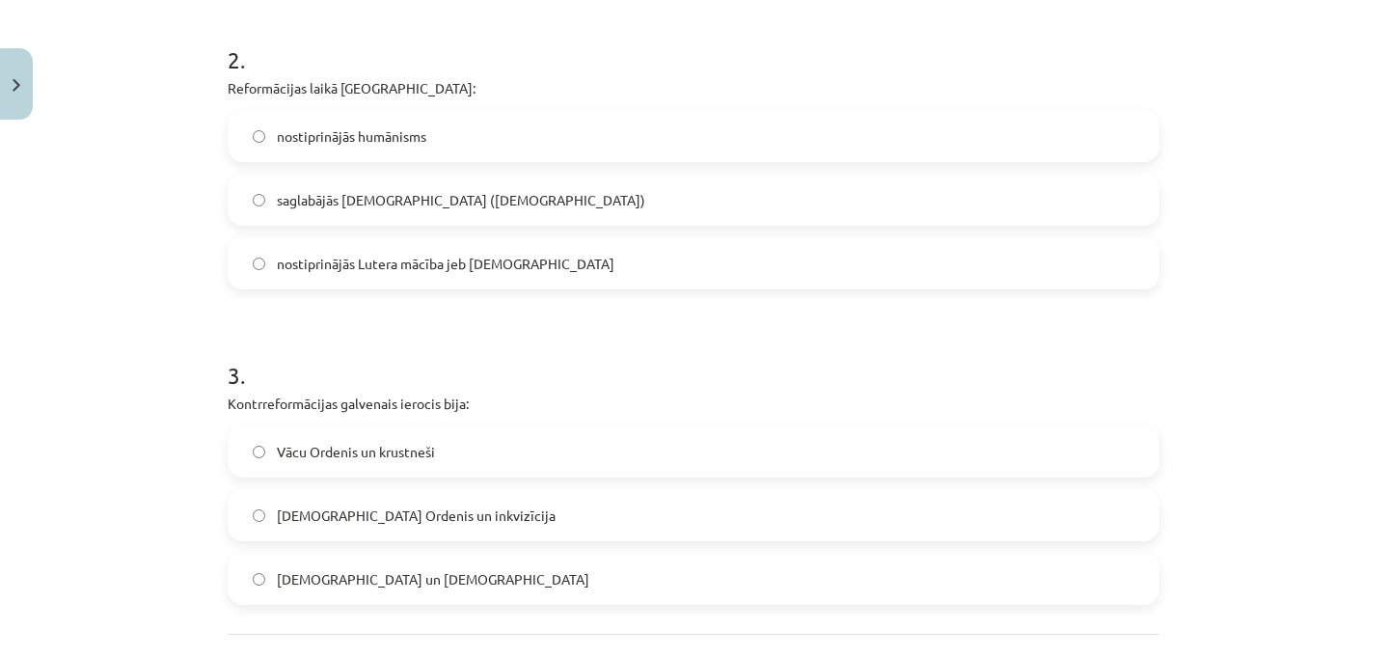
click at [509, 271] on span "nostiprinājās Lutera mācība jeb luterānisms" at bounding box center [446, 264] width 338 height 20
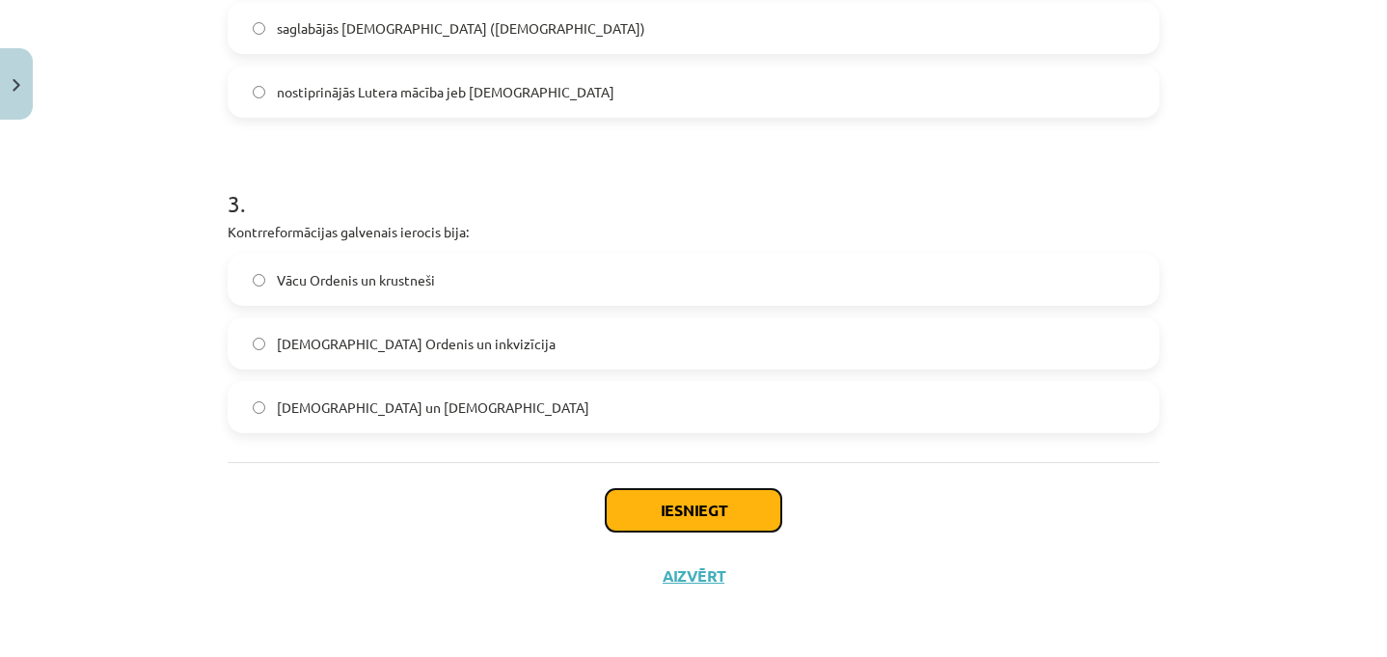
click at [702, 513] on button "Iesniegt" at bounding box center [694, 510] width 176 height 42
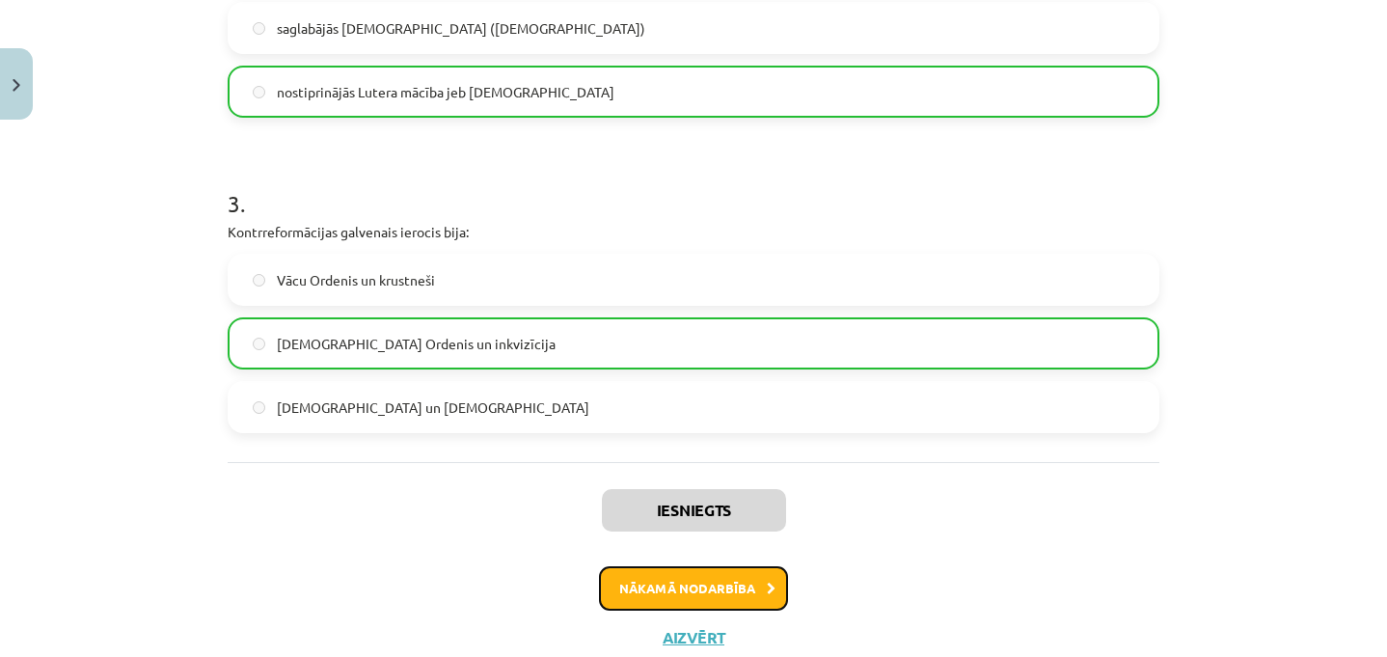
click at [691, 570] on button "Nākamā nodarbība" at bounding box center [693, 588] width 189 height 44
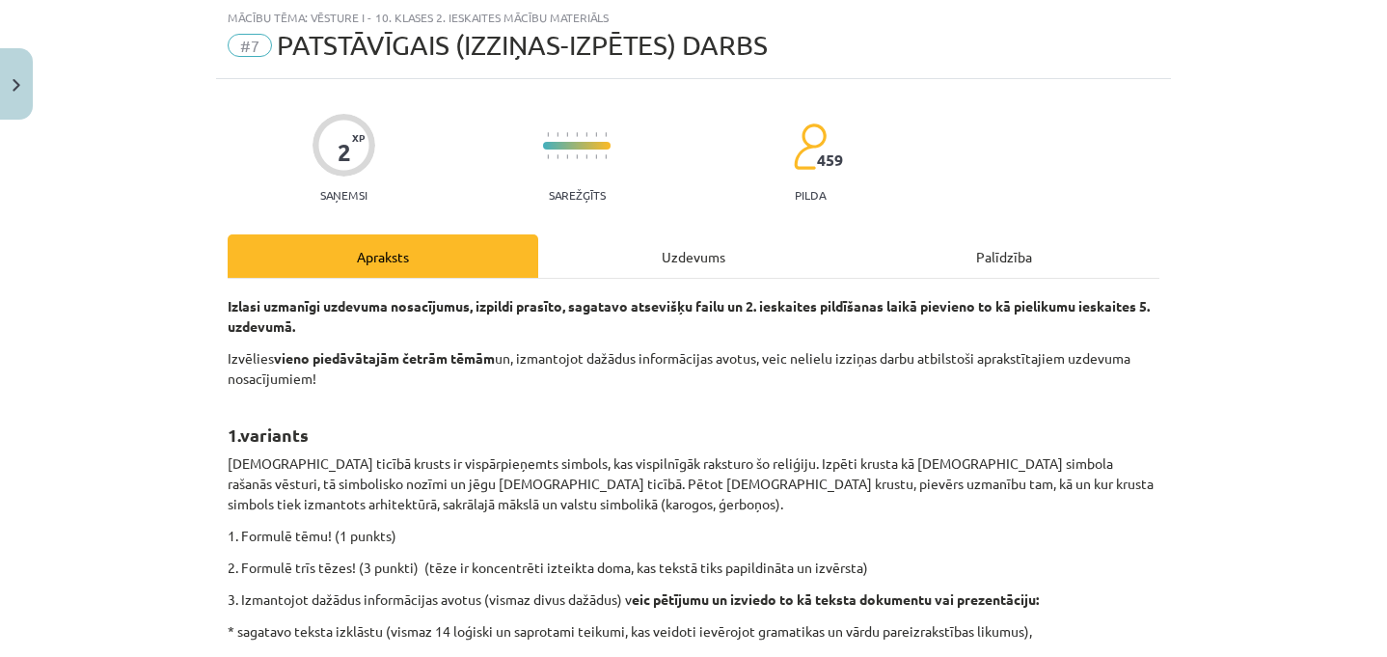
scroll to position [48, 0]
click at [648, 246] on div "Uzdevums" at bounding box center [693, 256] width 311 height 43
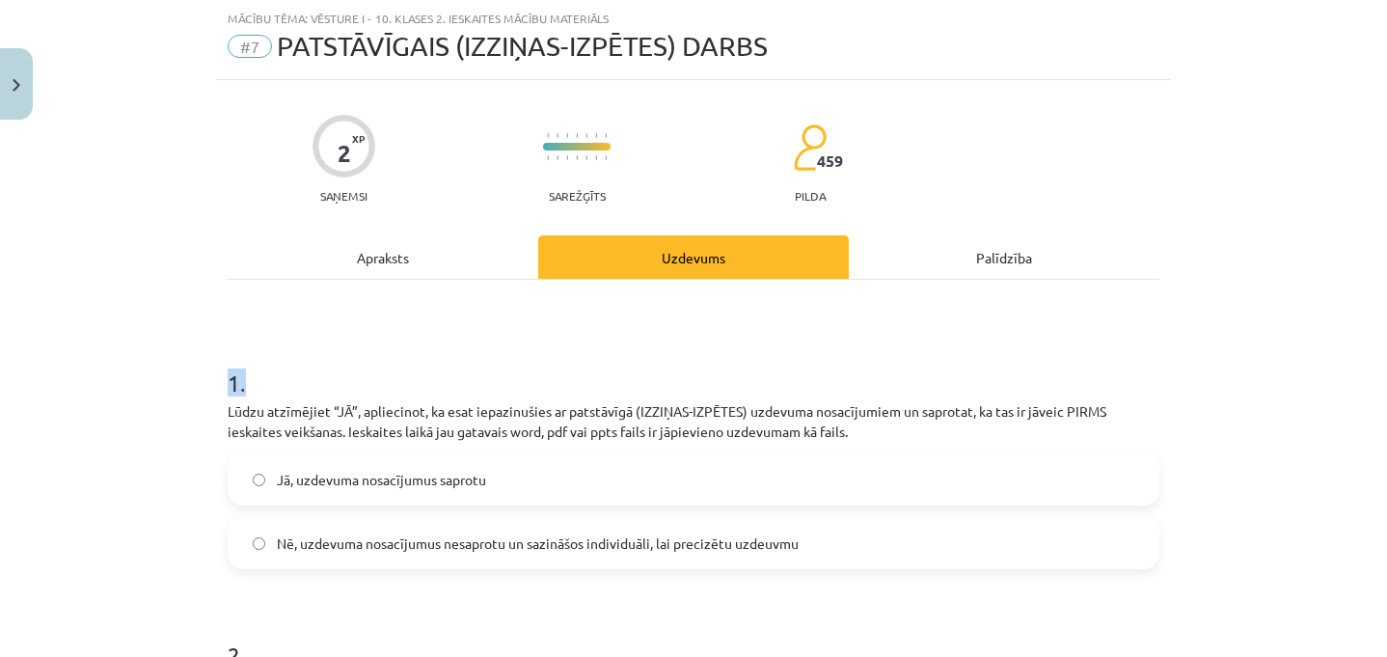
drag, startPoint x: 212, startPoint y: 370, endPoint x: 323, endPoint y: 370, distance: 110.9
click at [323, 370] on div "2 XP Saņemsi Sarežģīts 459 pilda Apraksts Uzdevums Palīdzība 1 . Lūdzu atzīmēji…" at bounding box center [693, 494] width 955 height 828
click at [323, 370] on h1 "1 ." at bounding box center [694, 366] width 932 height 60
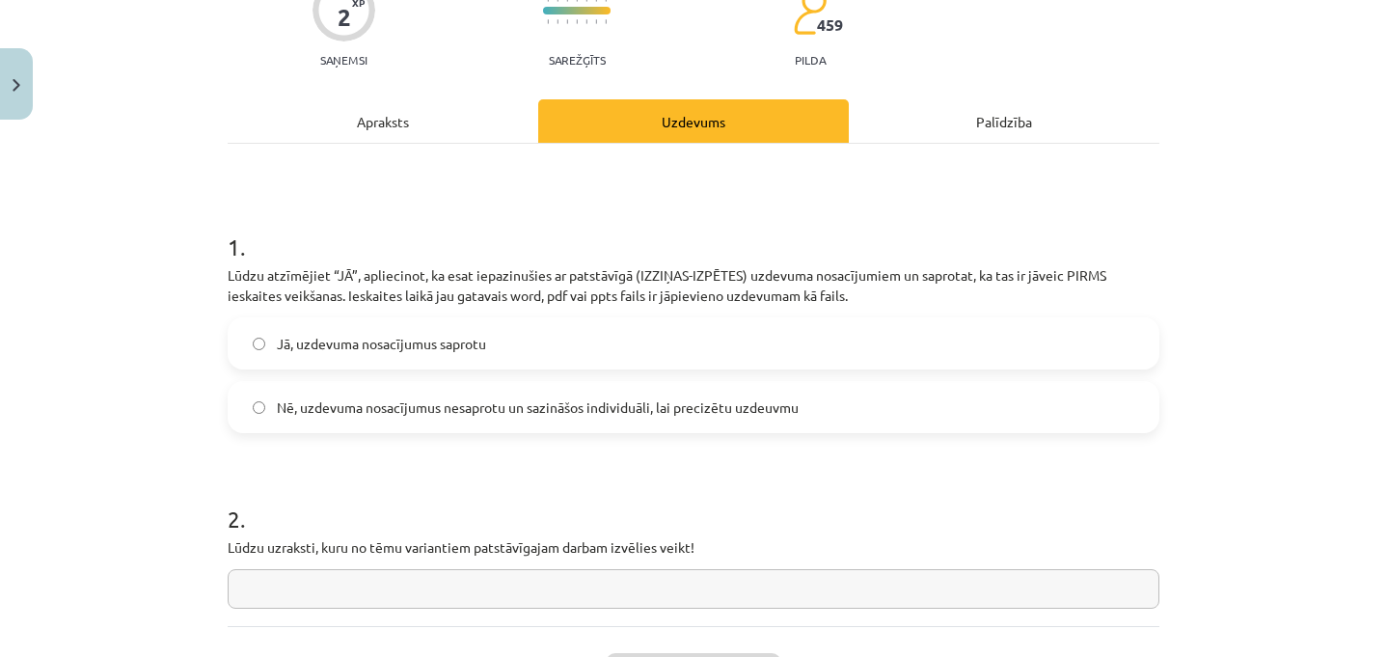
scroll to position [185, 0]
click at [382, 96] on div "2 XP Saņemsi Sarežģīts 459 pilda Apraksts Uzdevums Palīdzība 1 . Lūdzu atzīmēji…" at bounding box center [693, 357] width 955 height 828
click at [395, 123] on div "Apraksts" at bounding box center [383, 119] width 311 height 43
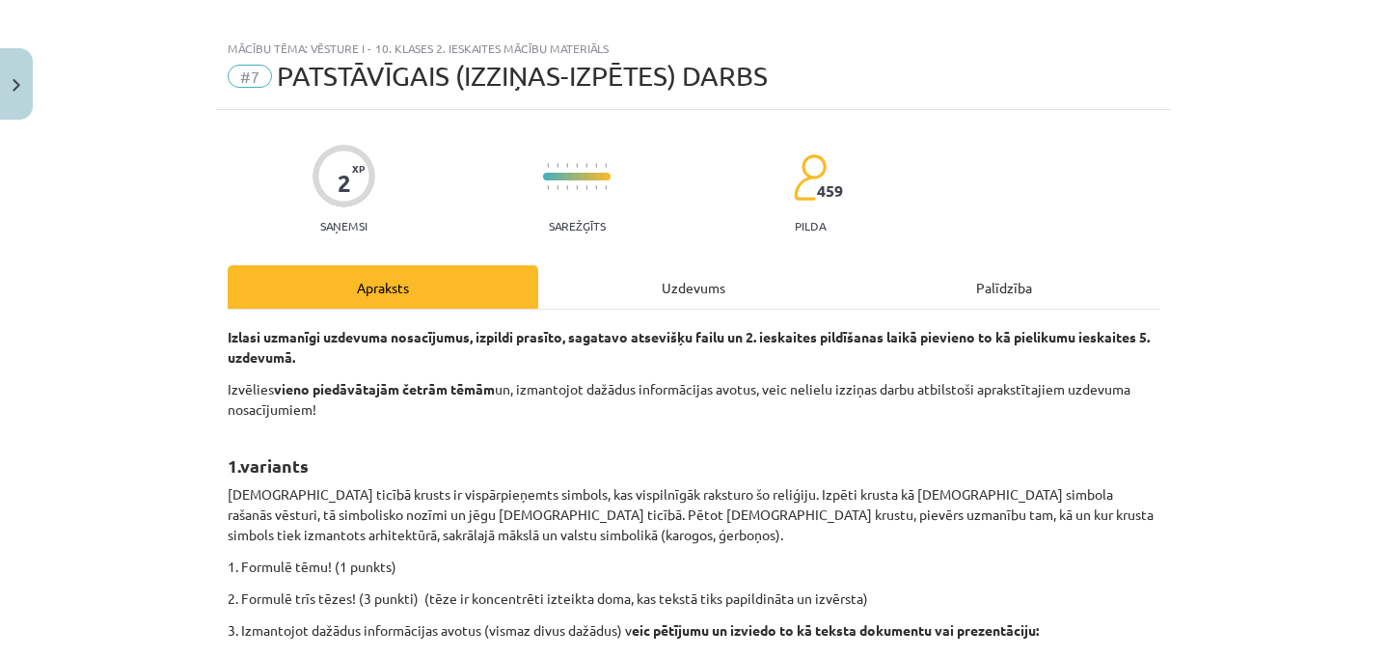
scroll to position [0, 0]
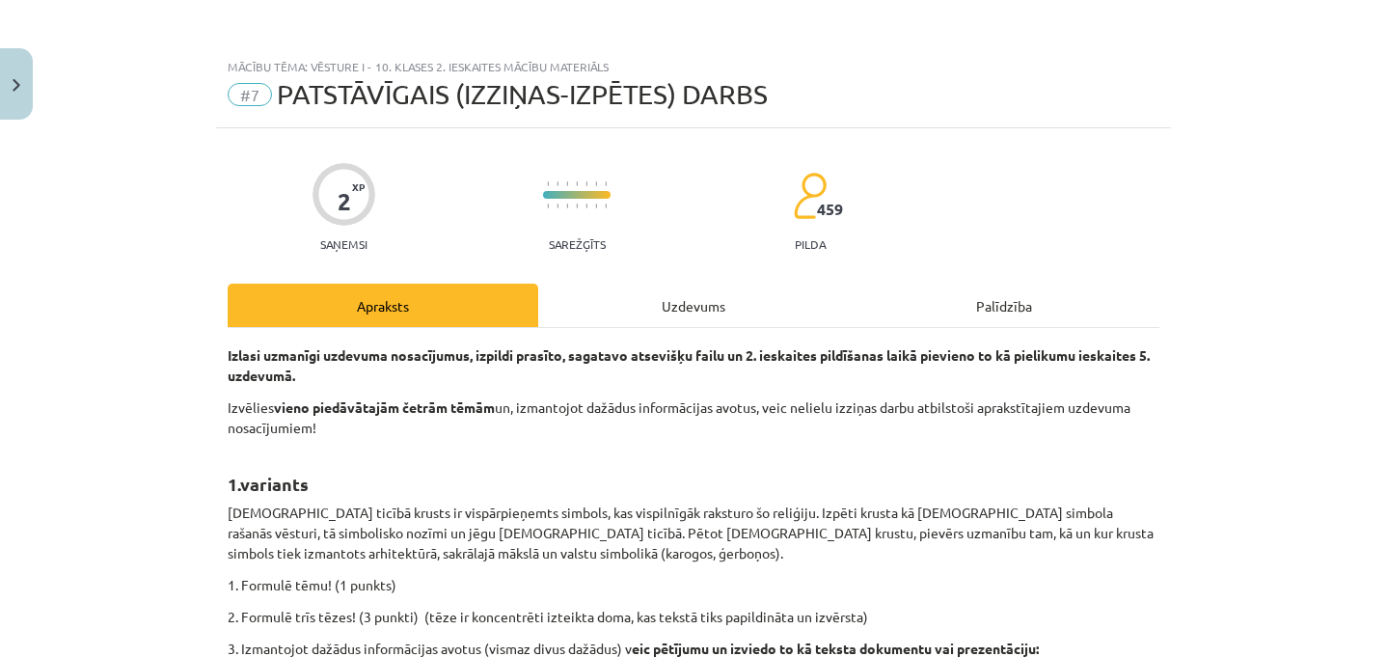
click at [675, 313] on div "Uzdevums" at bounding box center [693, 305] width 311 height 43
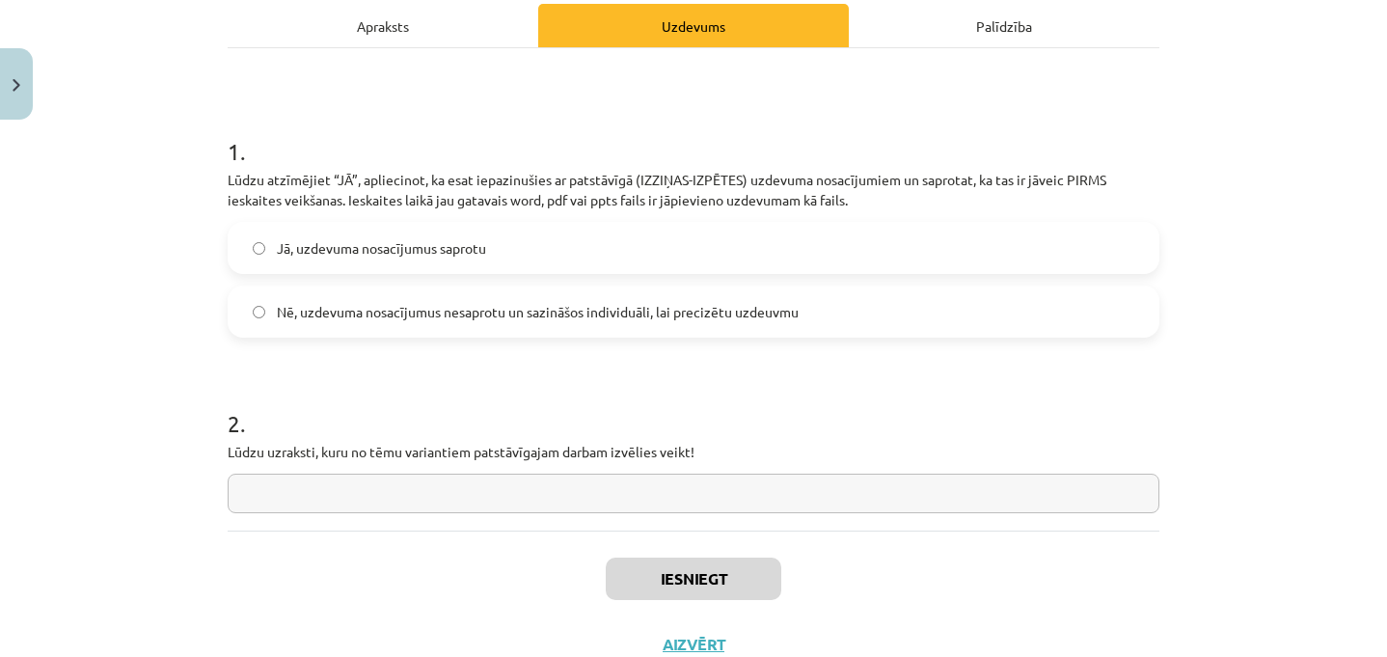
scroll to position [282, 0]
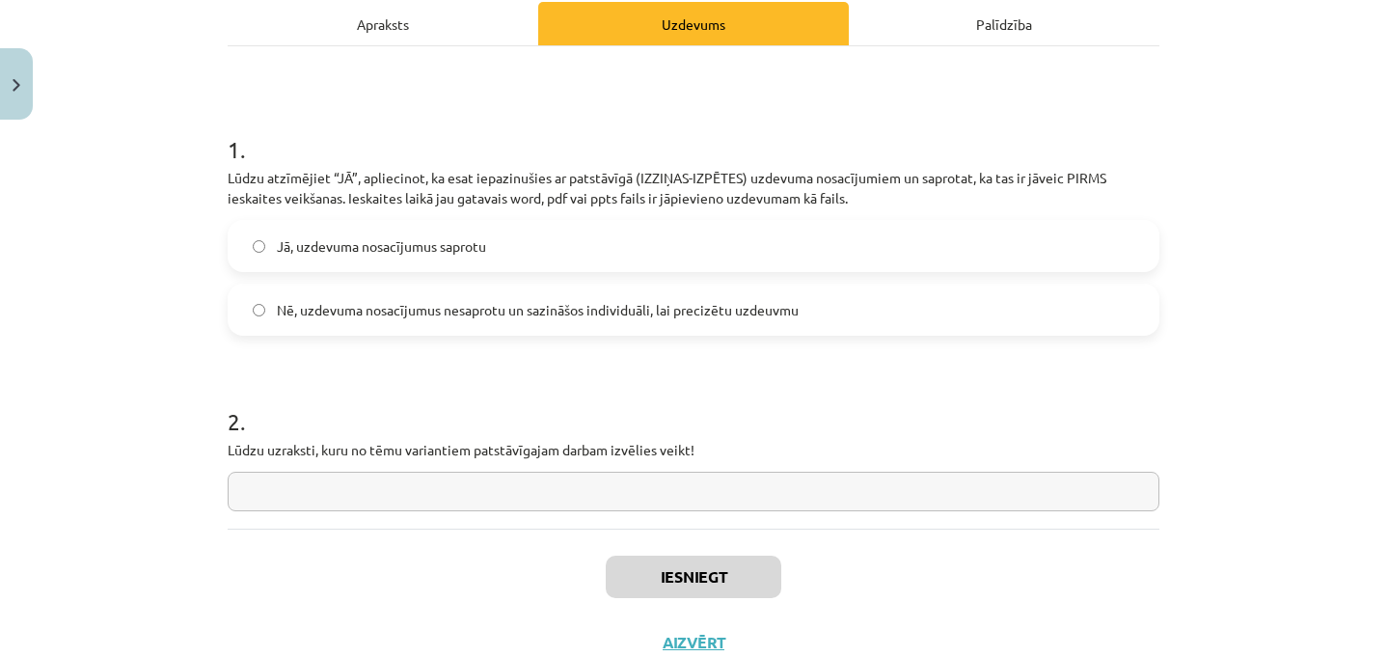
click at [419, 241] on span "Jā, uzdevuma nosacījumus saprotu" at bounding box center [381, 246] width 209 height 20
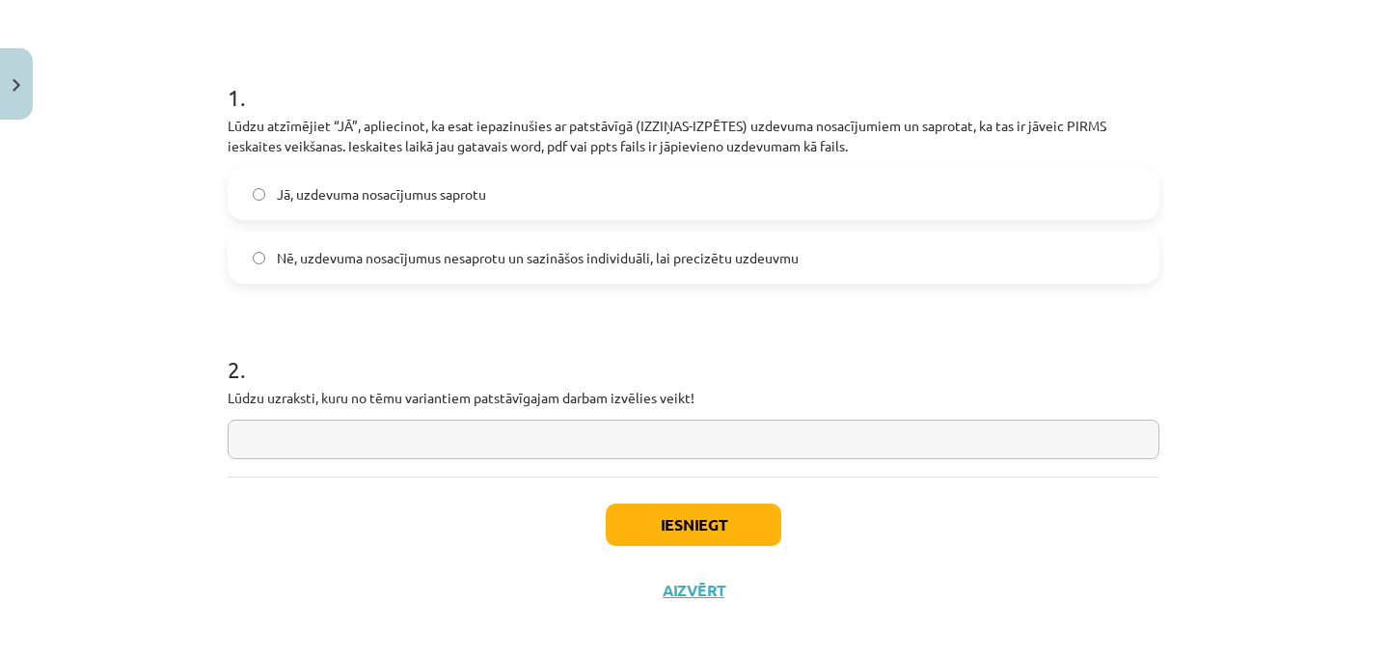
scroll to position [348, 0]
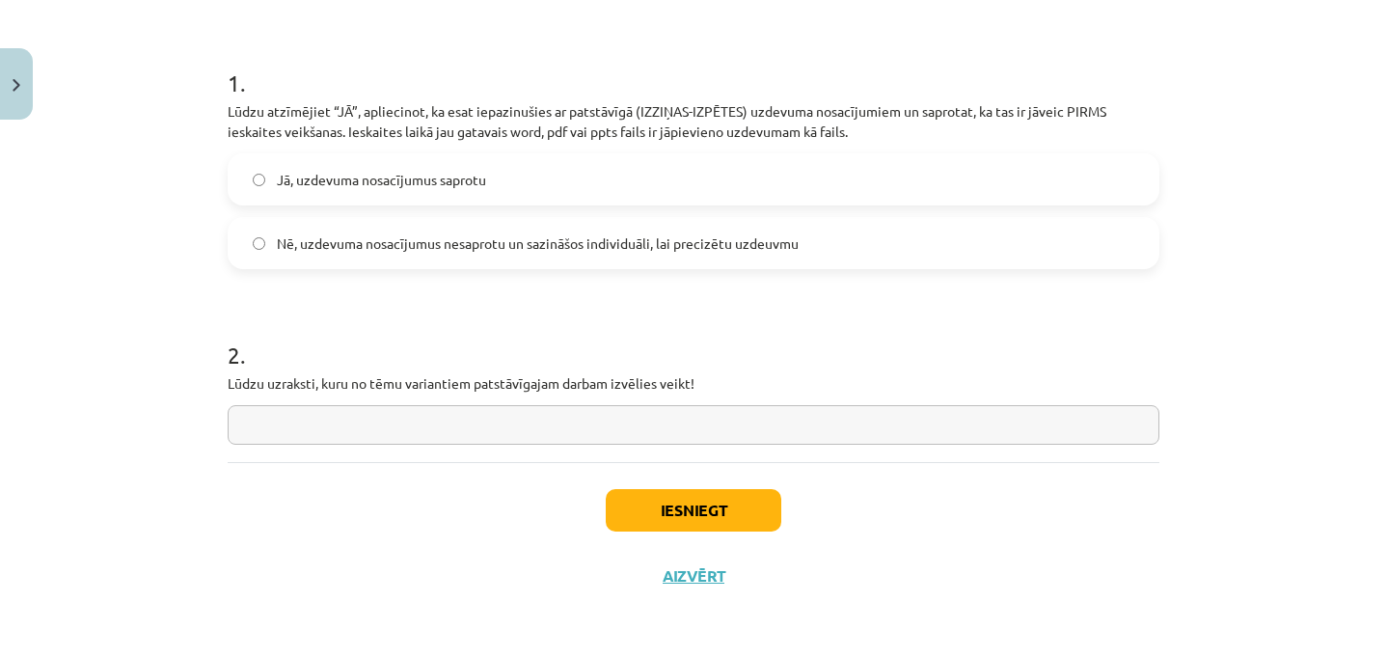
click at [336, 433] on input "text" at bounding box center [694, 425] width 932 height 40
click at [380, 424] on input "**********" at bounding box center [694, 425] width 932 height 40
click at [460, 430] on input "**********" at bounding box center [694, 425] width 932 height 40
type input "**********"
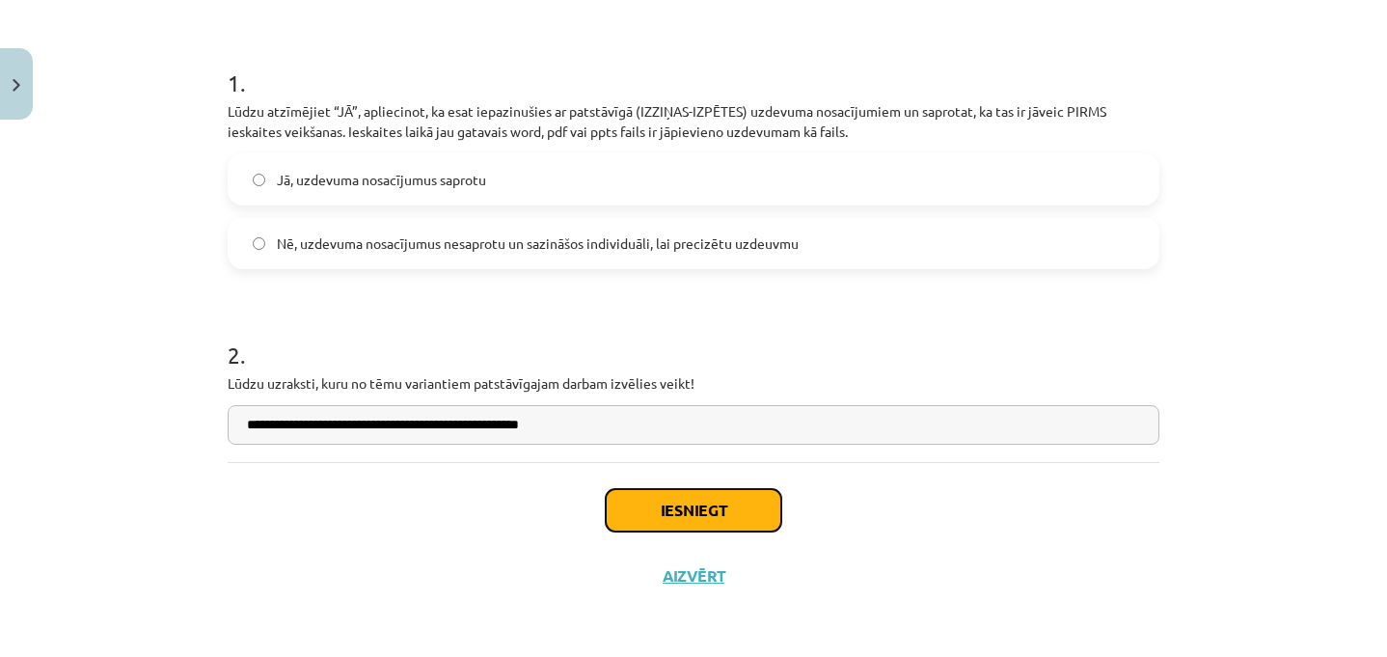
click at [647, 492] on button "Iesniegt" at bounding box center [694, 510] width 176 height 42
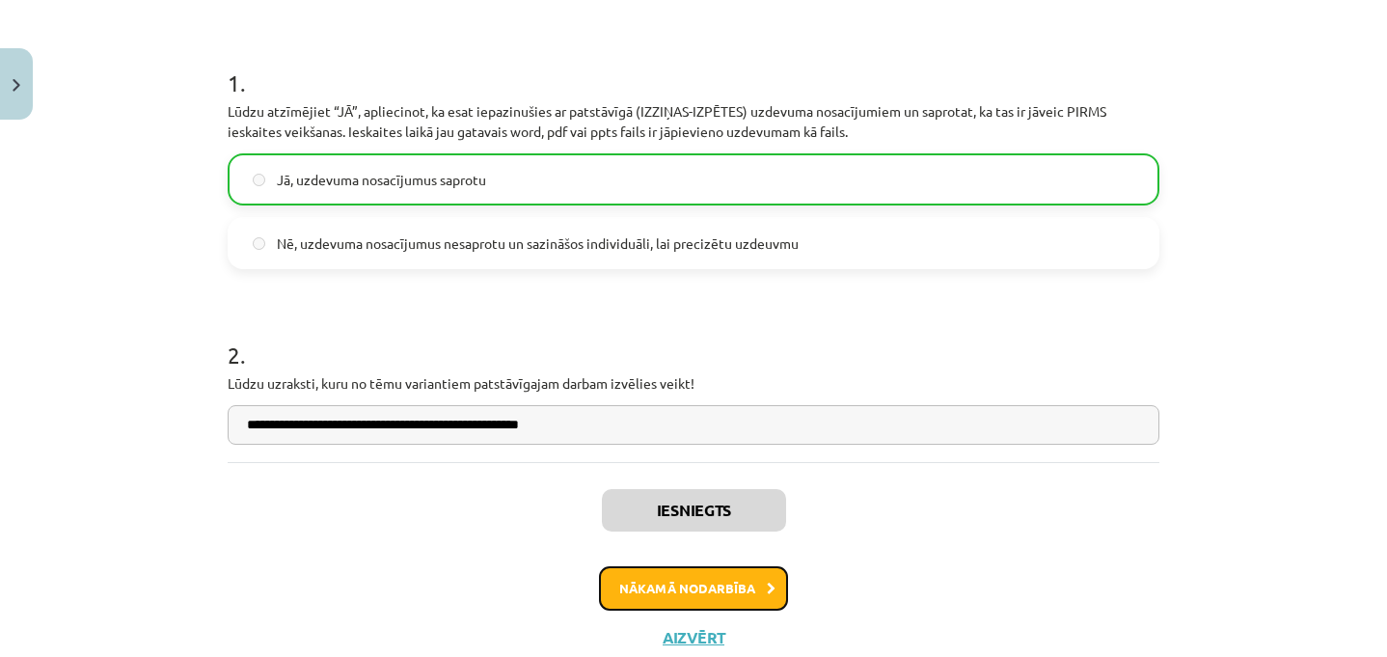
click at [718, 584] on button "Nākamā nodarbība" at bounding box center [693, 588] width 189 height 44
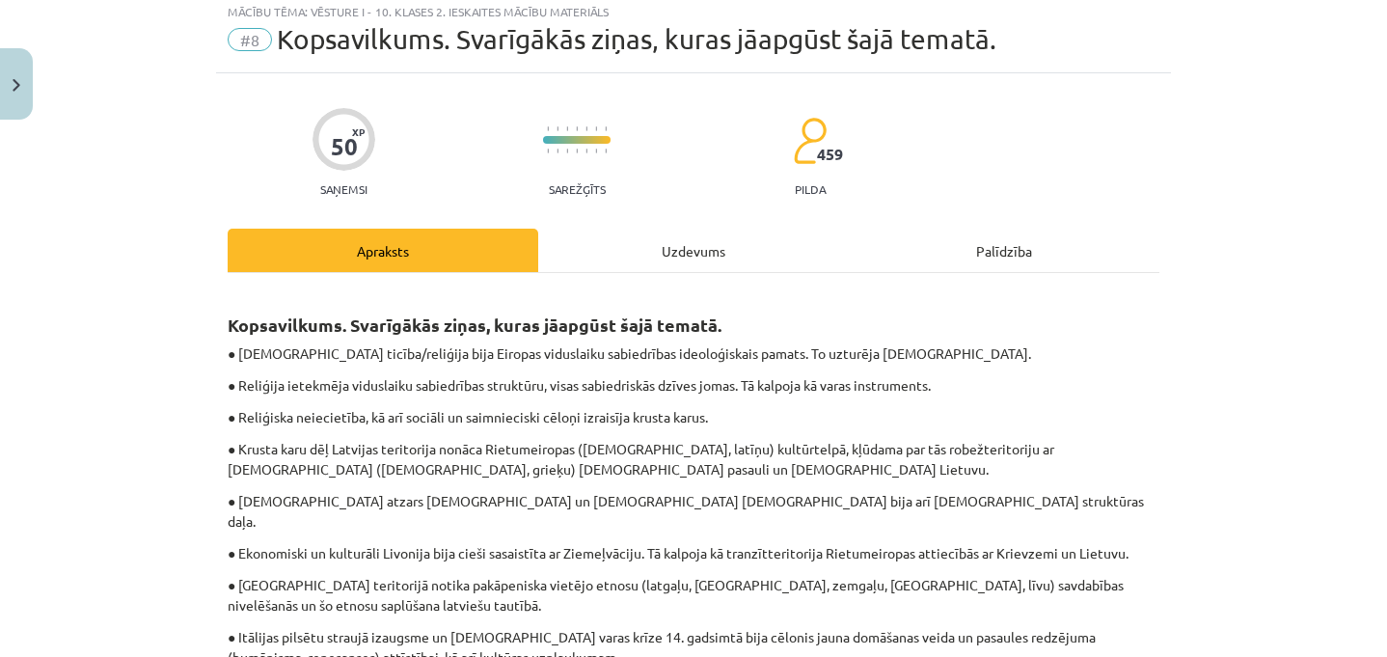
scroll to position [48, 0]
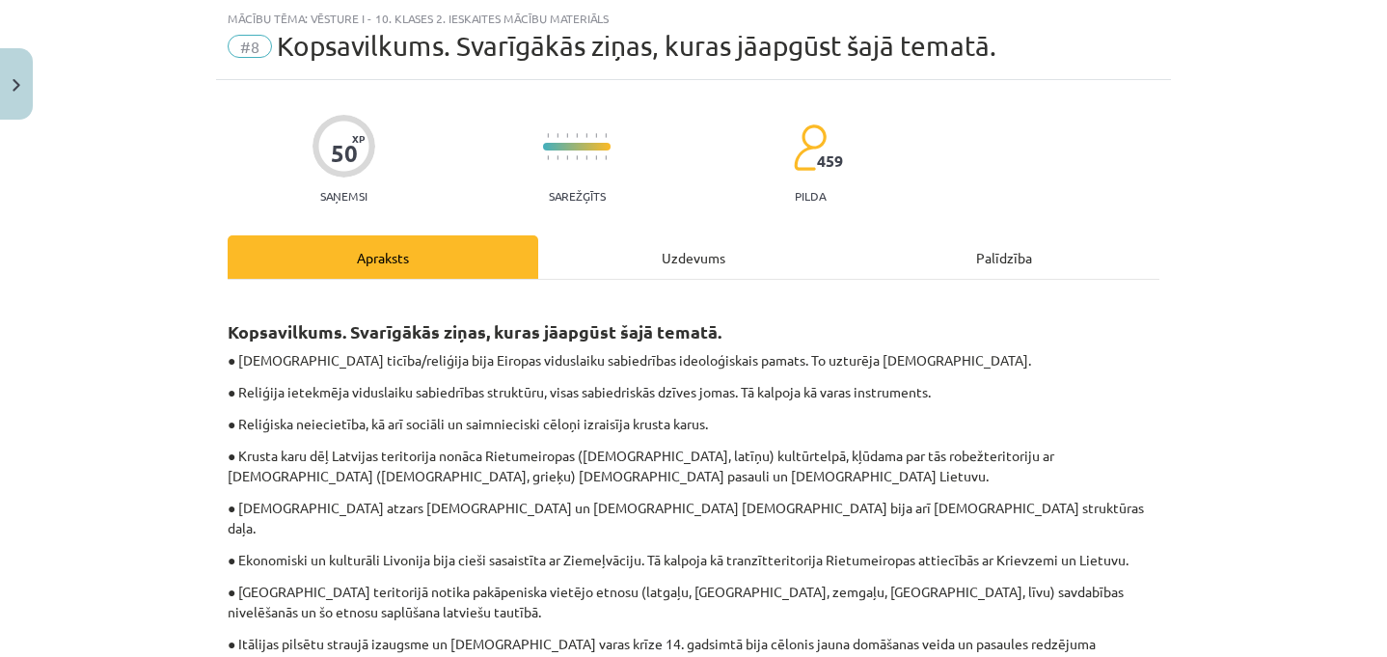
click at [697, 254] on div "Uzdevums" at bounding box center [693, 256] width 311 height 43
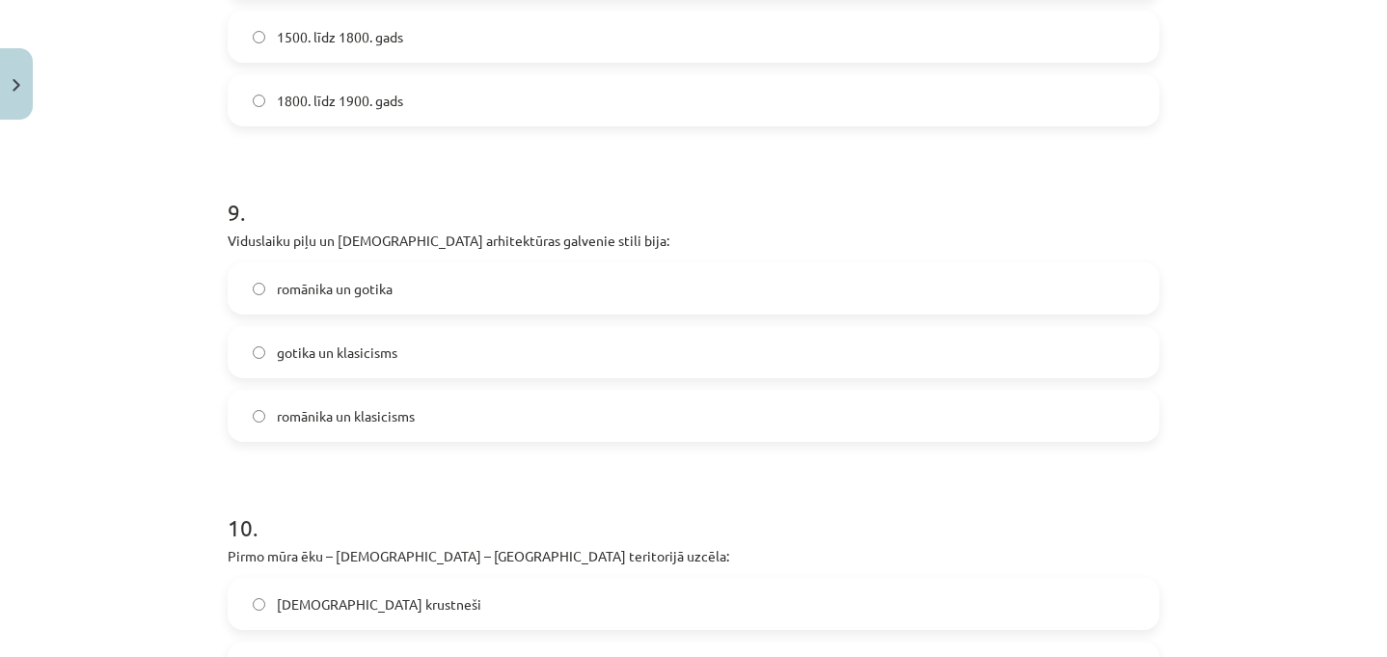
scroll to position [3384, 0]
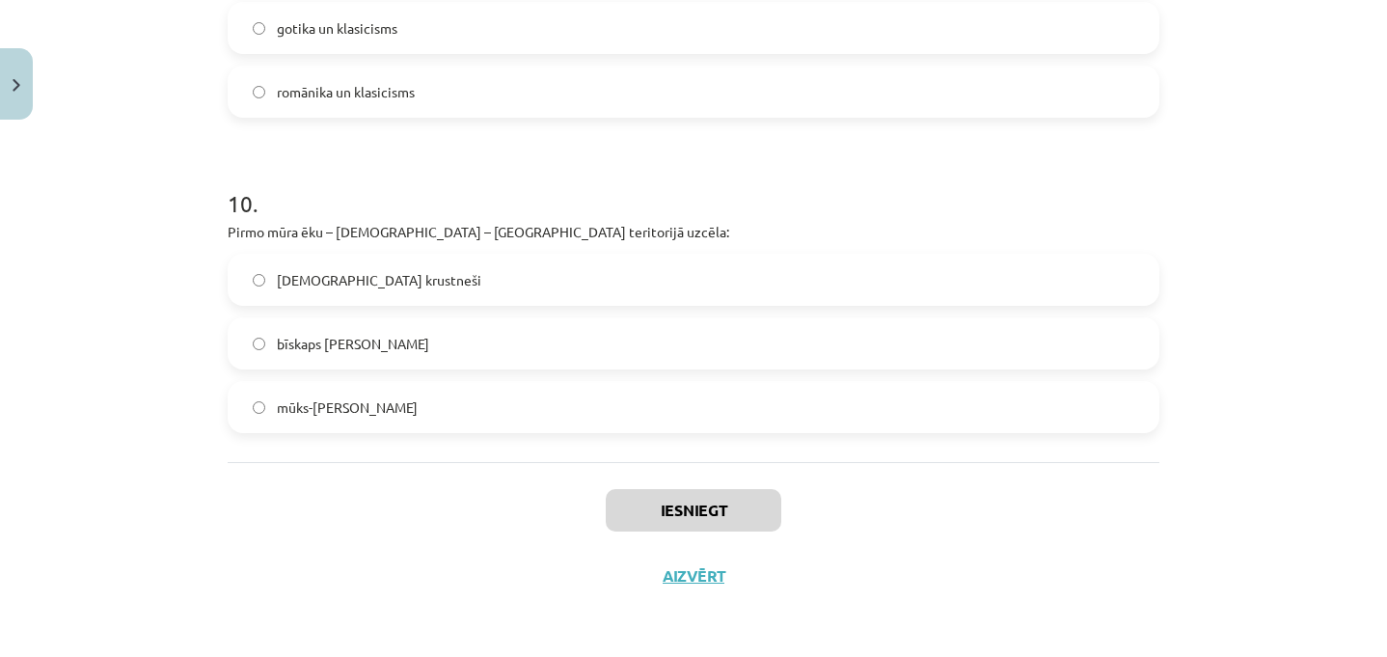
drag, startPoint x: 208, startPoint y: 376, endPoint x: 562, endPoint y: 407, distance: 355.3
copy form "1 . Kādi bija galvenie Krusta karu mērķi? Atbrīvot Svēto zemi, palielināt pāves…"
click at [150, 267] on div "Mācību tēma: Vēsture i - 10. klases 2. ieskaites mācību materiāls #8 ​Kopsavilk…" at bounding box center [693, 328] width 1387 height 657
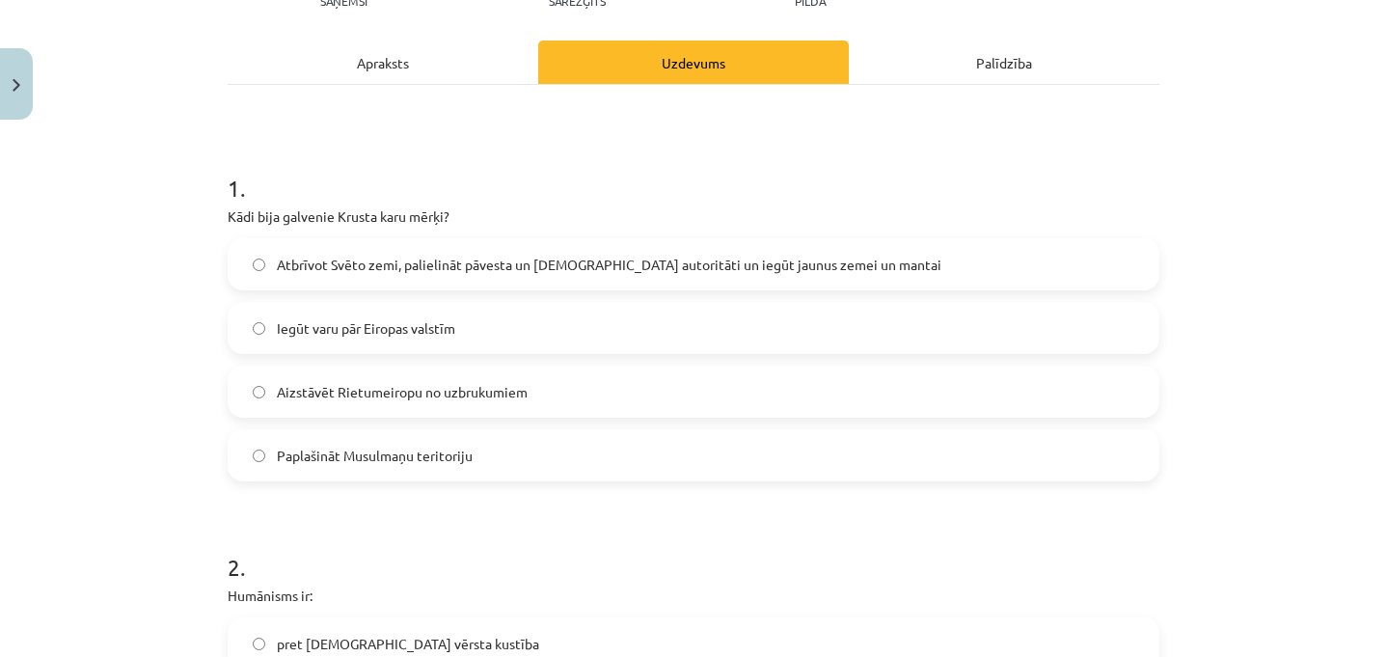
scroll to position [299, 0]
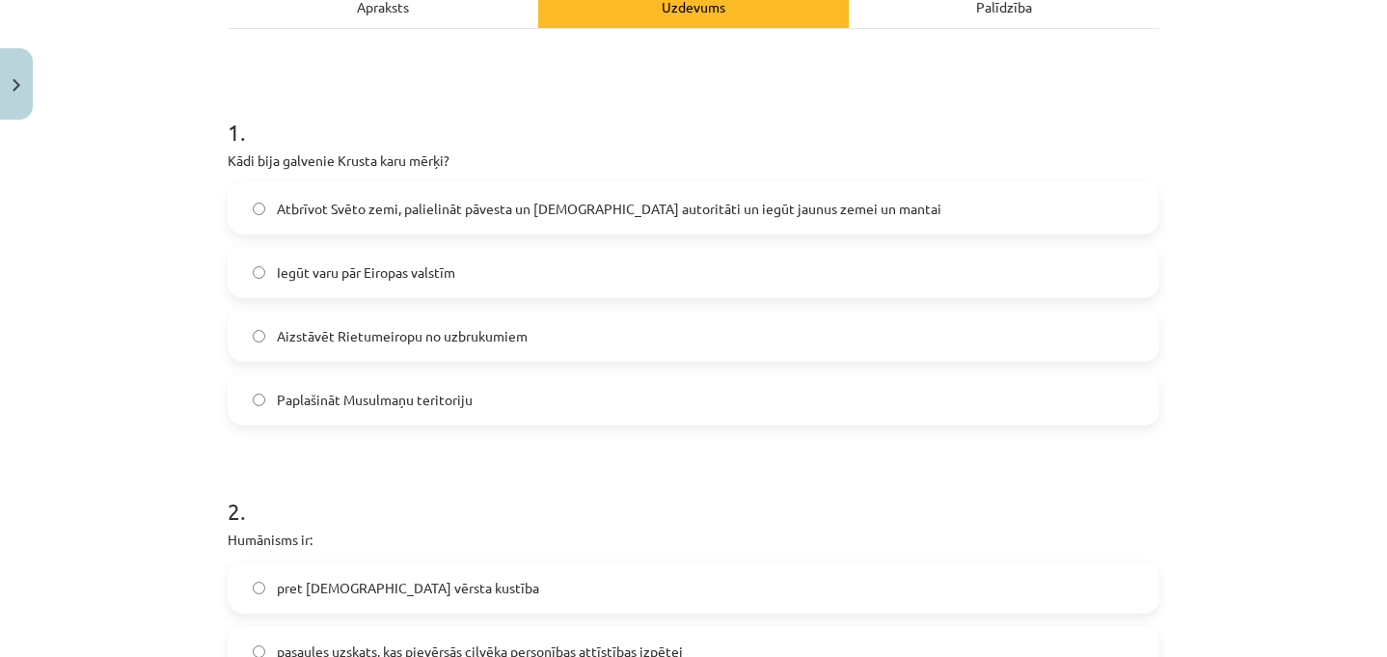
click at [429, 219] on label "Atbrīvot Svēto zemi, palielināt pāvesta un Baznīcas autoritāti un iegūt jaunus …" at bounding box center [694, 208] width 928 height 48
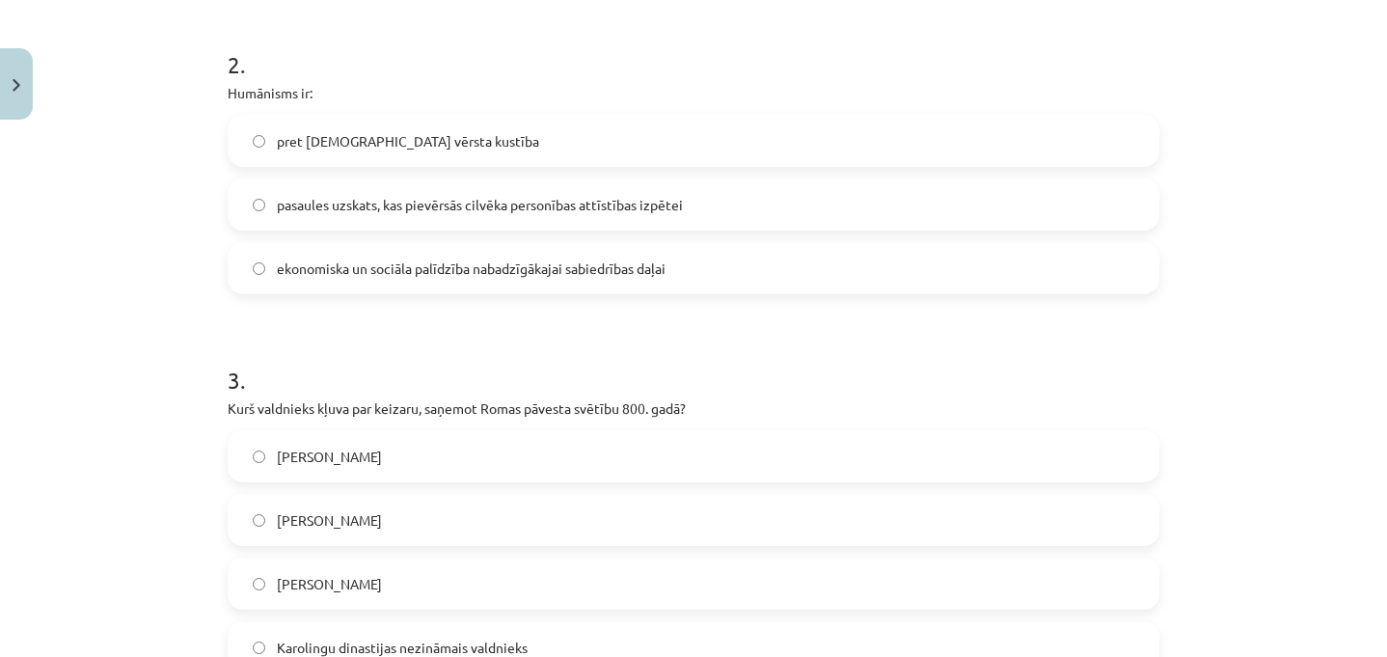
scroll to position [770, 0]
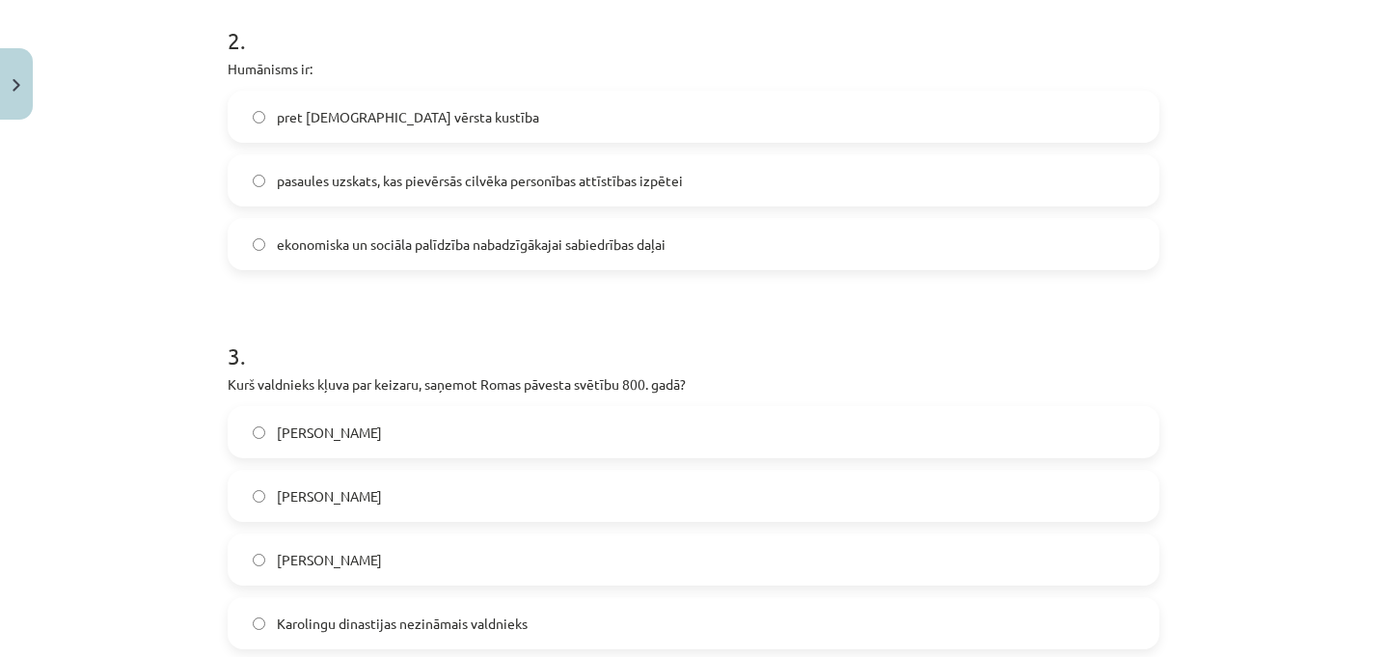
click at [340, 191] on label "pasaules uzskats, kas pievērsās cilvēka personības attīstības izpētei" at bounding box center [694, 180] width 928 height 48
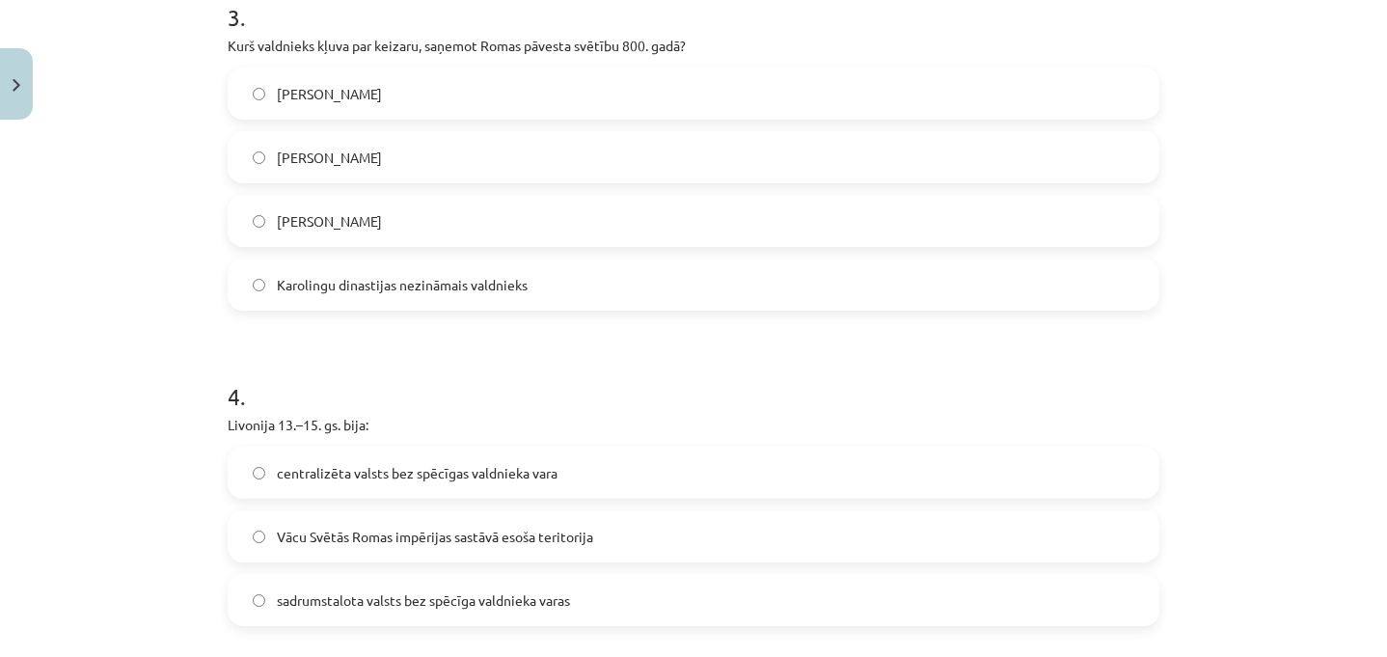
scroll to position [1103, 0]
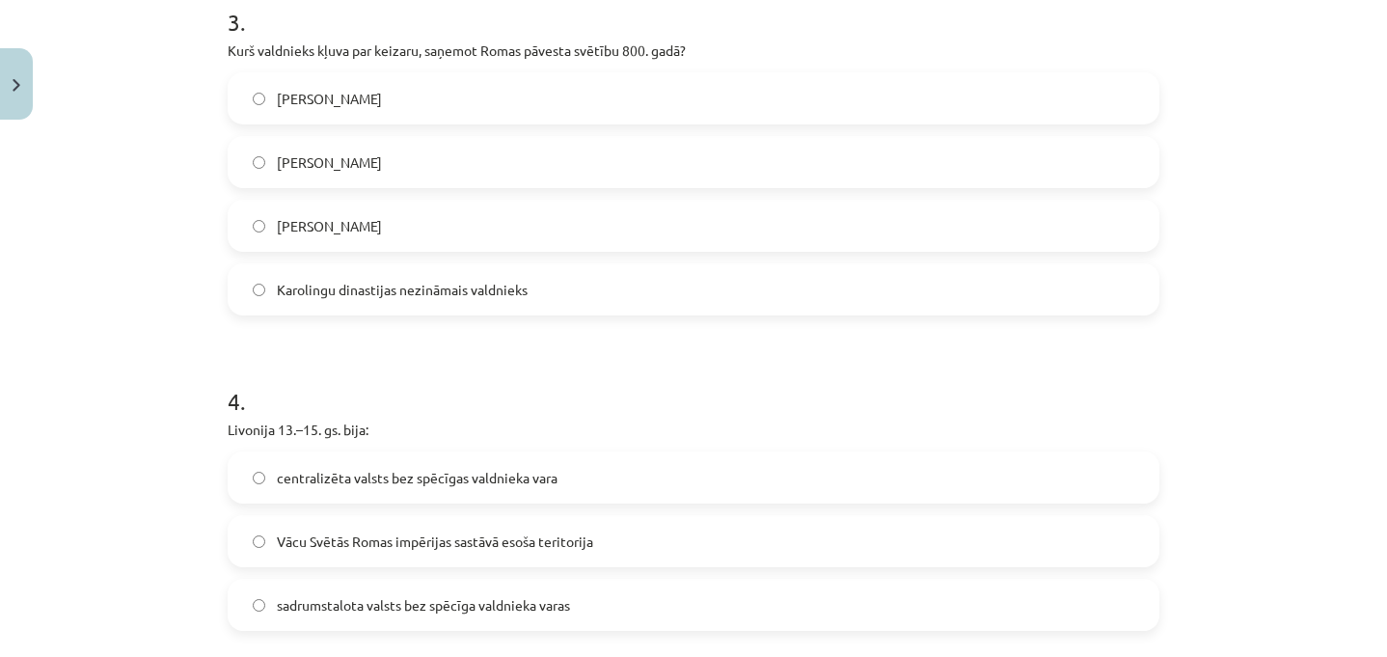
click at [453, 160] on label "Kārlis Lielais" at bounding box center [694, 162] width 928 height 48
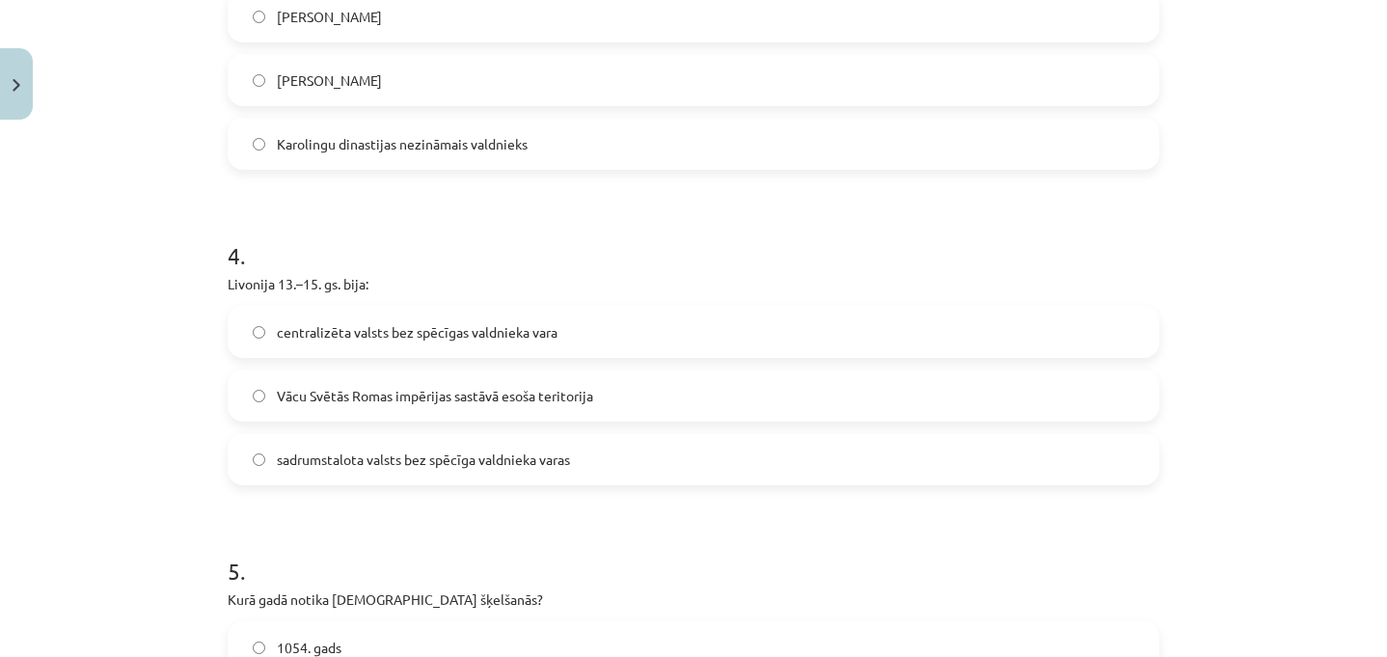
scroll to position [1282, 0]
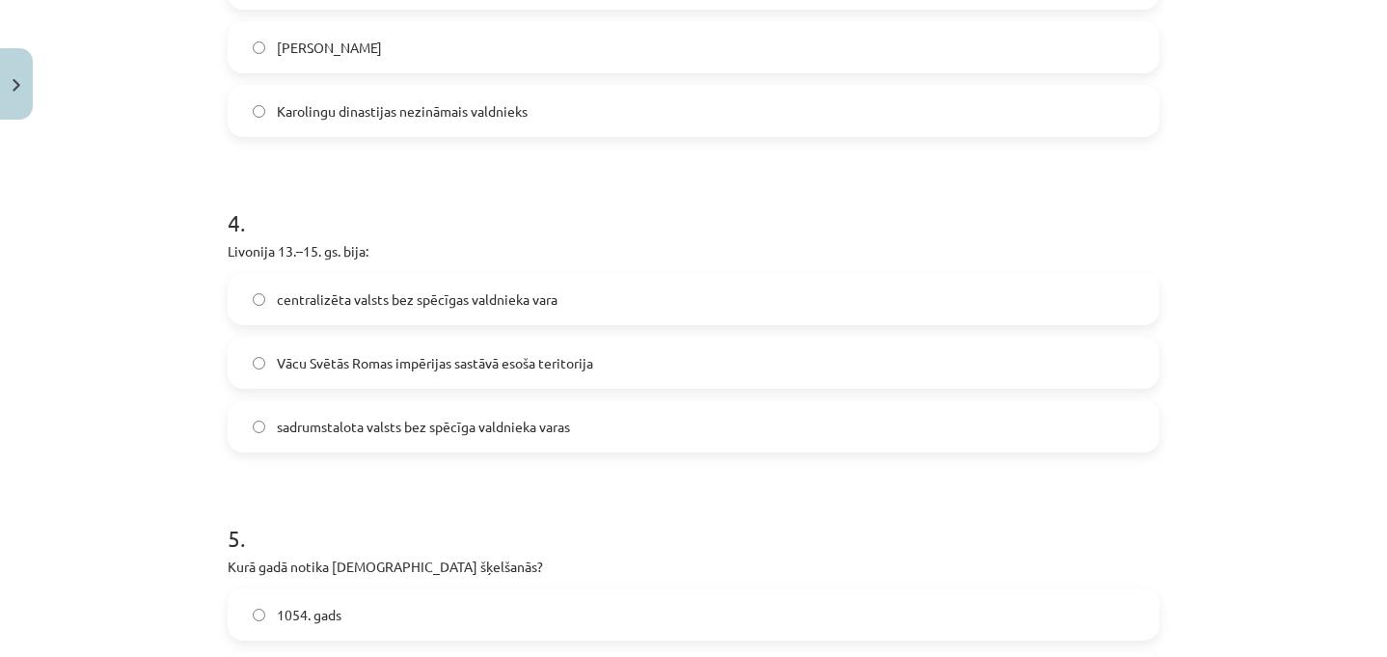
click at [572, 424] on label "sadrumstalota valsts bez spēcīga valdnieka varas" at bounding box center [694, 426] width 928 height 48
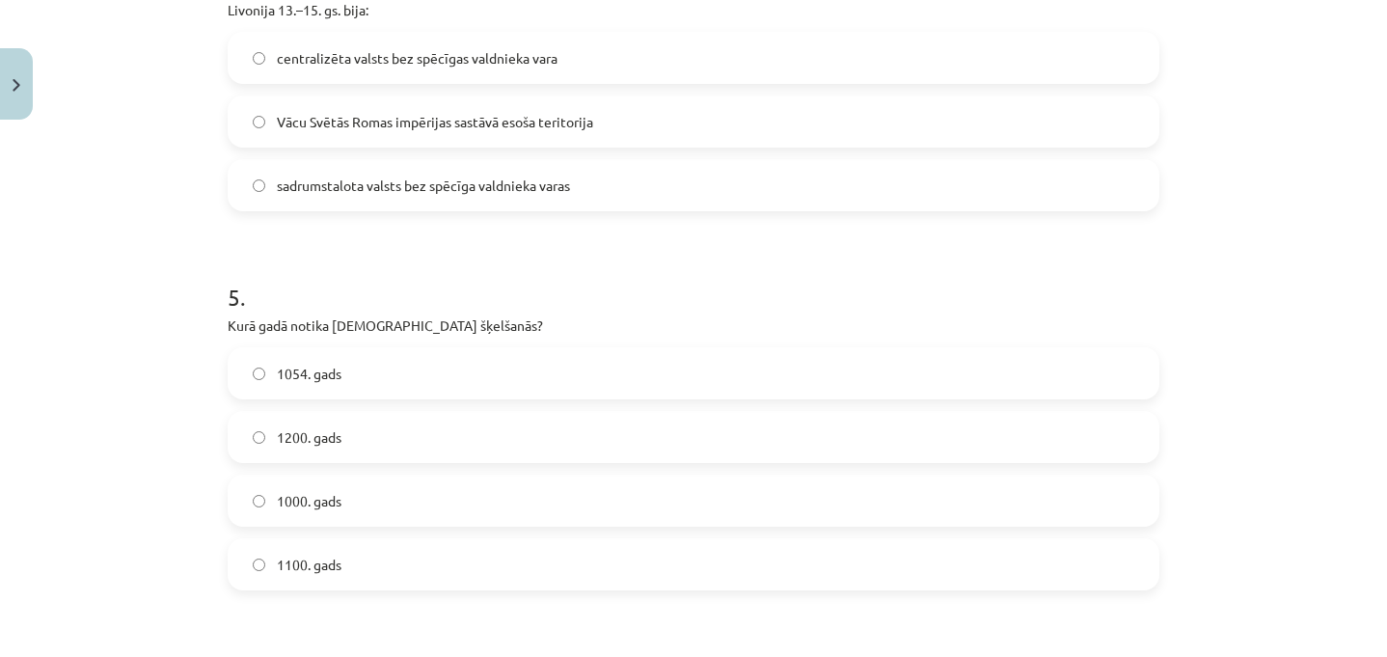
scroll to position [1558, 0]
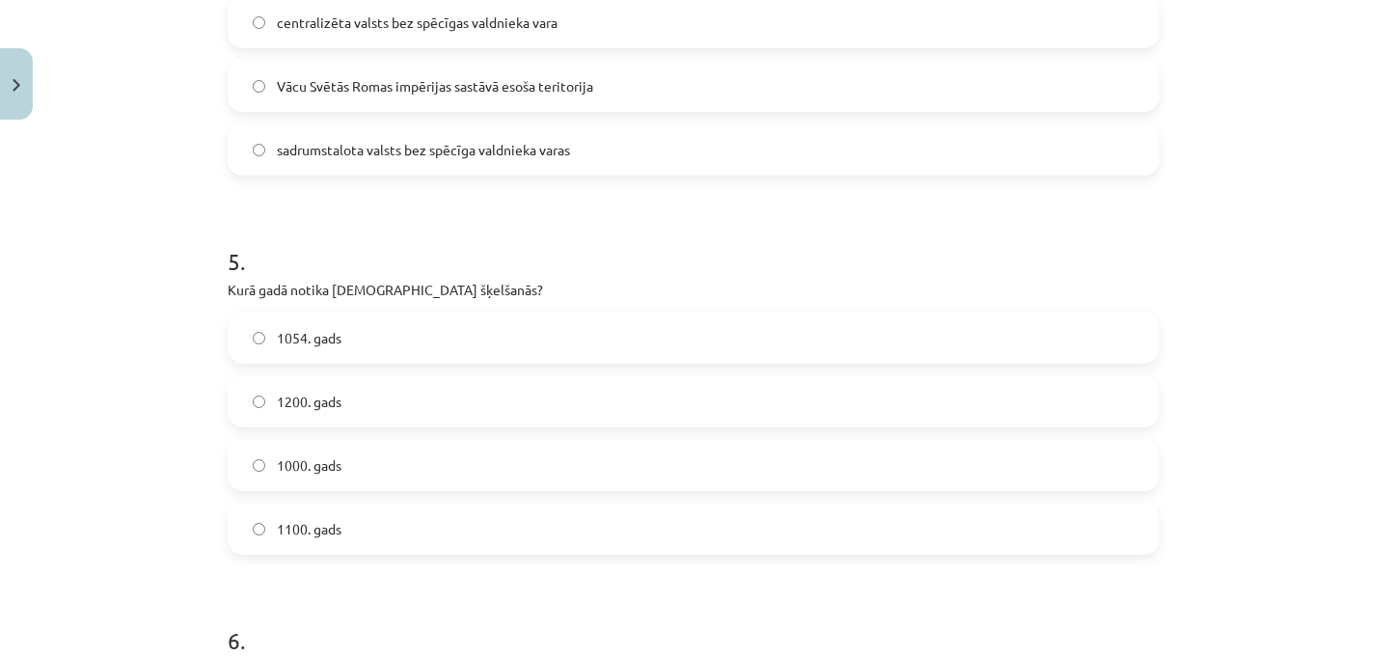
click at [418, 327] on label "1054. gads" at bounding box center [694, 337] width 928 height 48
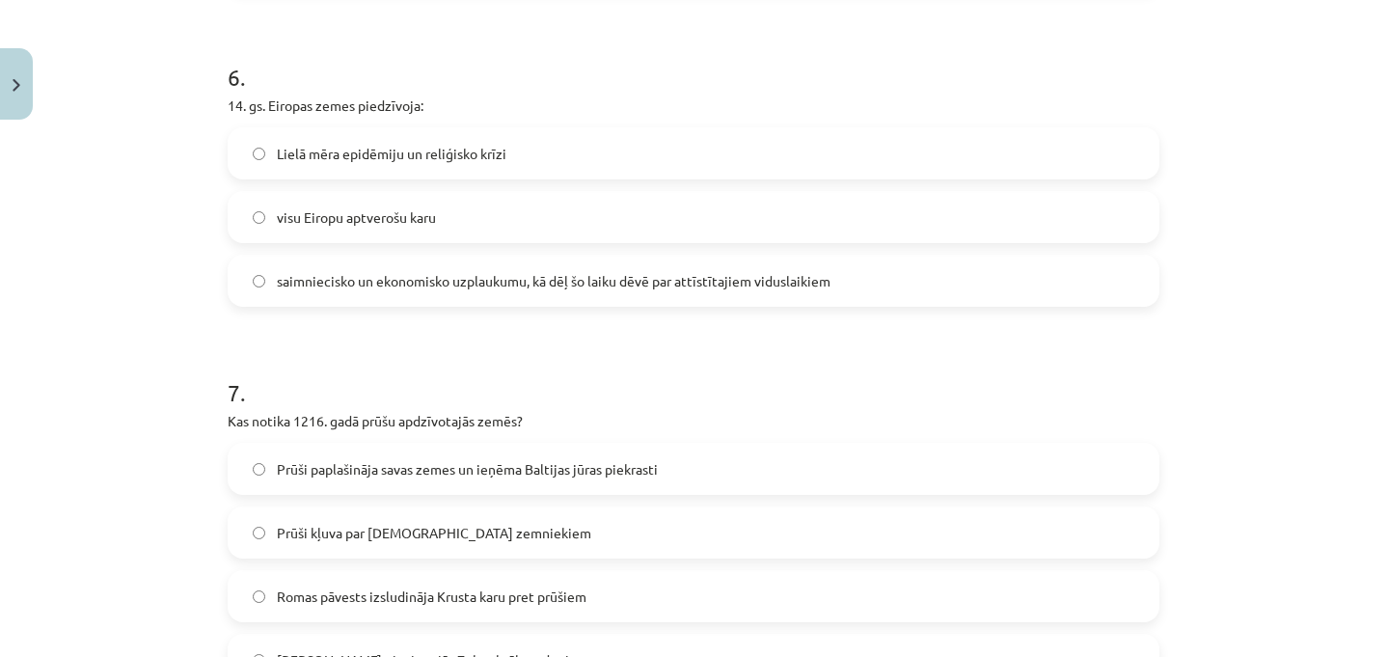
scroll to position [2138, 0]
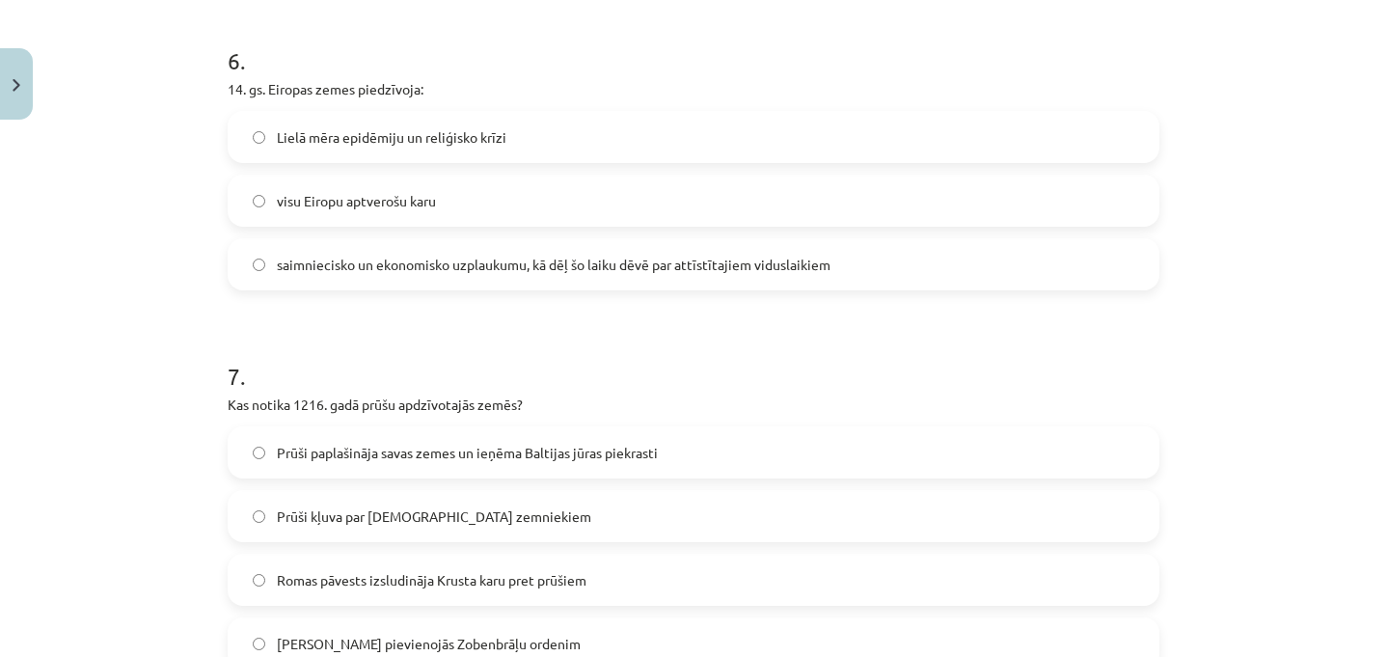
click at [520, 130] on label "Lielā mēra epidēmiju un reliģisko krīzi" at bounding box center [694, 137] width 928 height 48
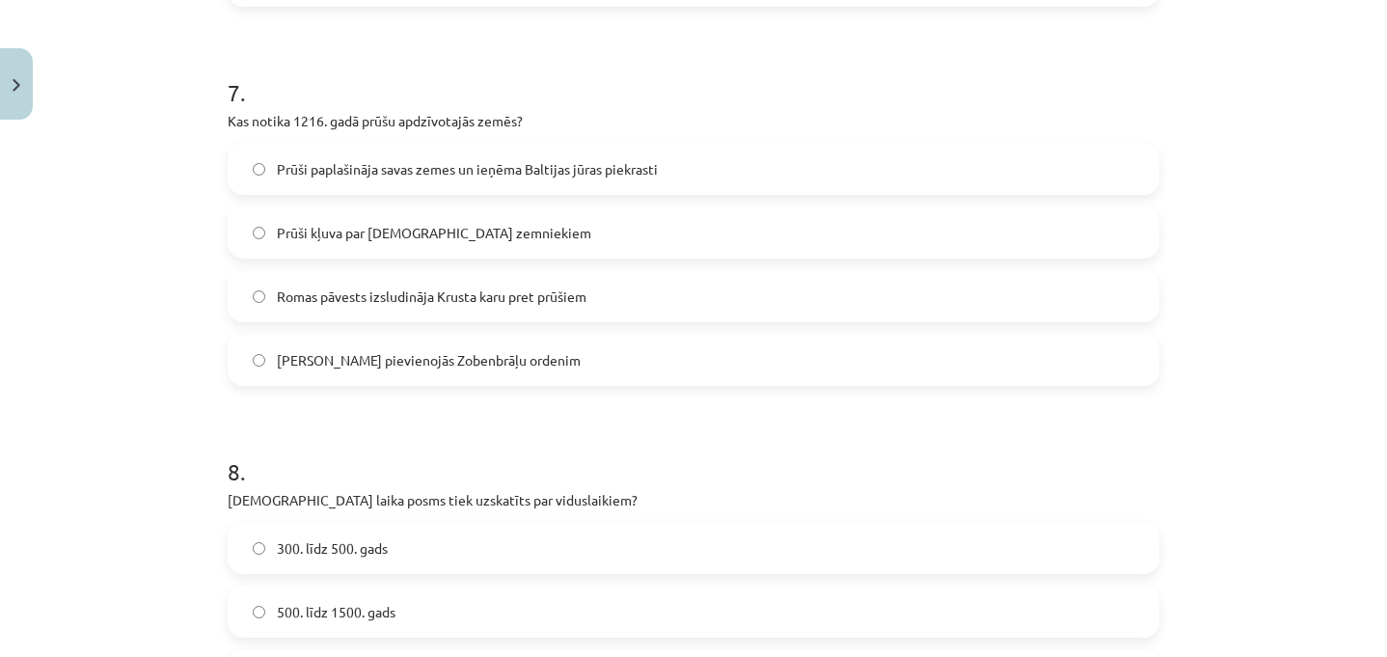
scroll to position [2426, 0]
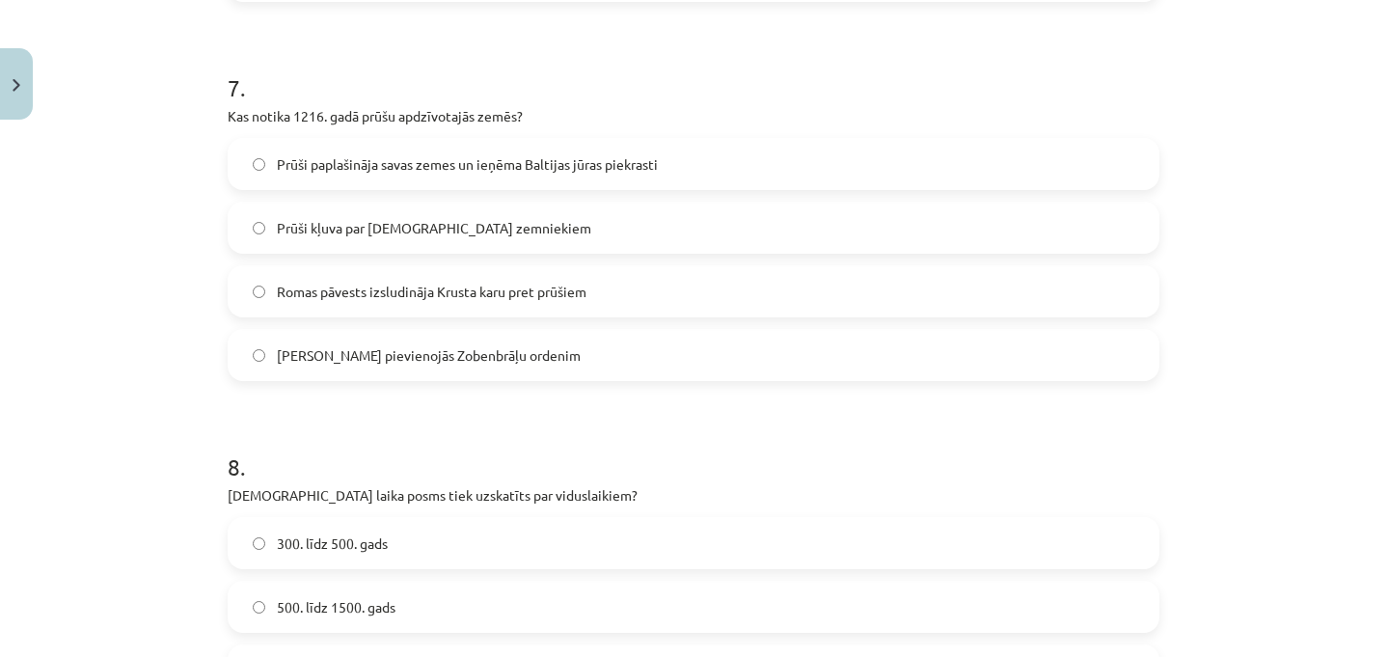
click at [554, 310] on label "Romas pāvests izsludināja Krusta karu pret prūšiem" at bounding box center [694, 291] width 928 height 48
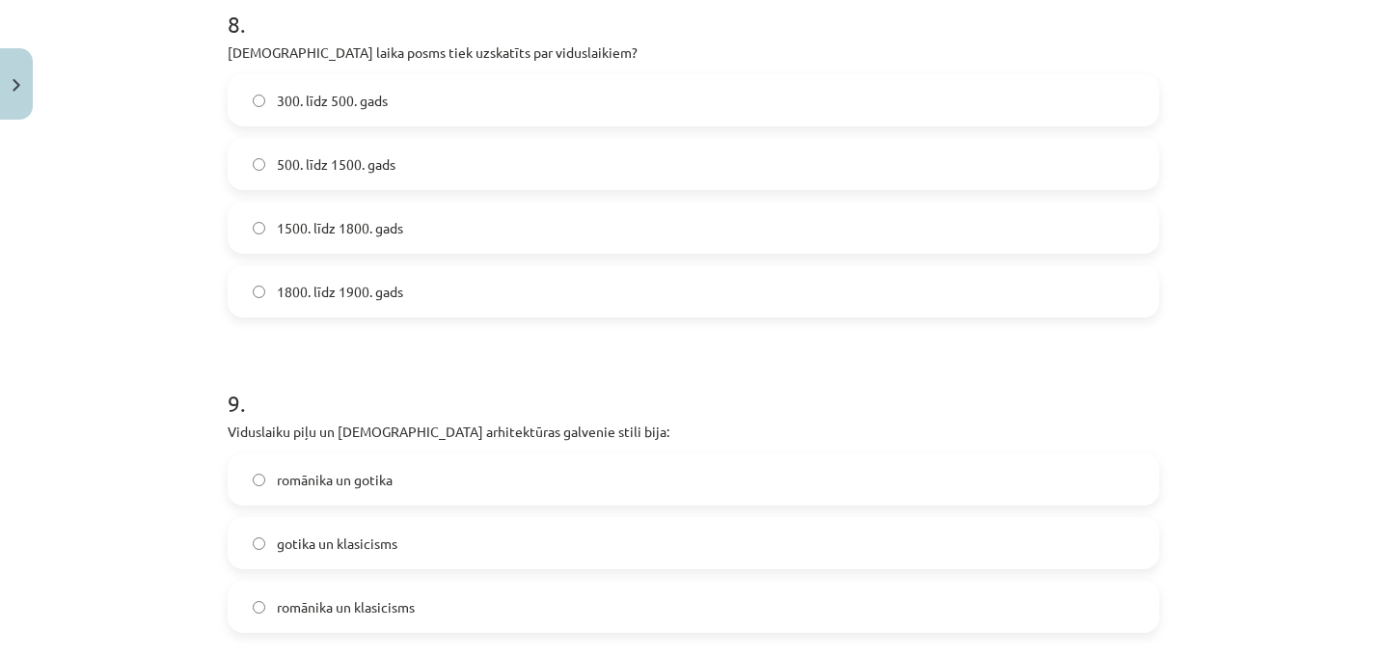
scroll to position [2877, 0]
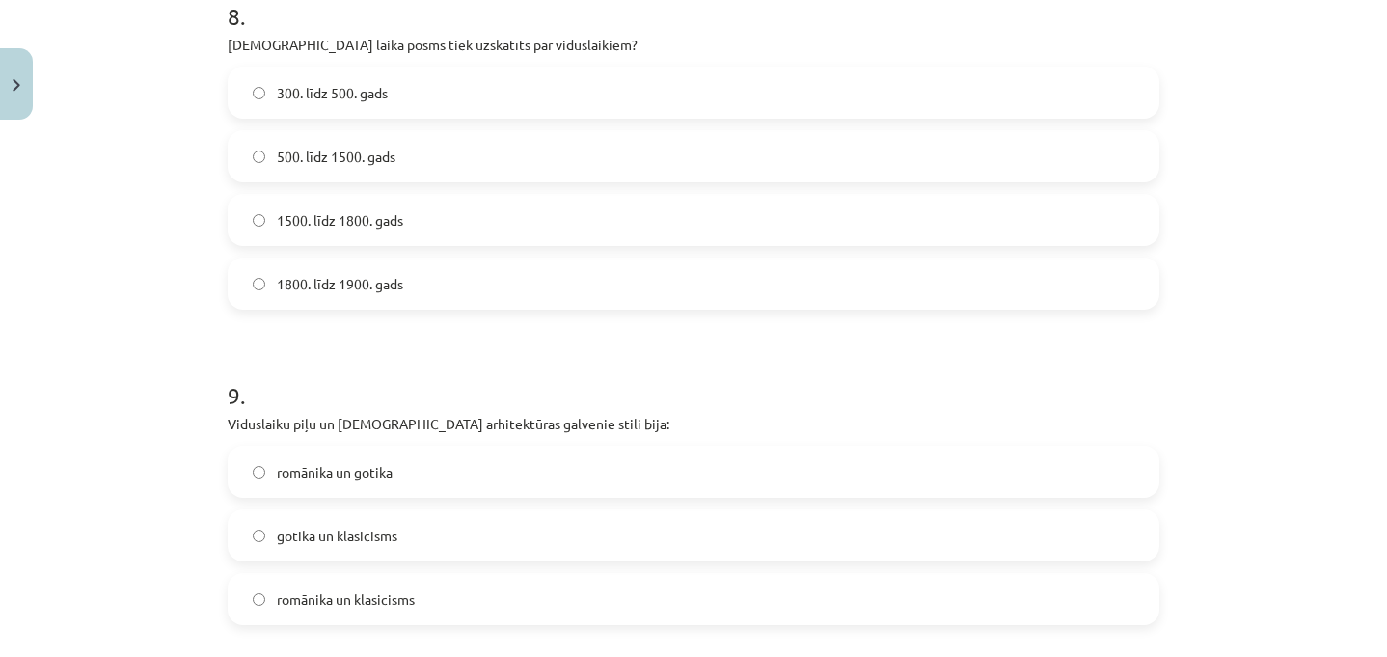
click at [363, 151] on span "500. līdz 1500. gads" at bounding box center [336, 157] width 119 height 20
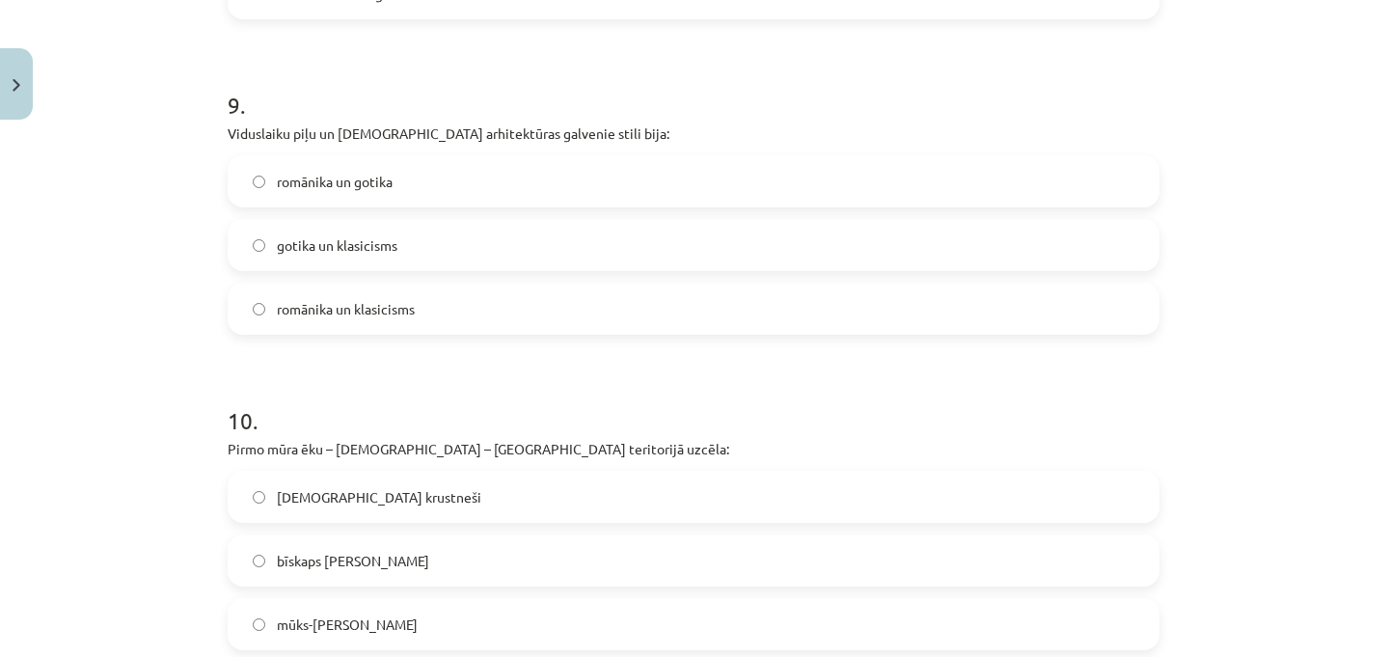
scroll to position [3177, 0]
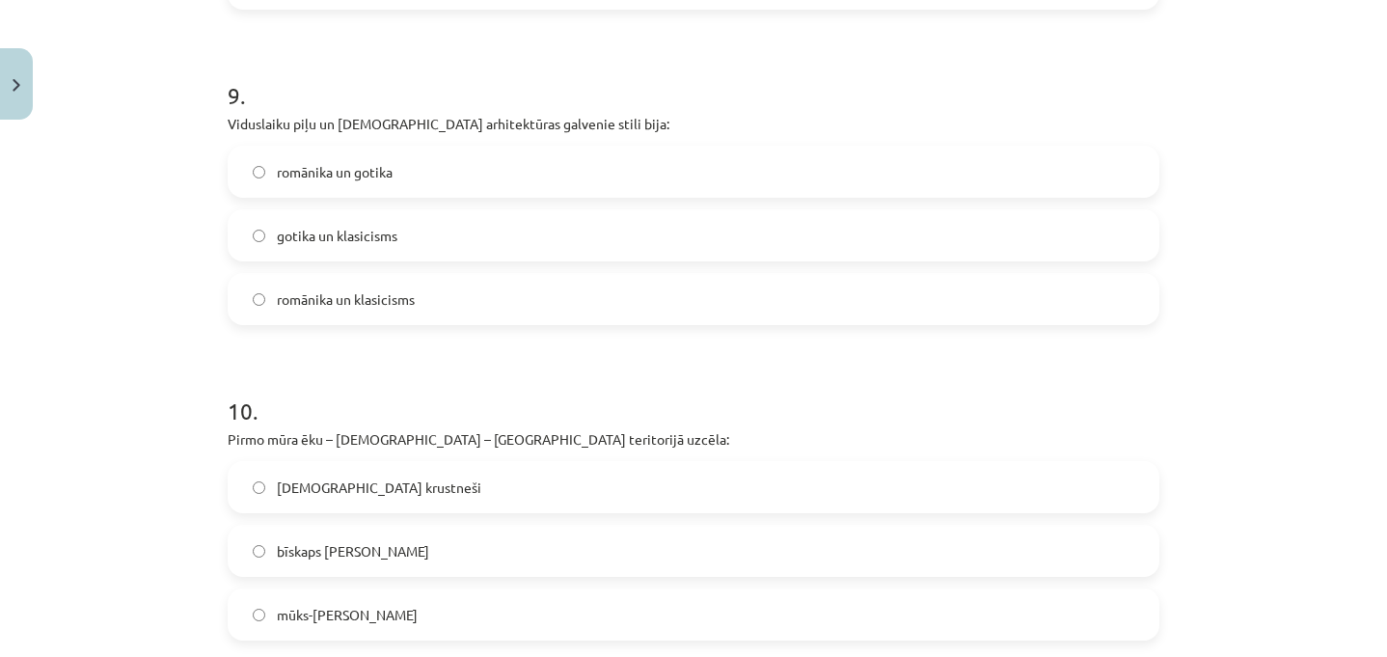
click at [397, 183] on label "romānika un gotika" at bounding box center [694, 172] width 928 height 48
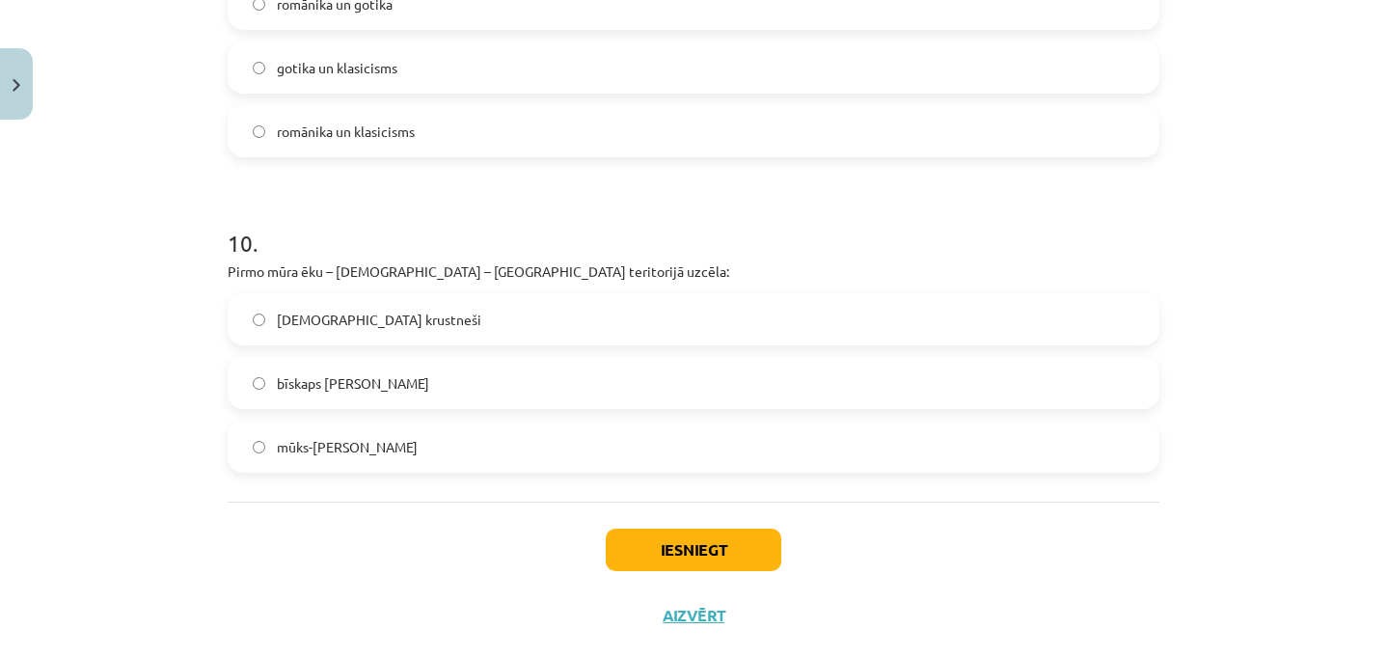
scroll to position [3384, 0]
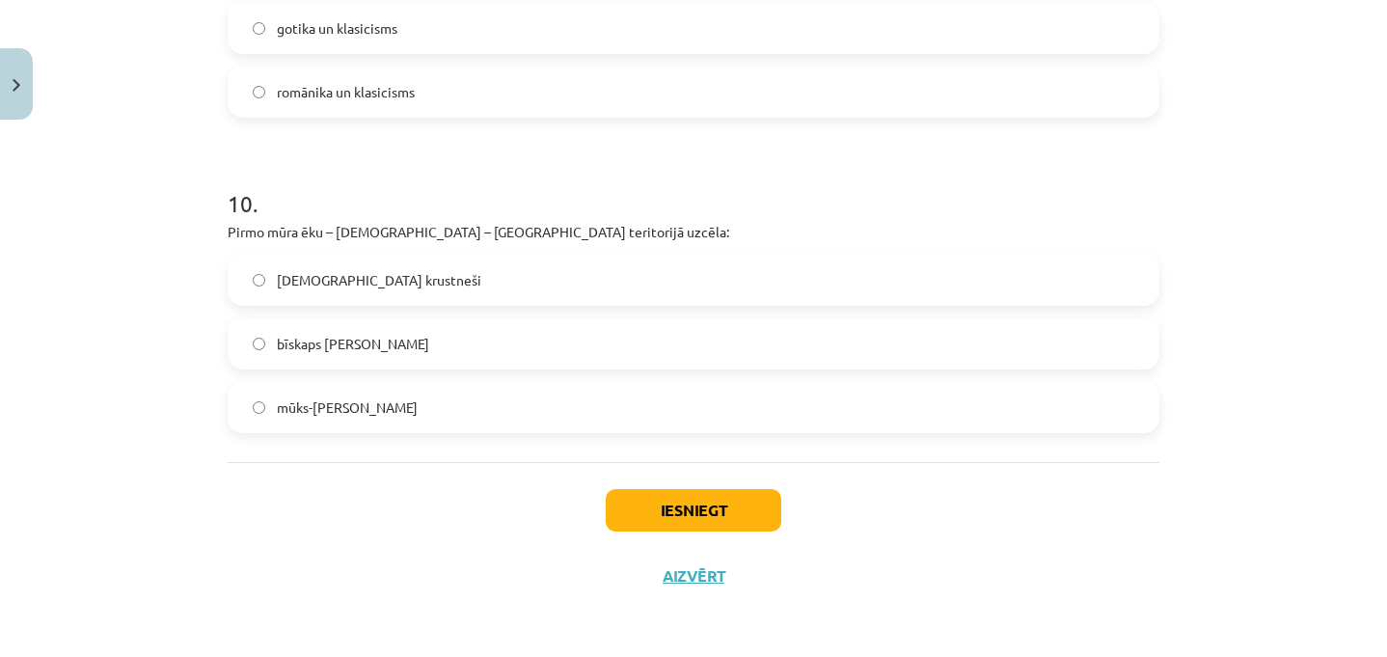
click at [348, 412] on span "mūks-misionārs Meinards" at bounding box center [347, 407] width 141 height 20
click at [690, 510] on button "Iesniegt" at bounding box center [694, 510] width 176 height 42
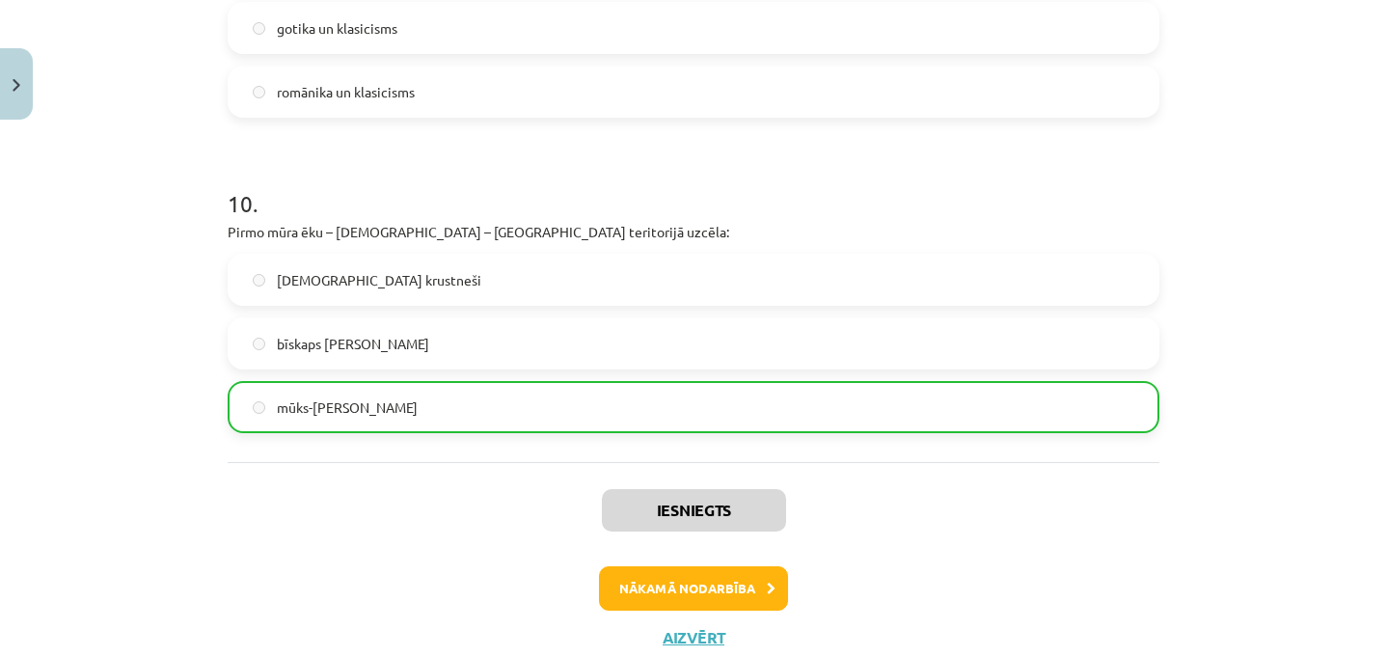
click at [339, 525] on div "Iesniegts Nākamā nodarbība Aizvērt" at bounding box center [694, 560] width 932 height 197
click at [707, 593] on button "Nākamā nodarbība" at bounding box center [693, 588] width 189 height 44
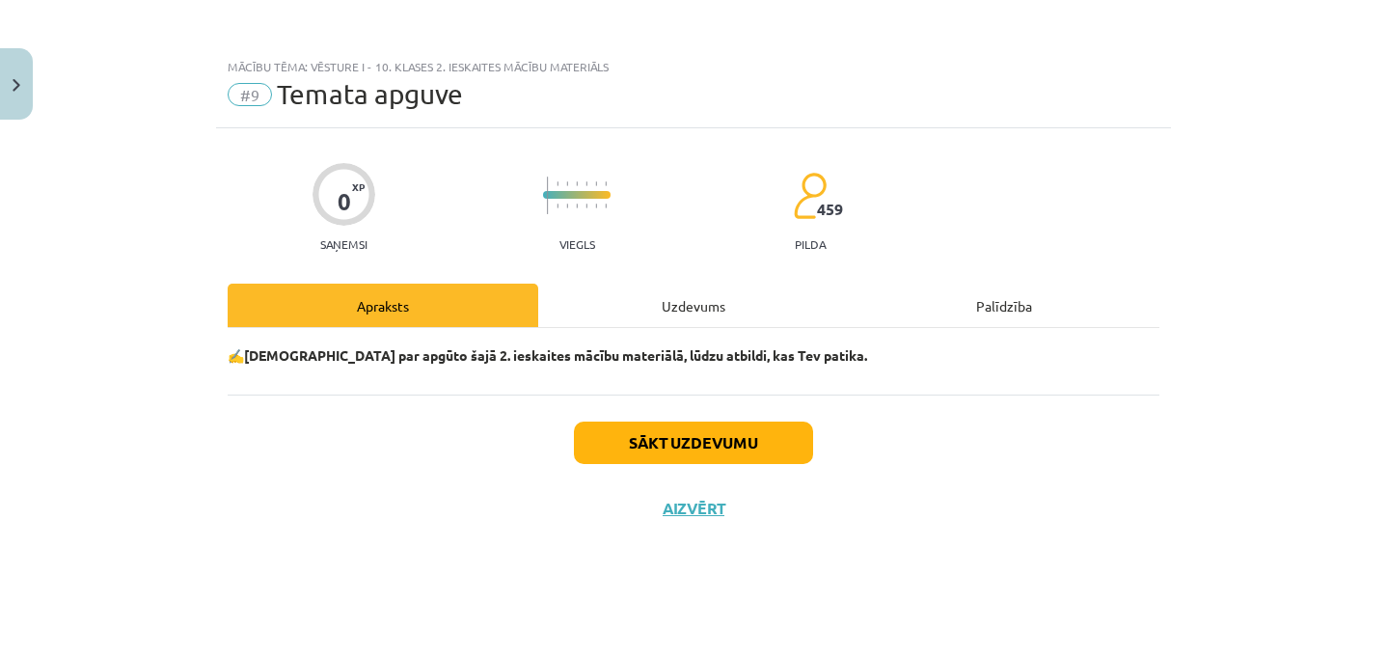
scroll to position [0, 0]
click at [683, 314] on div "Uzdevums" at bounding box center [693, 305] width 311 height 43
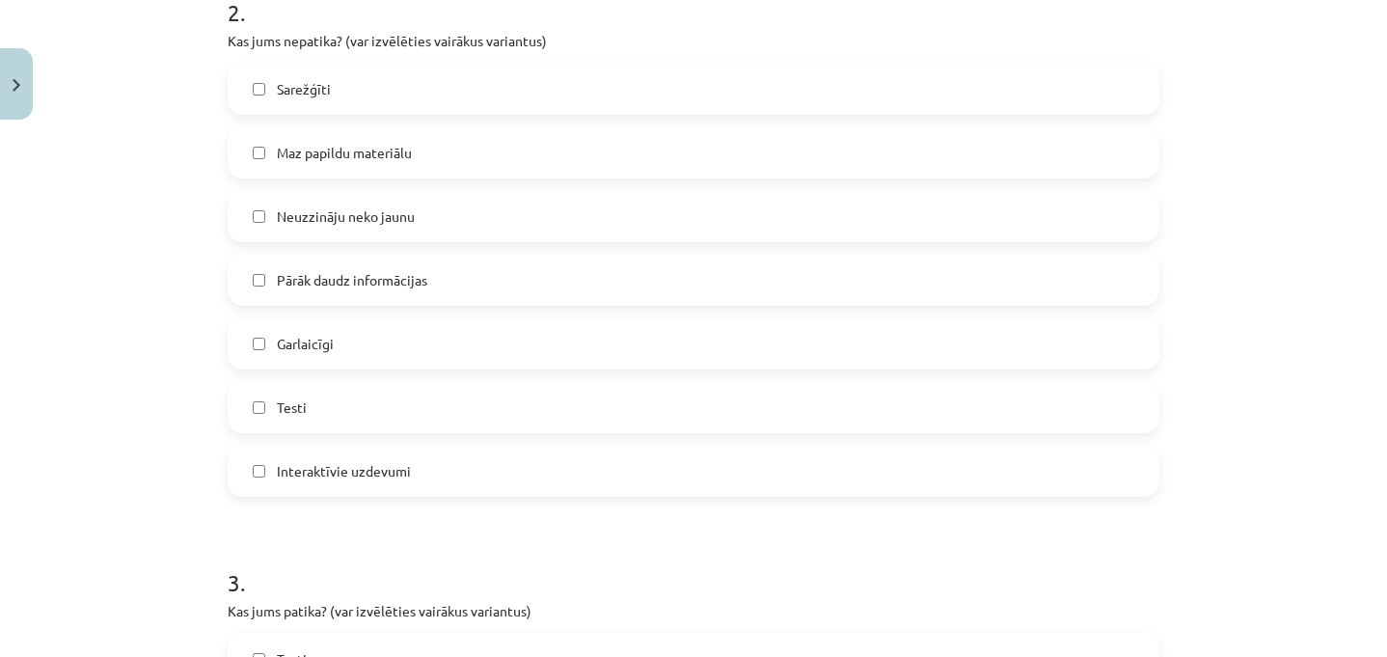
scroll to position [579, 0]
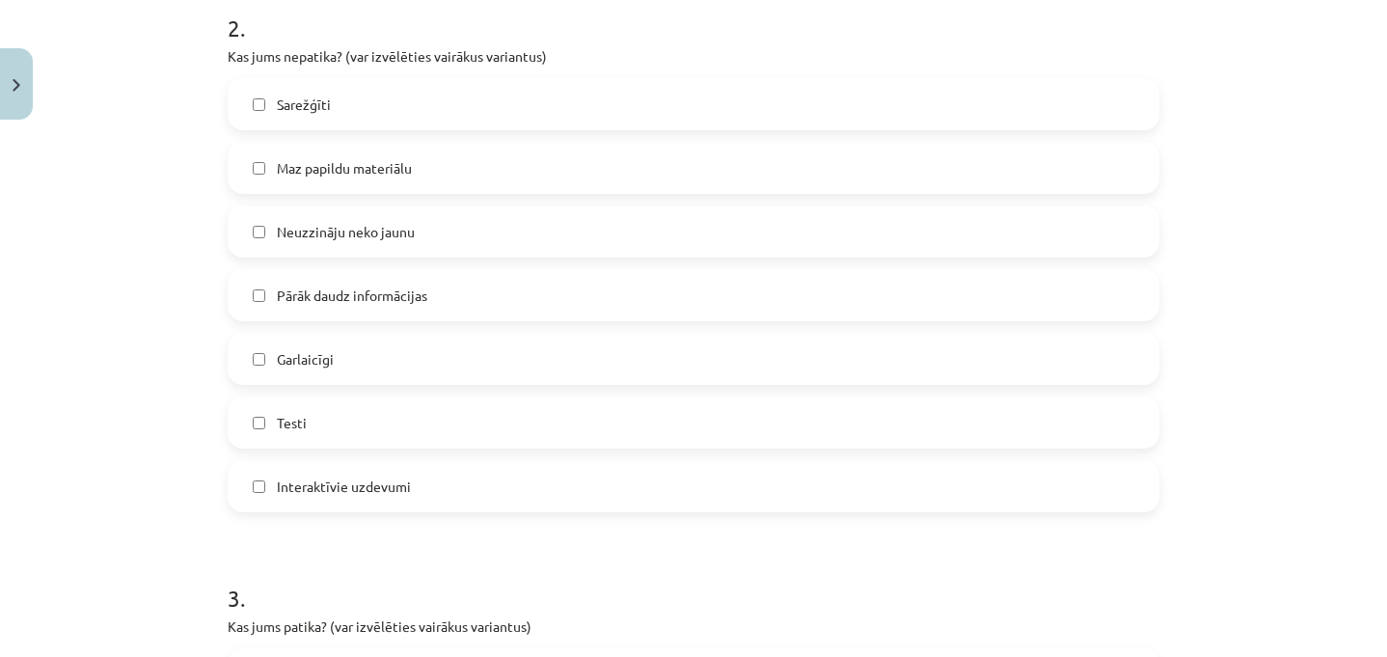
click at [399, 297] on span "Pārāk daudz informācijas" at bounding box center [352, 295] width 150 height 20
click at [363, 84] on label "Sarežģīti" at bounding box center [694, 104] width 928 height 48
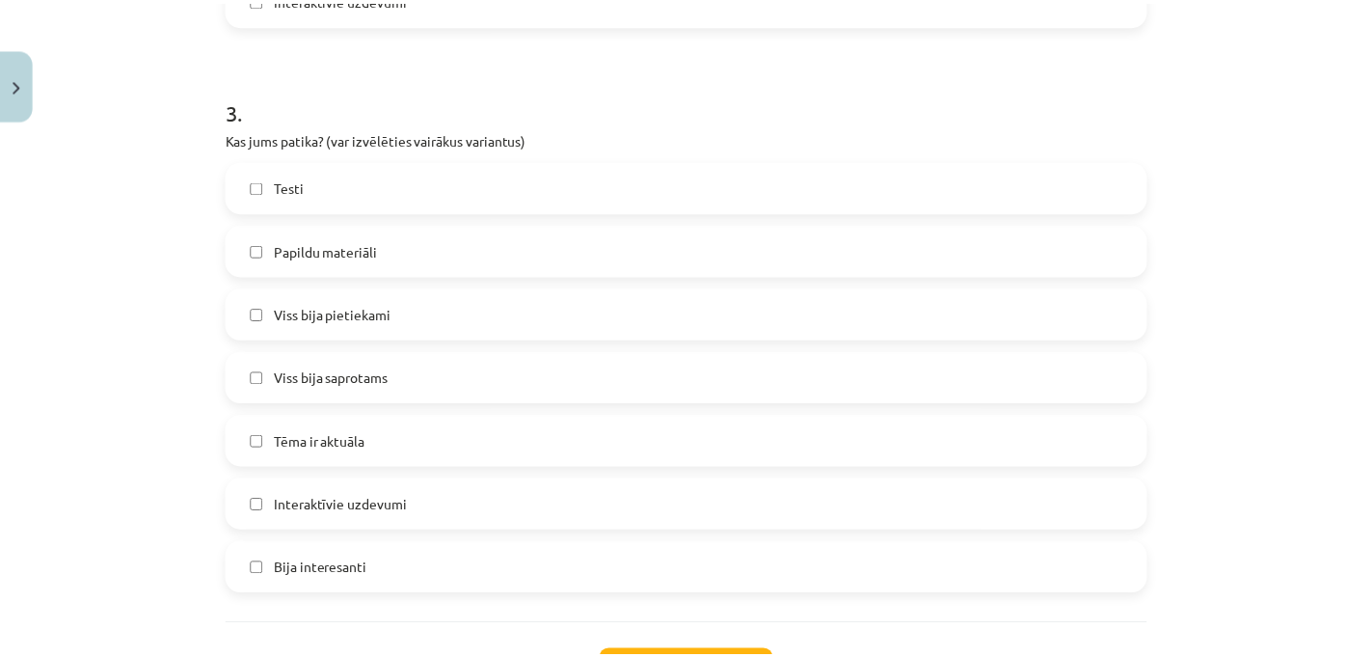
scroll to position [1118, 0]
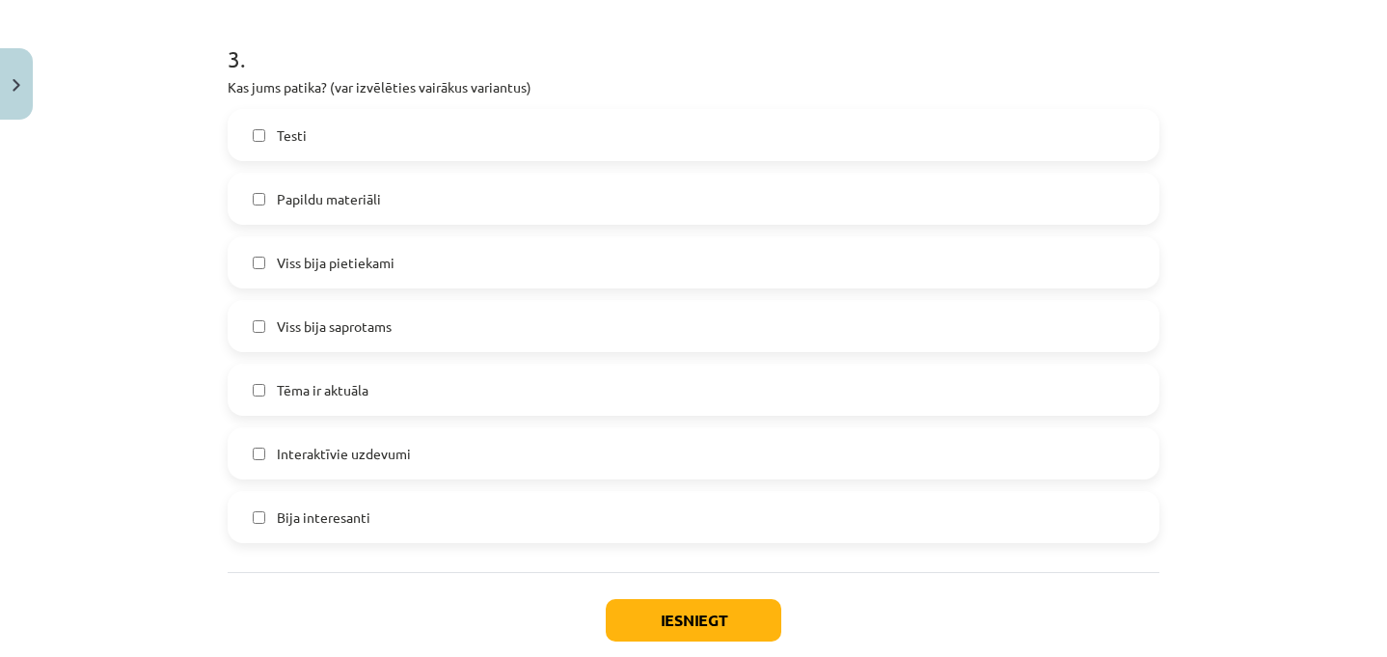
click at [354, 313] on label "Viss bija saprotams" at bounding box center [694, 326] width 928 height 48
click at [669, 605] on button "Iesniegt" at bounding box center [694, 620] width 176 height 42
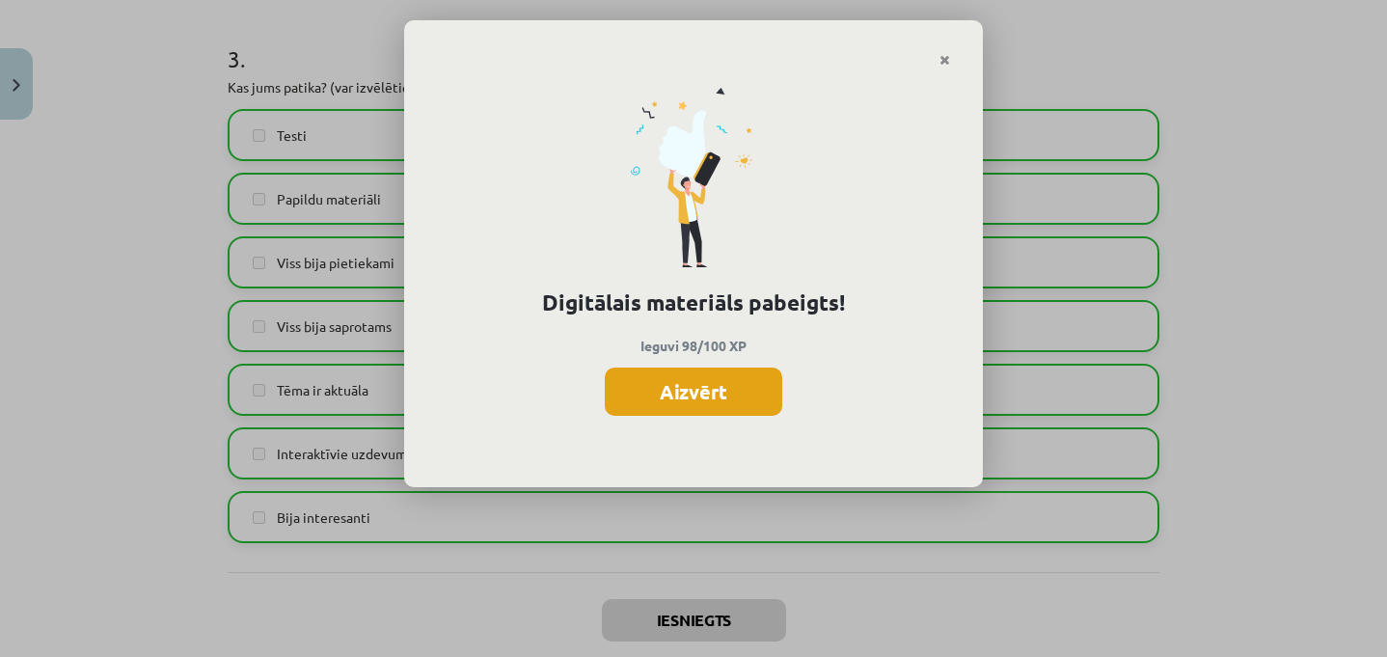
click at [749, 375] on button "Aizvērt" at bounding box center [693, 391] width 177 height 48
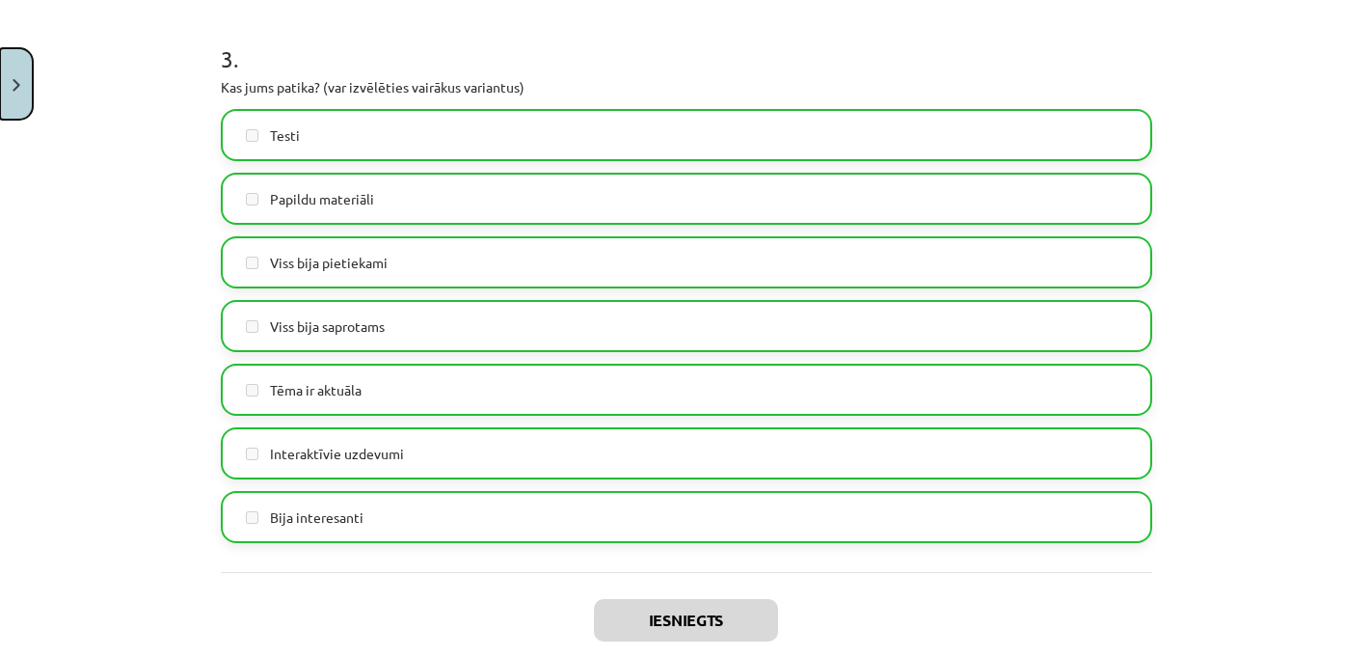
click at [14, 105] on button "Close" at bounding box center [16, 83] width 33 height 71
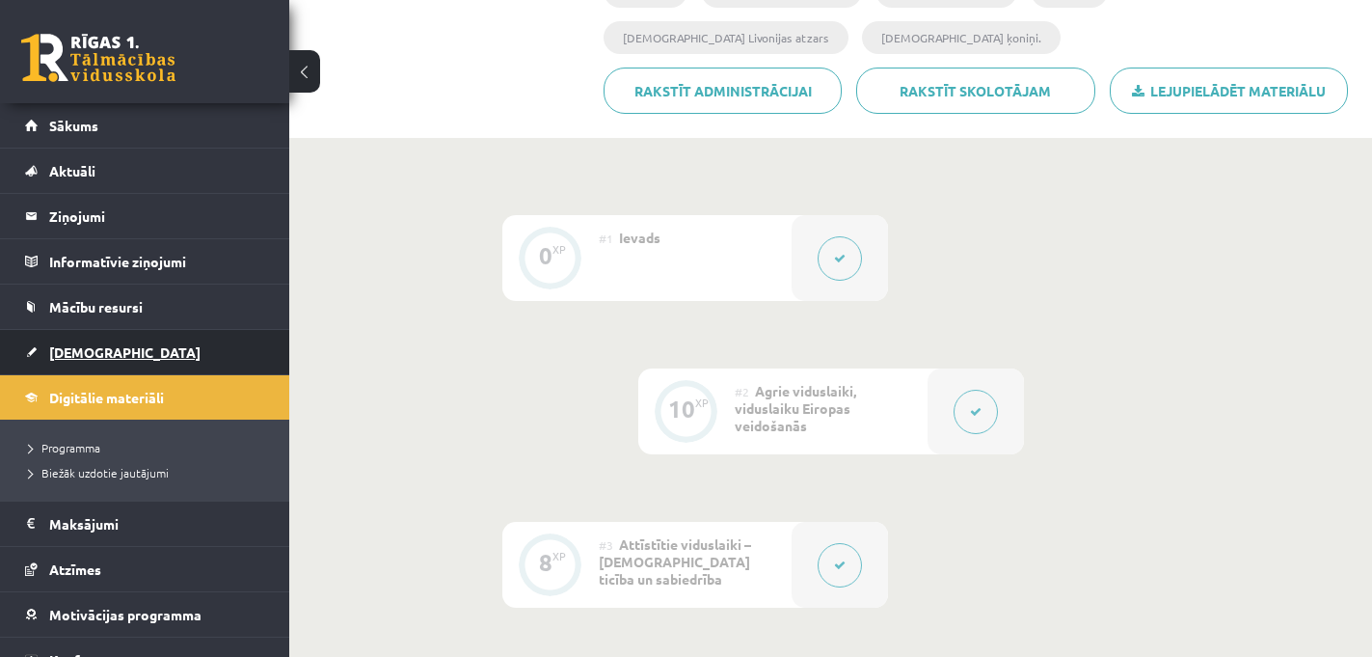
click at [180, 353] on link "[DEMOGRAPHIC_DATA]" at bounding box center [145, 352] width 240 height 44
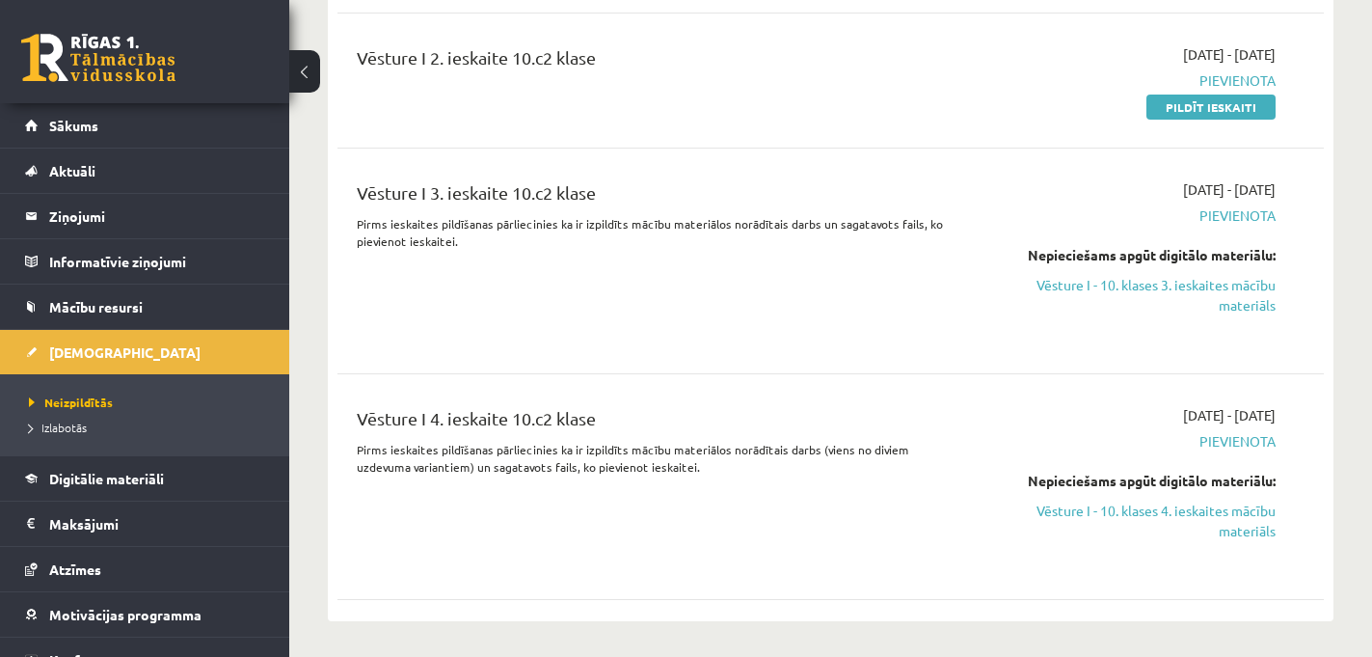
scroll to position [9006, 0]
